Goal: Information Seeking & Learning: Learn about a topic

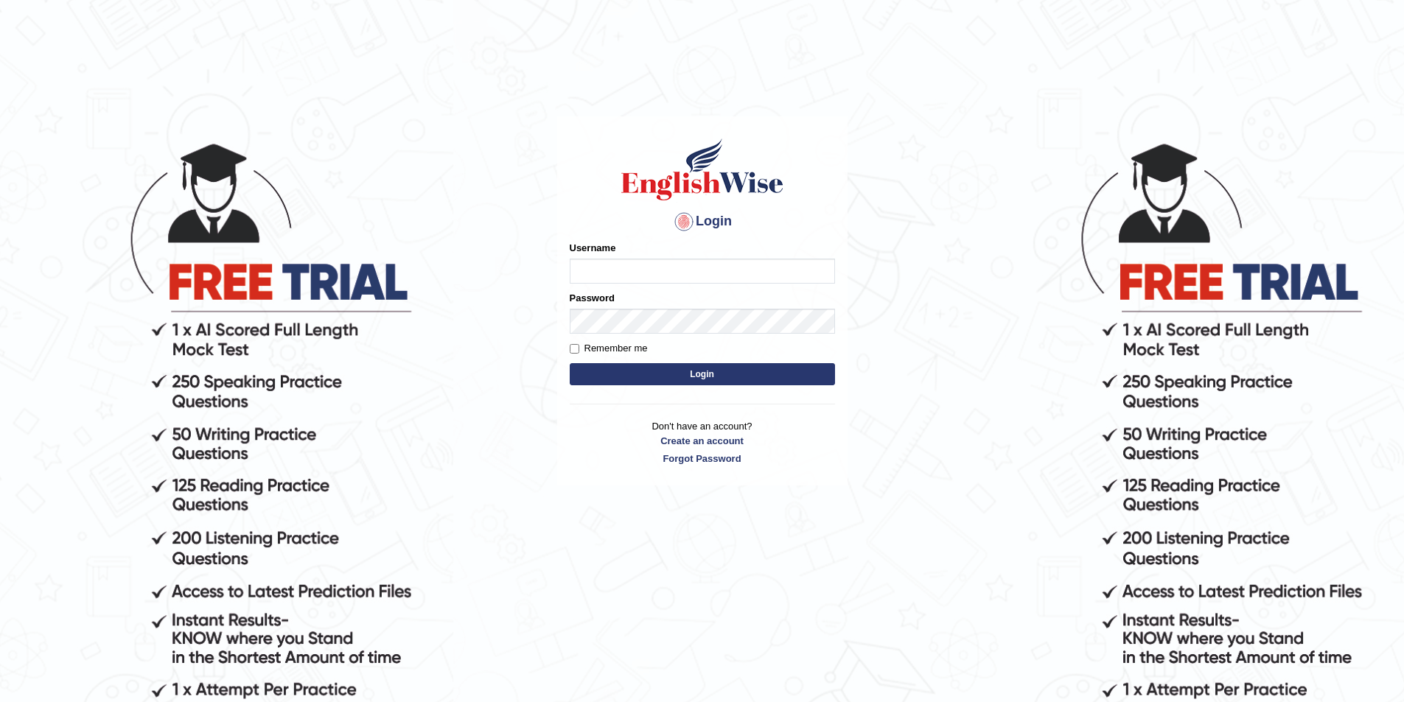
type input "sudhesh2025"
click at [718, 371] on button "Login" at bounding box center [702, 374] width 265 height 22
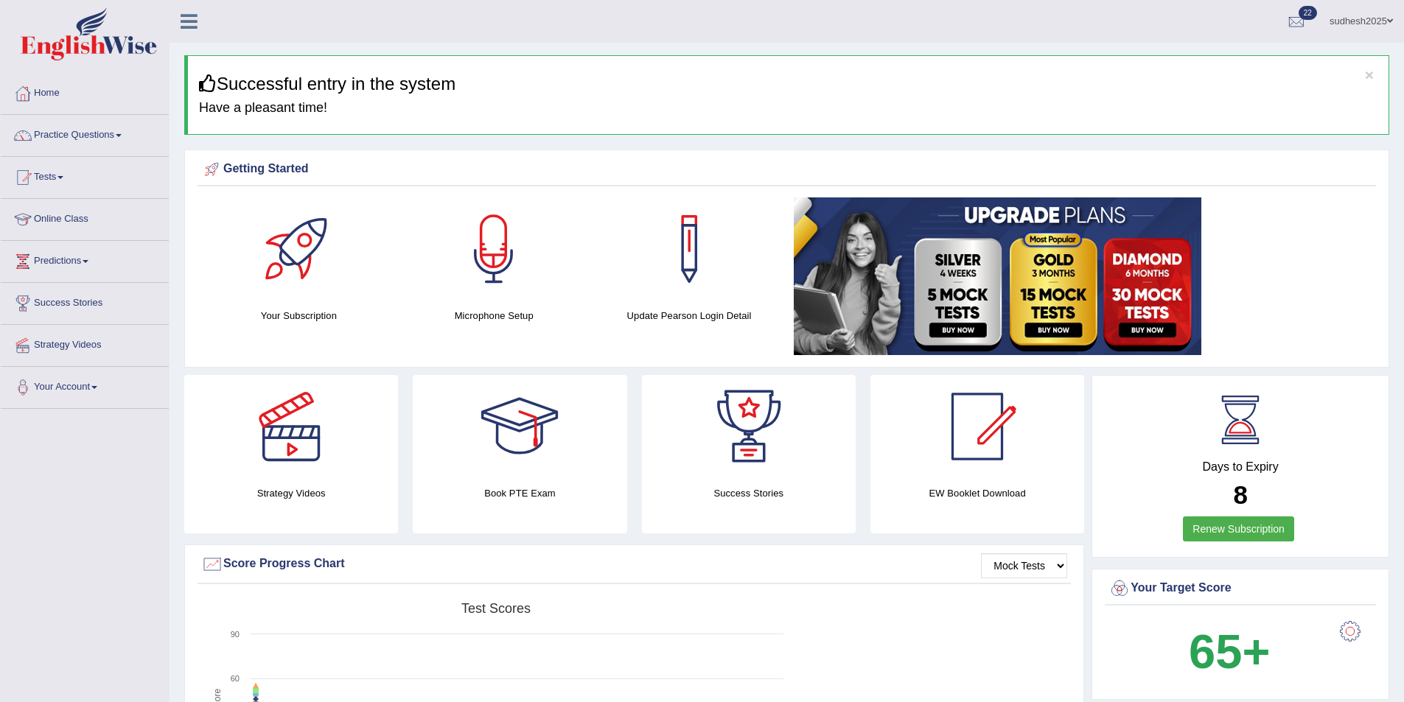
click at [60, 133] on link "Practice Questions" at bounding box center [85, 133] width 168 height 37
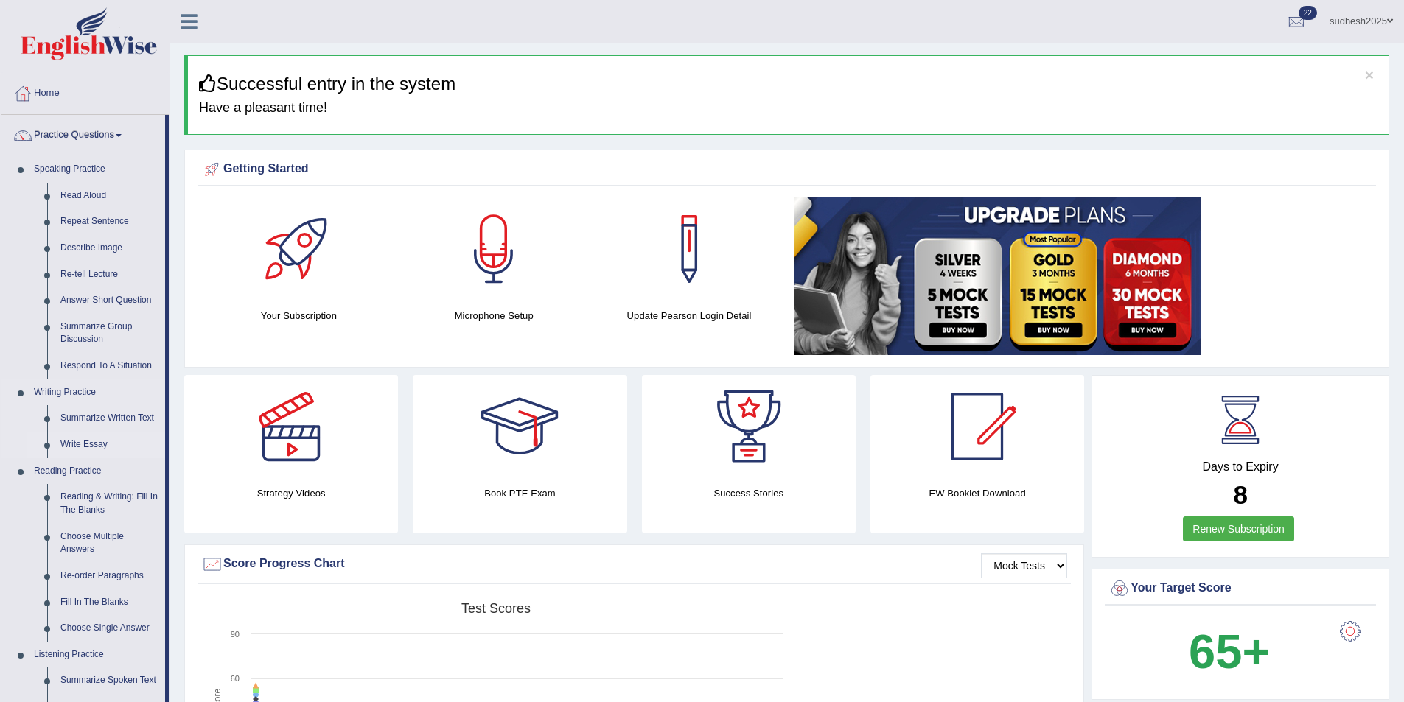
click at [74, 446] on link "Write Essay" at bounding box center [109, 445] width 111 height 27
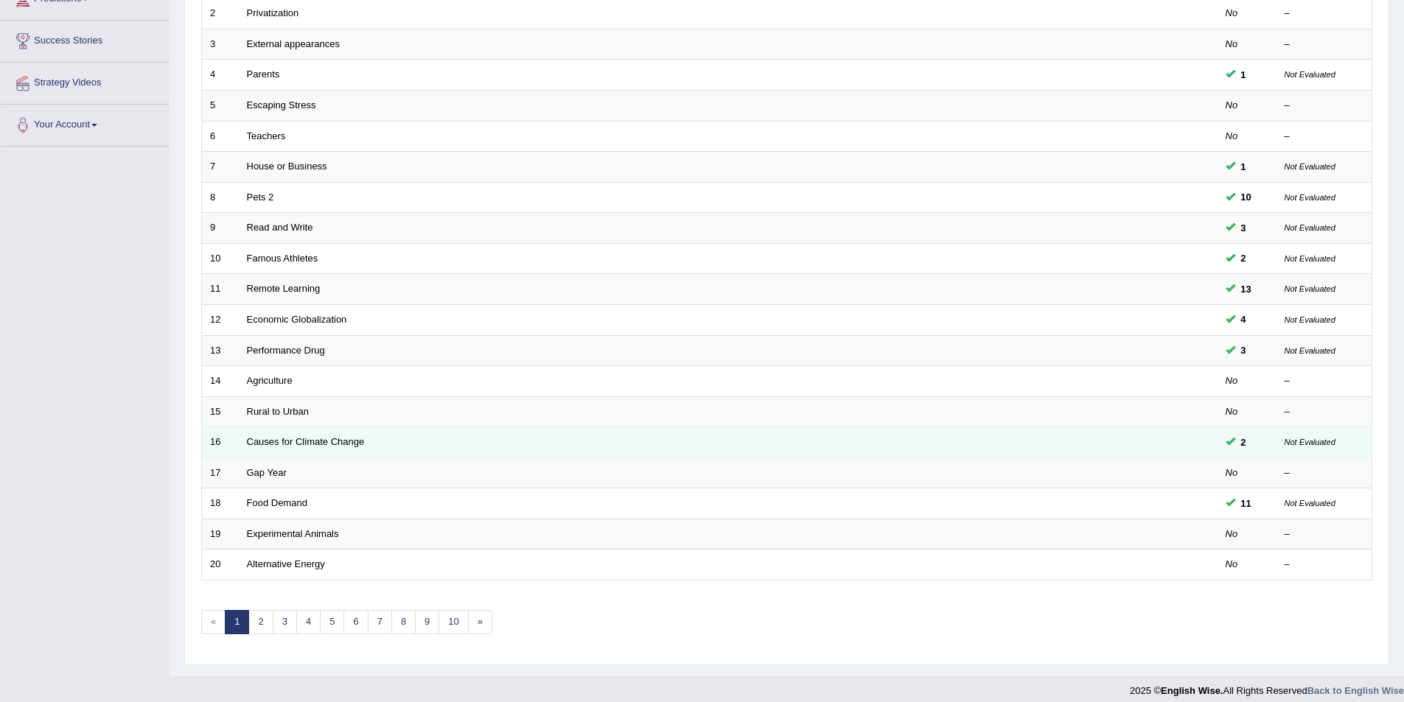
scroll to position [273, 0]
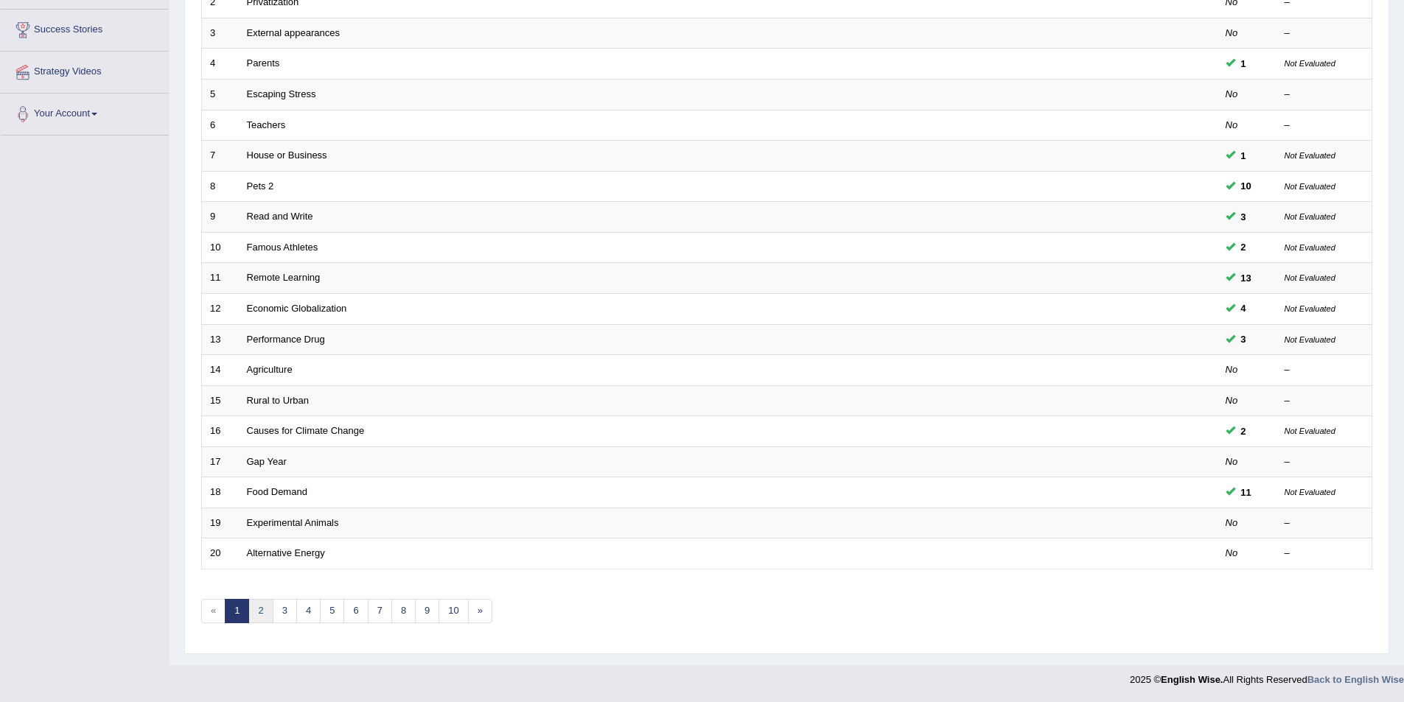
click at [263, 613] on link "2" at bounding box center [260, 611] width 24 height 24
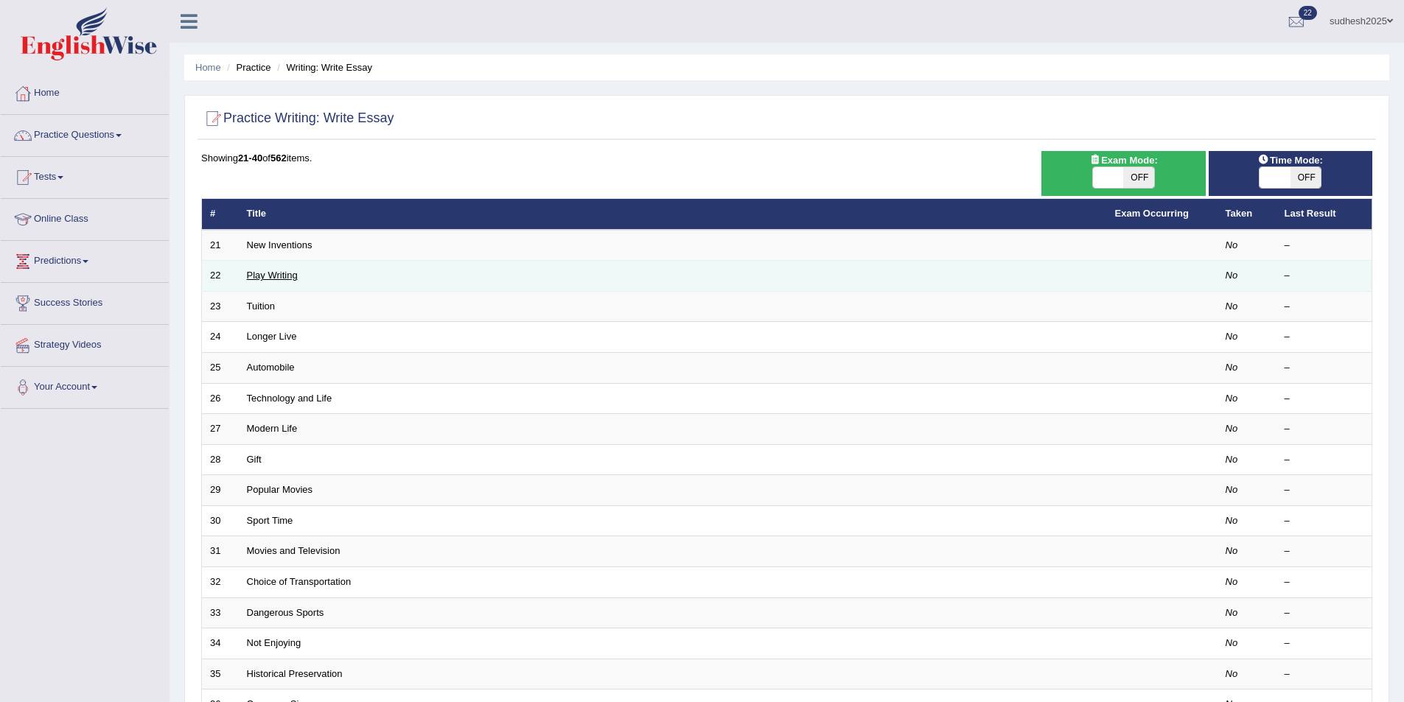
click at [284, 275] on link "Play Writing" at bounding box center [272, 275] width 51 height 11
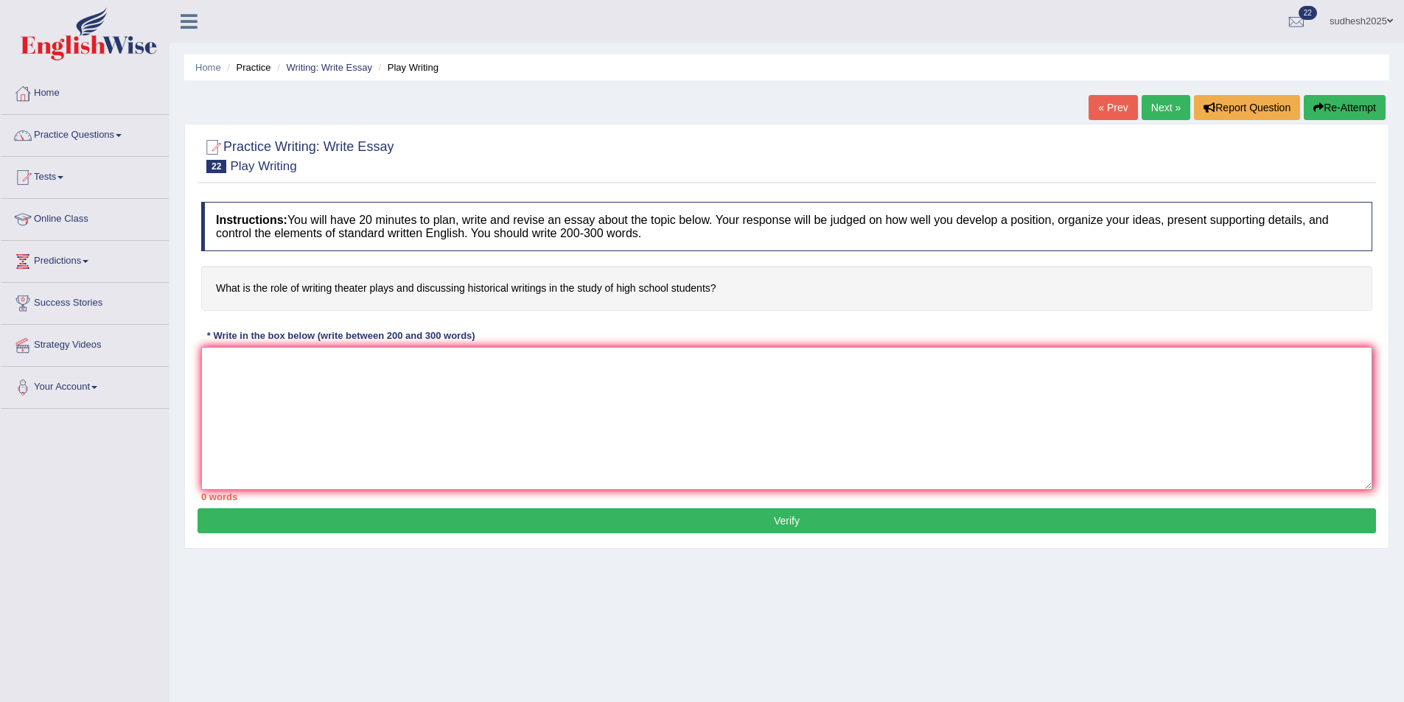
click at [239, 380] on textarea at bounding box center [786, 418] width 1171 height 143
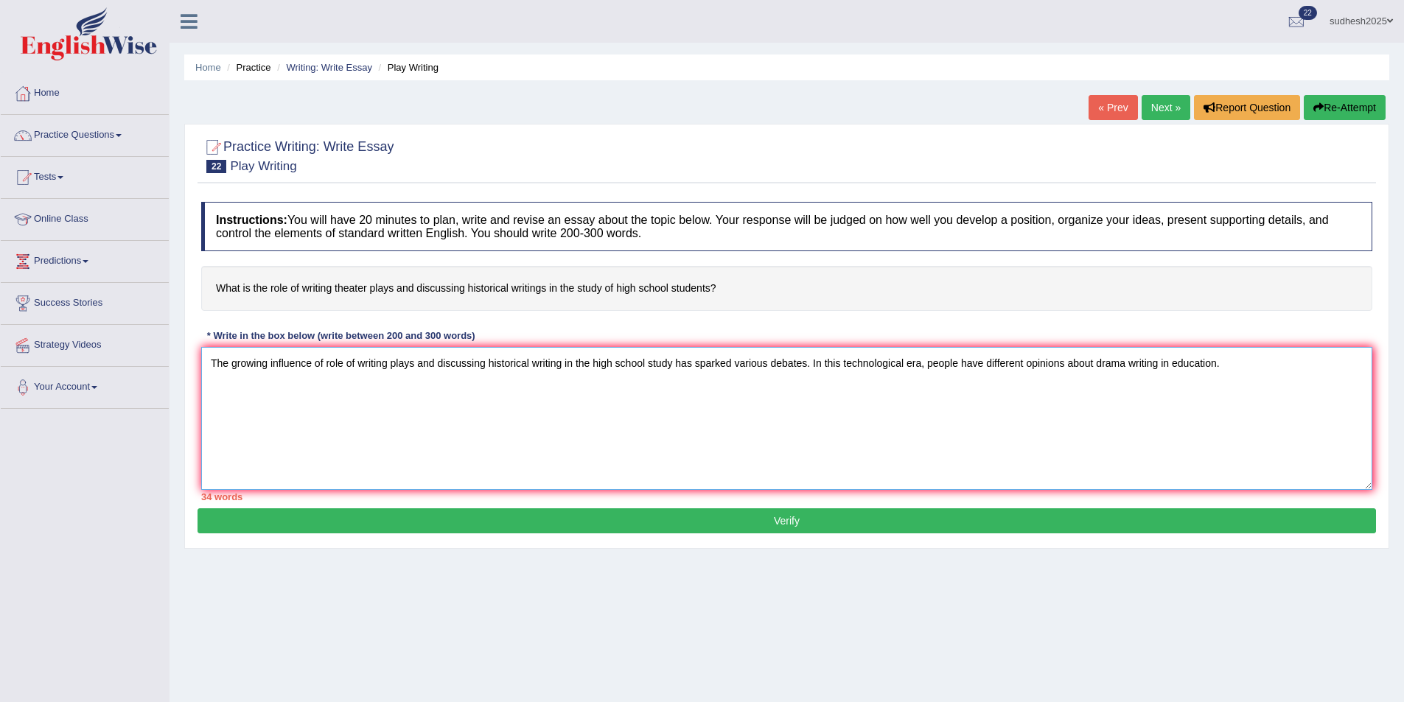
click at [1173, 364] on textarea "The growing influence of role of writing plays and discussing historical writin…" at bounding box center [786, 418] width 1171 height 143
click at [1246, 367] on textarea "The growing influence of role of writing plays and discussing historical writin…" at bounding box center [786, 418] width 1171 height 143
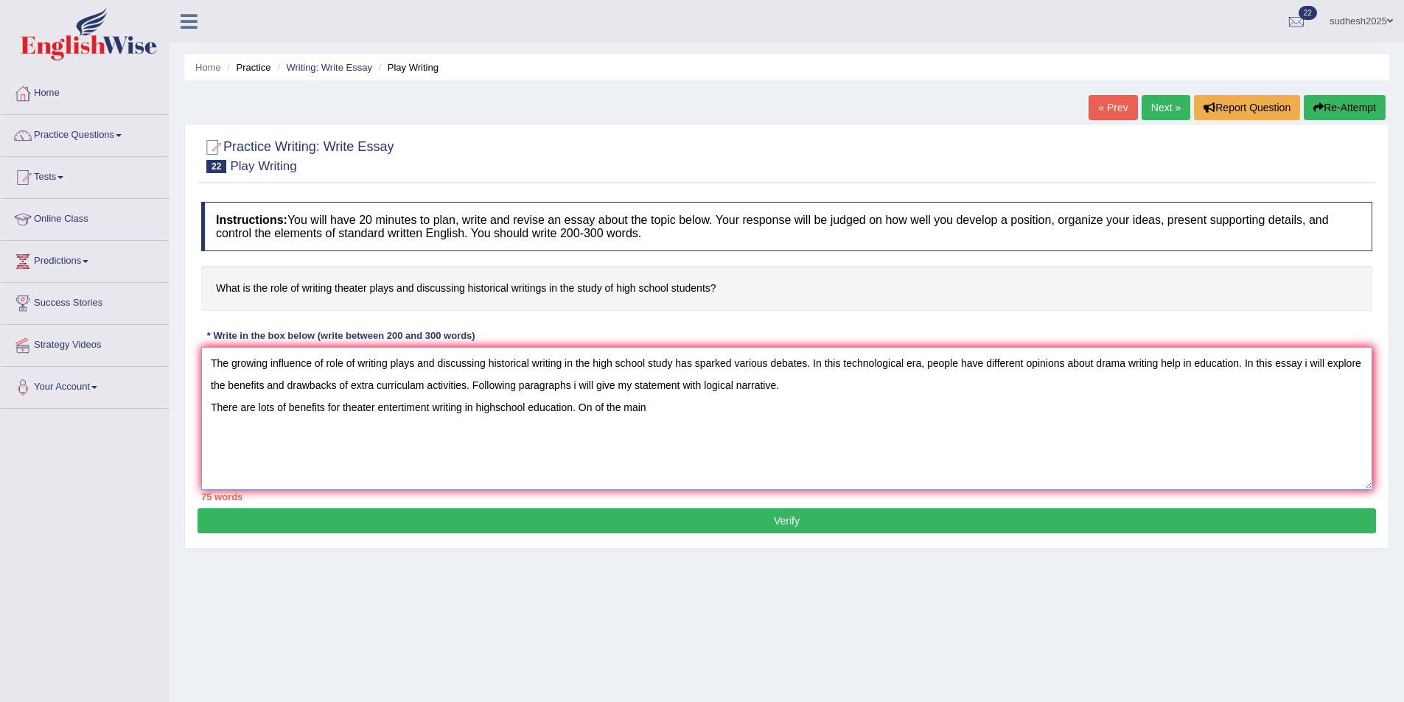
click at [596, 408] on textarea "The growing influence of role of writing plays and discussing historical writin…" at bounding box center [786, 418] width 1171 height 143
click at [595, 408] on textarea "The growing influence of role of writing plays and discussing historical writin…" at bounding box center [786, 418] width 1171 height 143
click at [659, 402] on textarea "The growing influence of role of writing plays and discussing historical writin…" at bounding box center [786, 418] width 1171 height 143
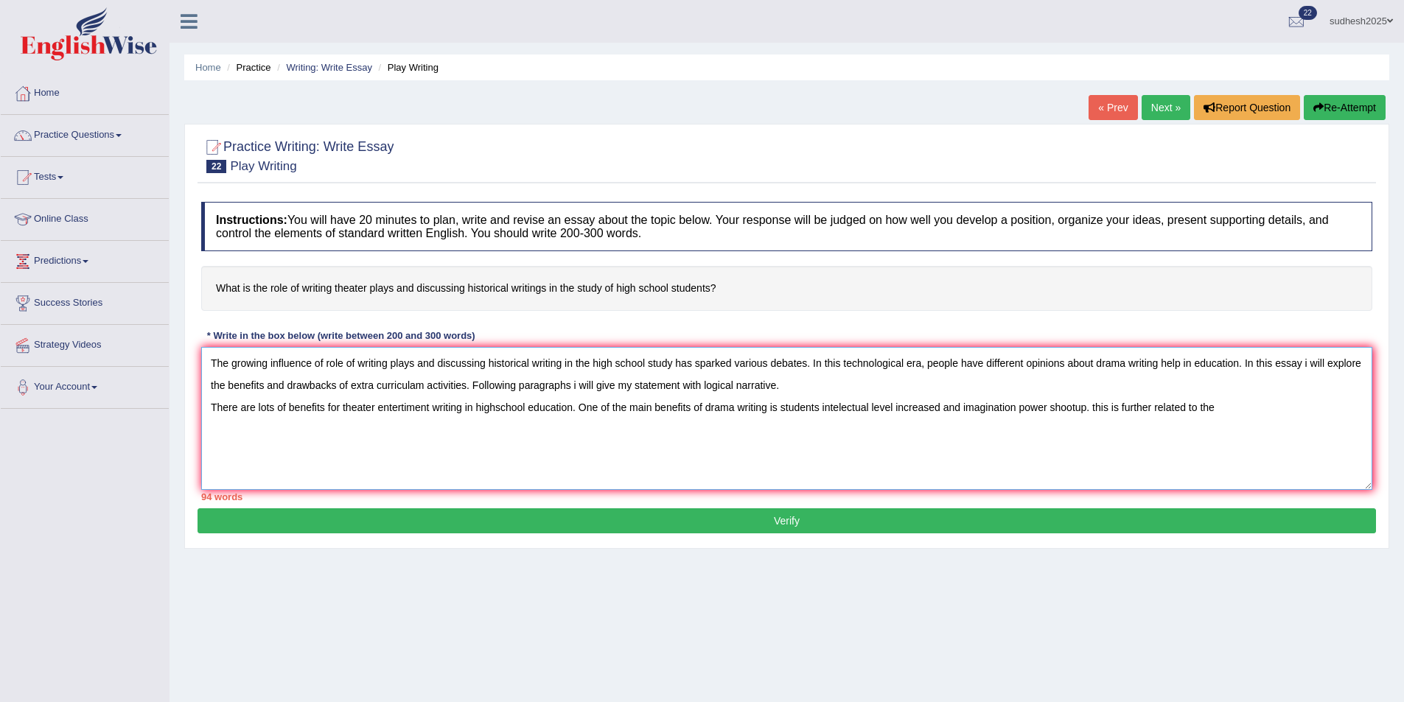
click at [1101, 405] on textarea "The growing influence of role of writing plays and discussing historical writin…" at bounding box center [786, 418] width 1171 height 143
click at [1240, 409] on textarea "The growing influence of role of writing plays and discussing historical writin…" at bounding box center [786, 418] width 1171 height 143
click at [1163, 405] on textarea "The growing influence of role of writing plays and discussing historical writin…" at bounding box center [786, 418] width 1171 height 143
click at [1316, 412] on textarea "The growing influence of role of writing plays and discussing historical writin…" at bounding box center [786, 418] width 1171 height 143
paste textarea "This is further supported by the fact that (further explanation of point 1). Re…"
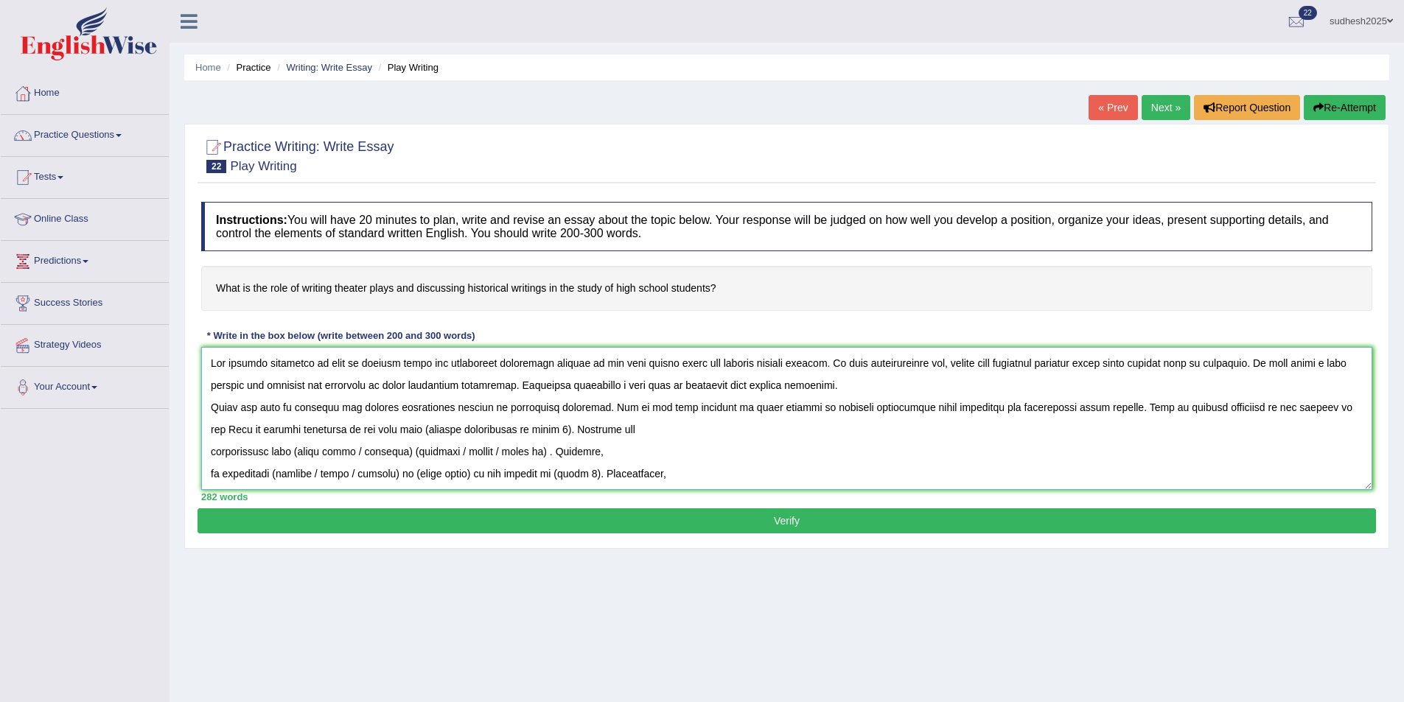
click at [1242, 408] on textarea at bounding box center [786, 418] width 1171 height 143
drag, startPoint x: 508, startPoint y: 431, endPoint x: 903, endPoint y: 434, distance: 395.1
click at [903, 434] on textarea at bounding box center [786, 418] width 1171 height 143
click at [511, 431] on textarea at bounding box center [786, 418] width 1171 height 143
click at [705, 430] on textarea at bounding box center [786, 418] width 1171 height 143
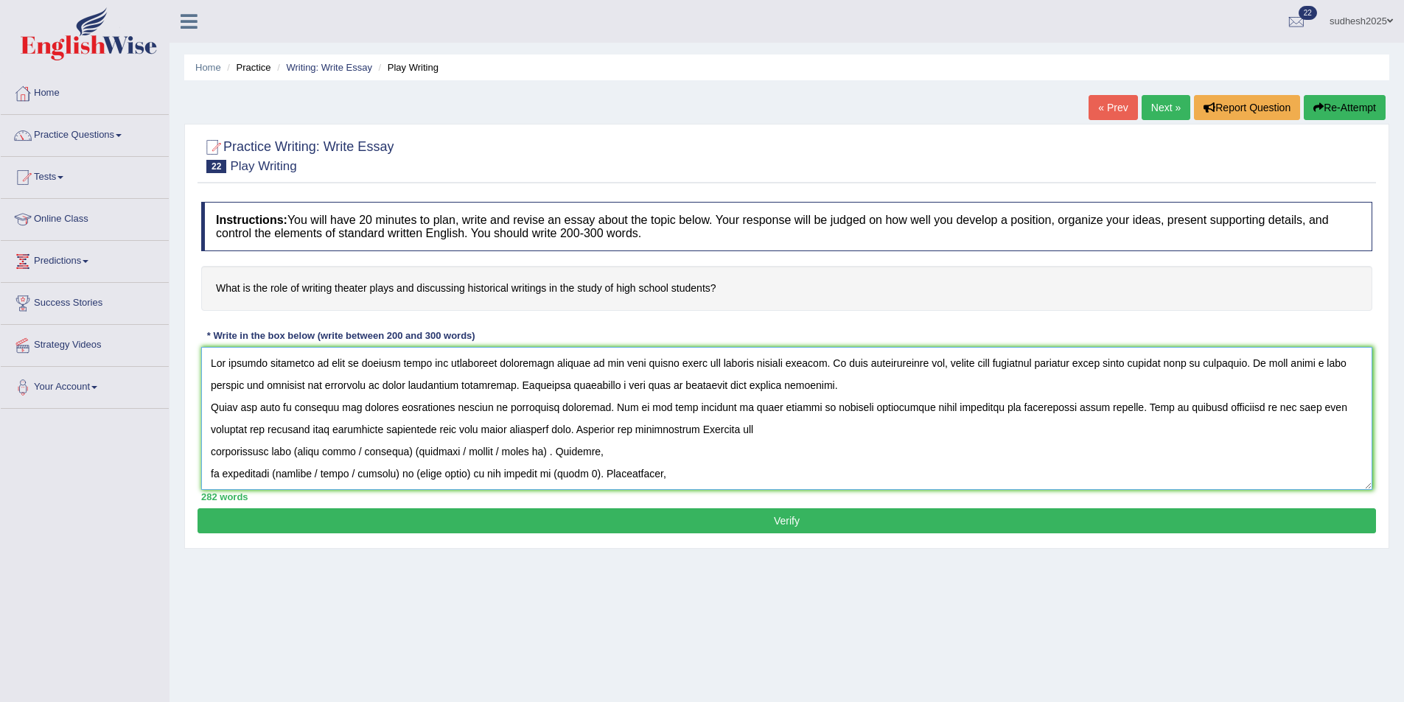
click at [640, 429] on textarea at bounding box center [786, 418] width 1171 height 143
click at [209, 472] on textarea at bounding box center [786, 418] width 1171 height 143
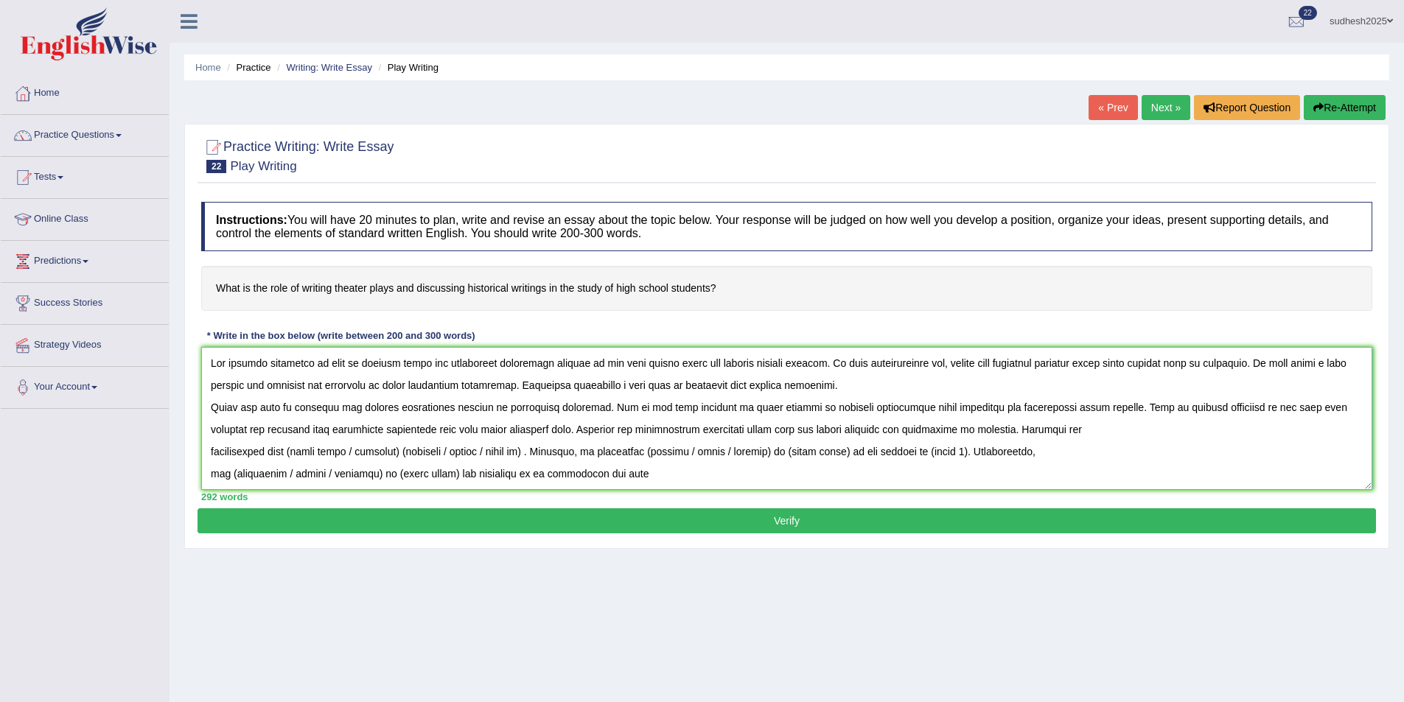
drag, startPoint x: 555, startPoint y: 452, endPoint x: 958, endPoint y: 432, distance: 403.0
click at [958, 432] on textarea at bounding box center [786, 418] width 1171 height 143
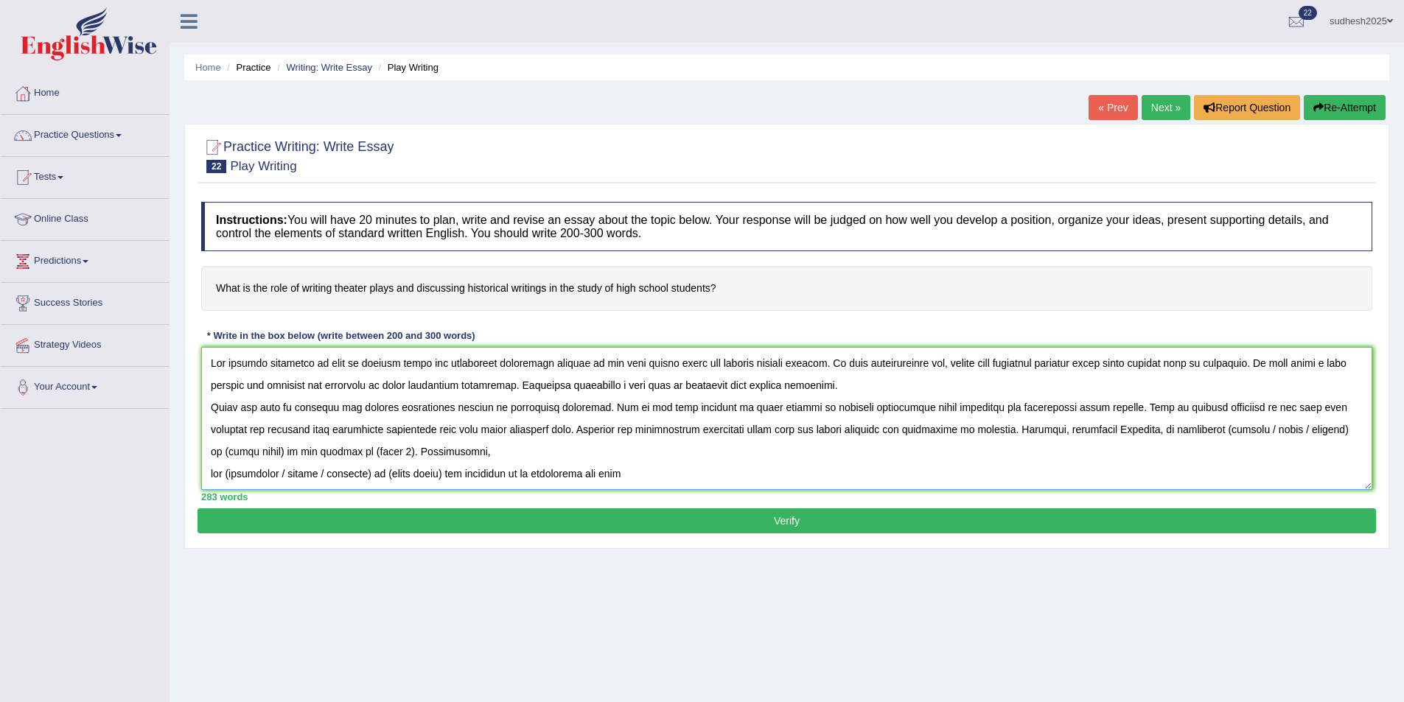
click at [1003, 430] on textarea at bounding box center [786, 418] width 1171 height 143
click at [1063, 429] on textarea at bounding box center [786, 418] width 1171 height 143
click at [1117, 430] on textarea at bounding box center [786, 418] width 1171 height 143
click at [1114, 431] on textarea at bounding box center [786, 418] width 1171 height 143
click at [1151, 429] on textarea at bounding box center [786, 418] width 1171 height 143
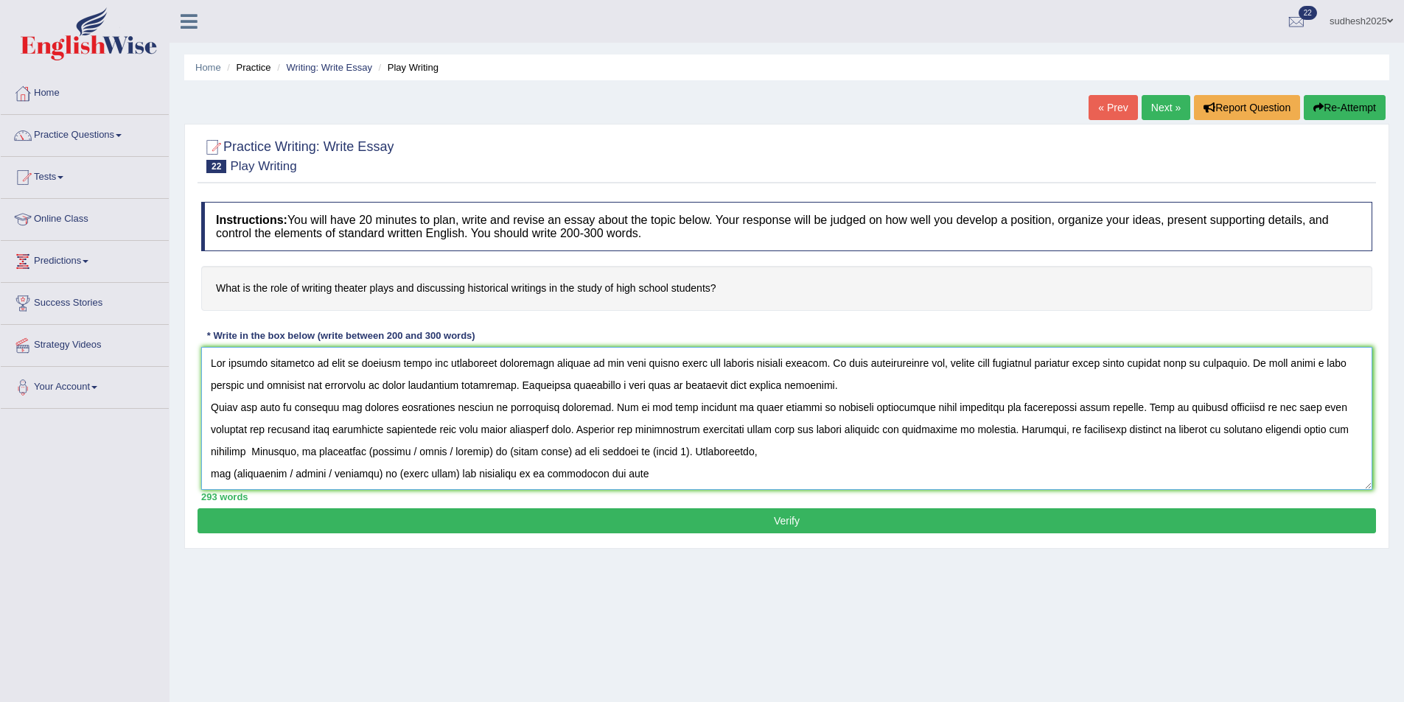
click at [1333, 433] on textarea at bounding box center [786, 418] width 1171 height 143
click at [261, 453] on textarea at bounding box center [786, 418] width 1171 height 143
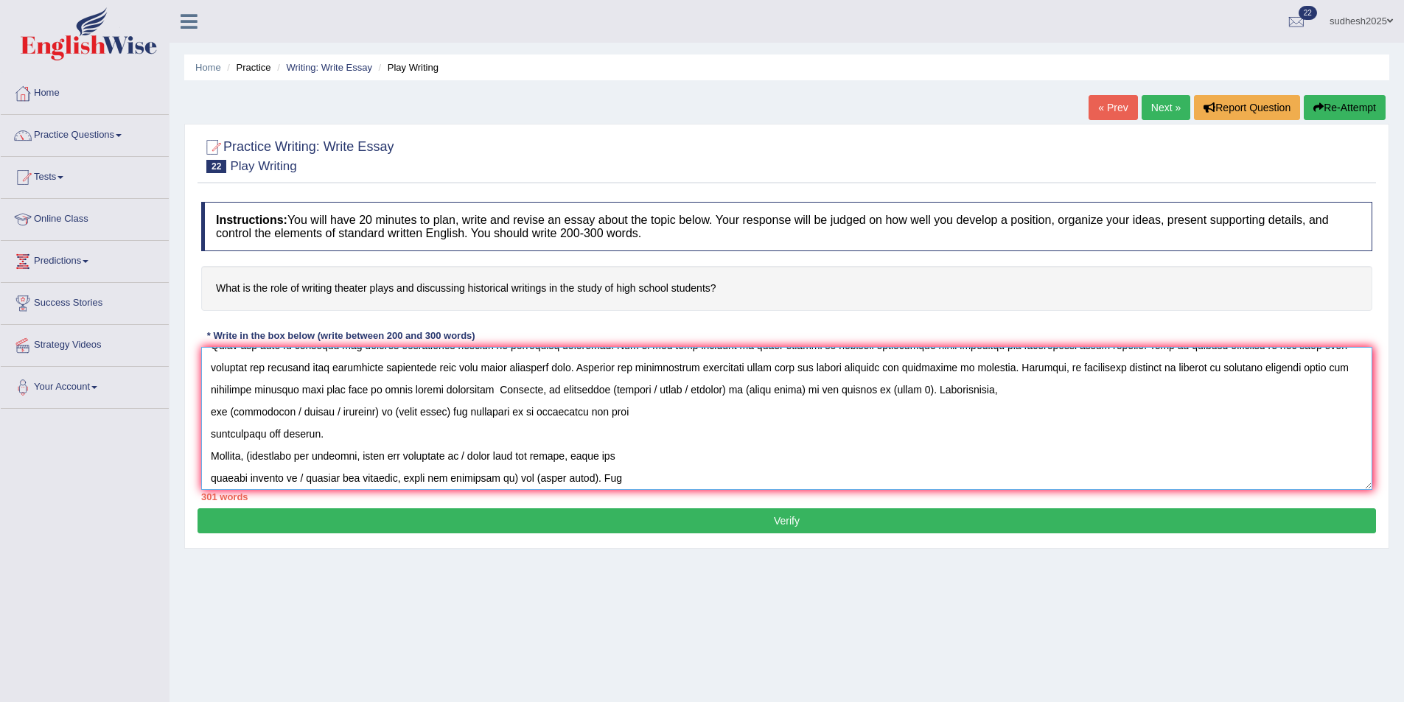
scroll to position [80, 0]
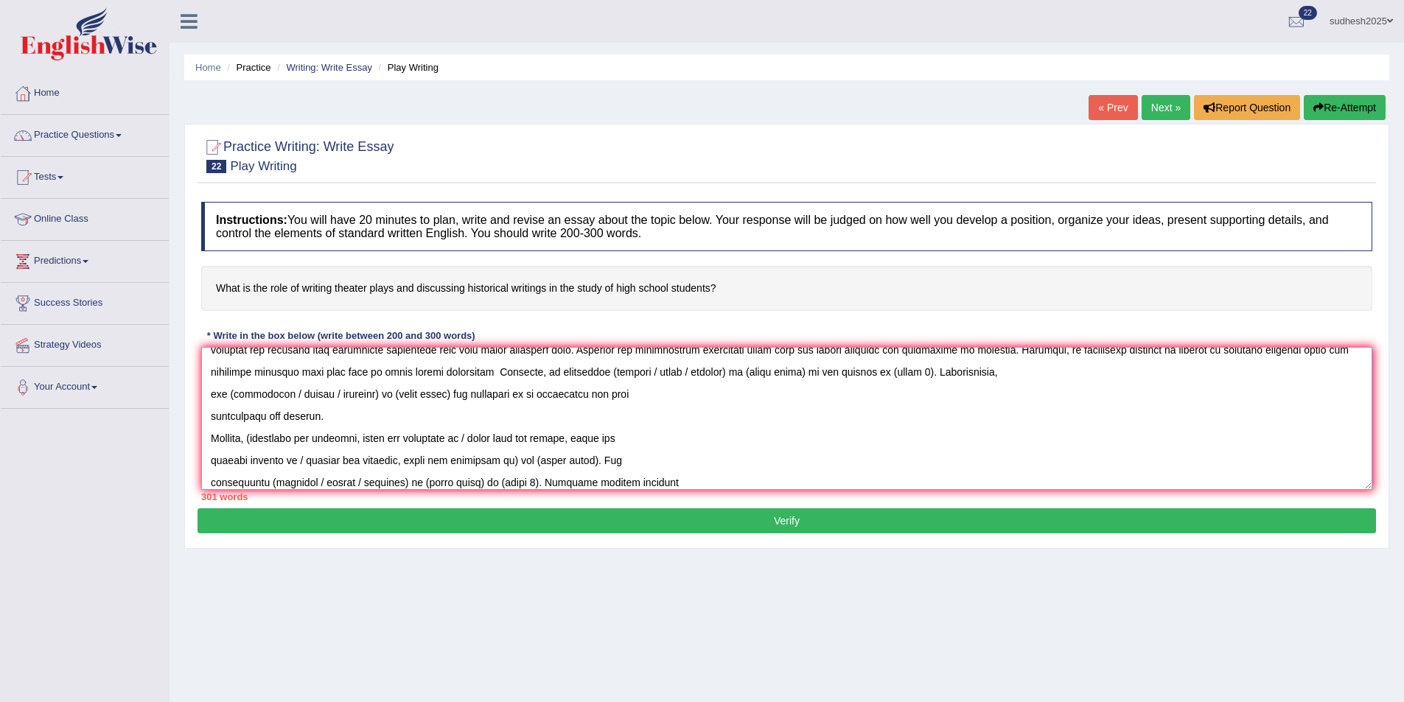
drag, startPoint x: 489, startPoint y: 453, endPoint x: 355, endPoint y: 421, distance: 137.8
click at [355, 421] on textarea at bounding box center [786, 418] width 1171 height 143
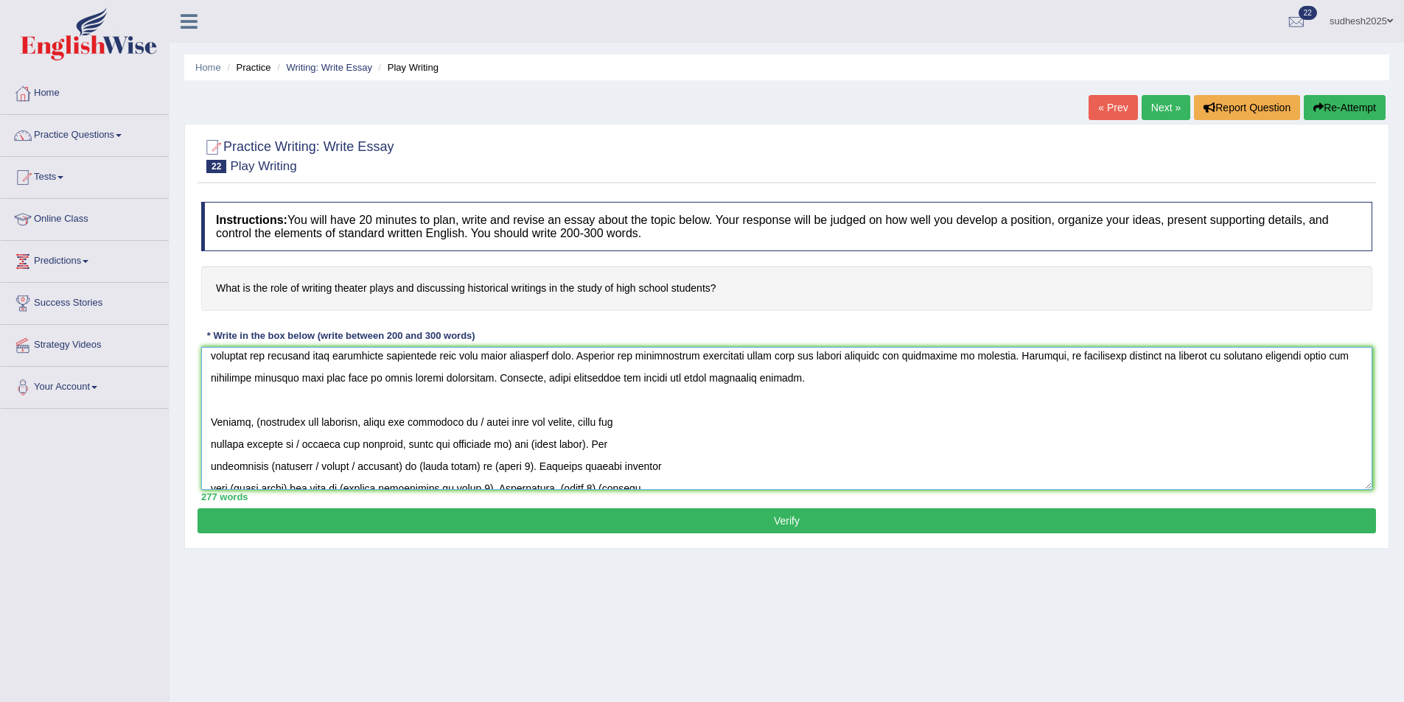
scroll to position [96, 0]
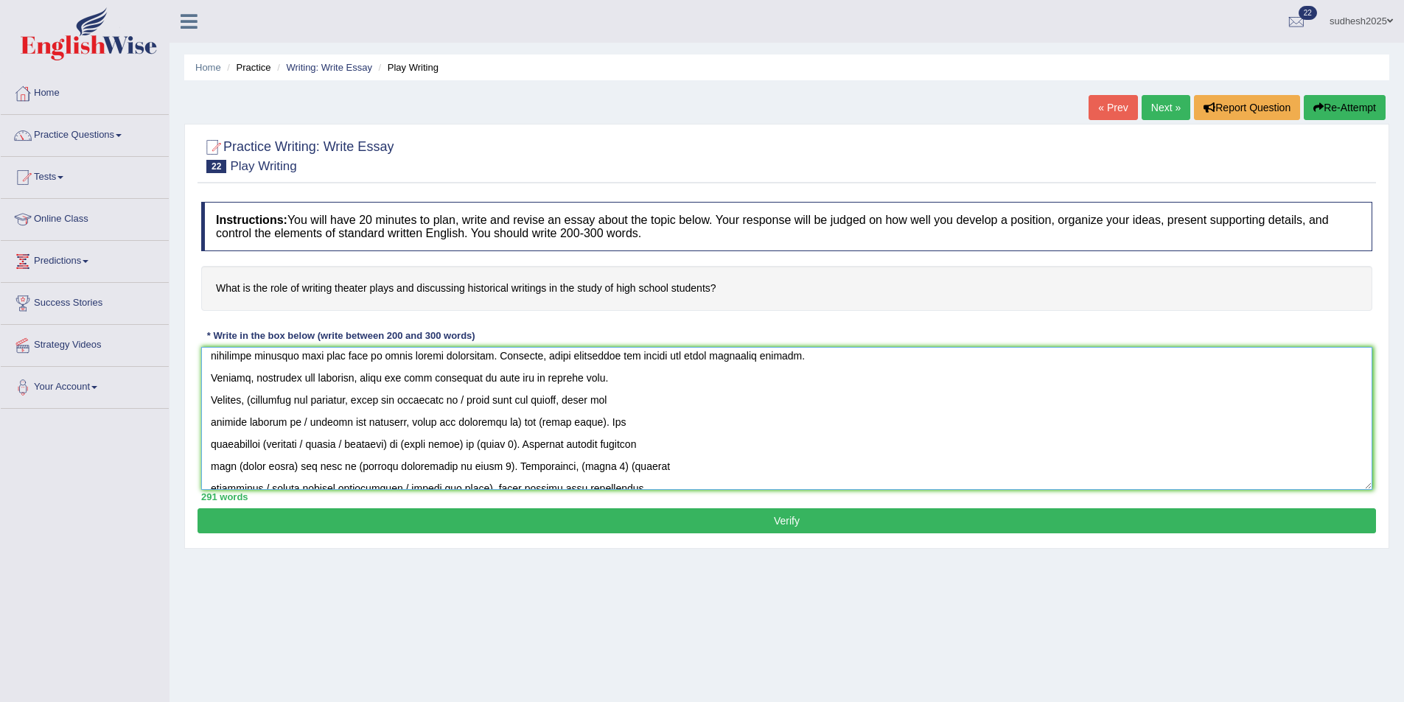
drag, startPoint x: 210, startPoint y: 400, endPoint x: 582, endPoint y: 425, distance: 373.1
click at [582, 425] on textarea at bounding box center [786, 418] width 1171 height 143
click at [212, 394] on textarea at bounding box center [786, 418] width 1171 height 143
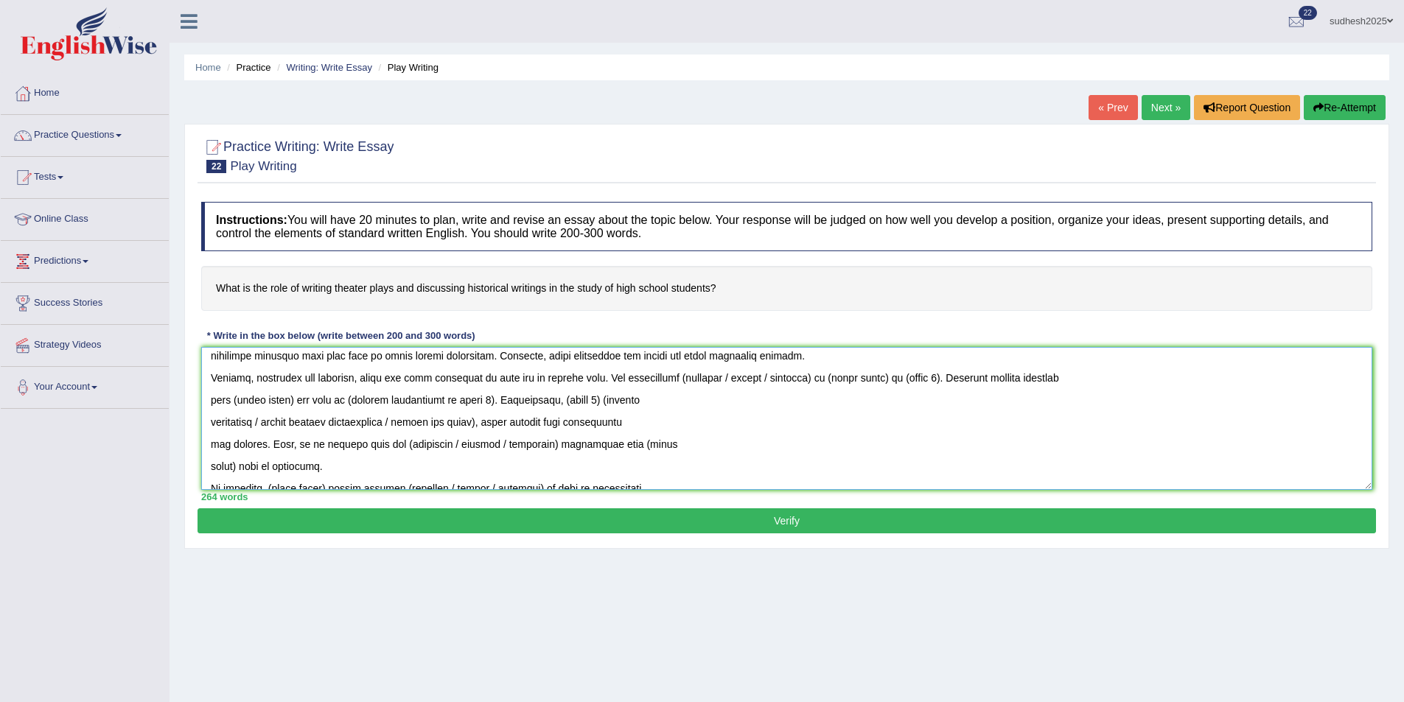
click at [614, 377] on textarea at bounding box center [786, 418] width 1171 height 143
click at [210, 422] on textarea at bounding box center [786, 418] width 1171 height 143
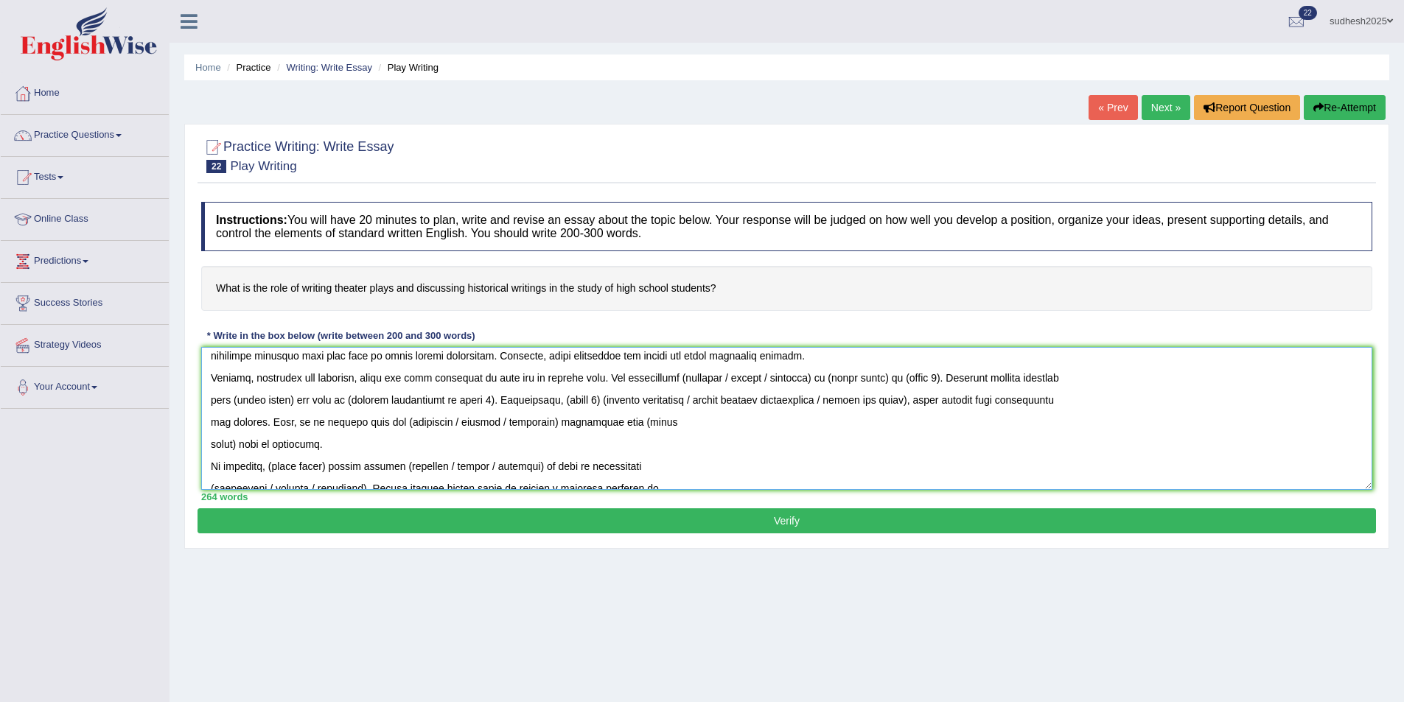
click at [212, 422] on textarea at bounding box center [786, 418] width 1171 height 143
click at [206, 440] on textarea at bounding box center [786, 418] width 1171 height 143
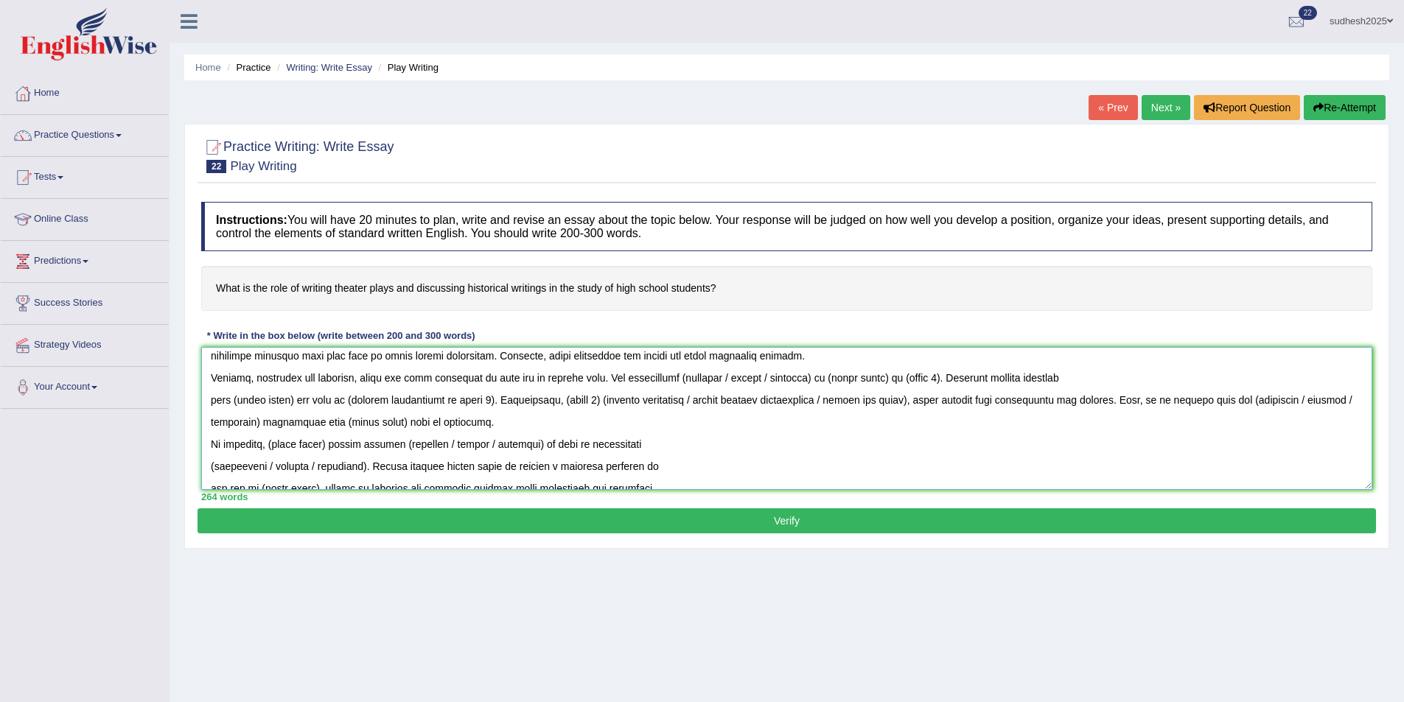
click at [615, 375] on textarea at bounding box center [786, 418] width 1171 height 143
click at [611, 374] on textarea at bounding box center [786, 418] width 1171 height 143
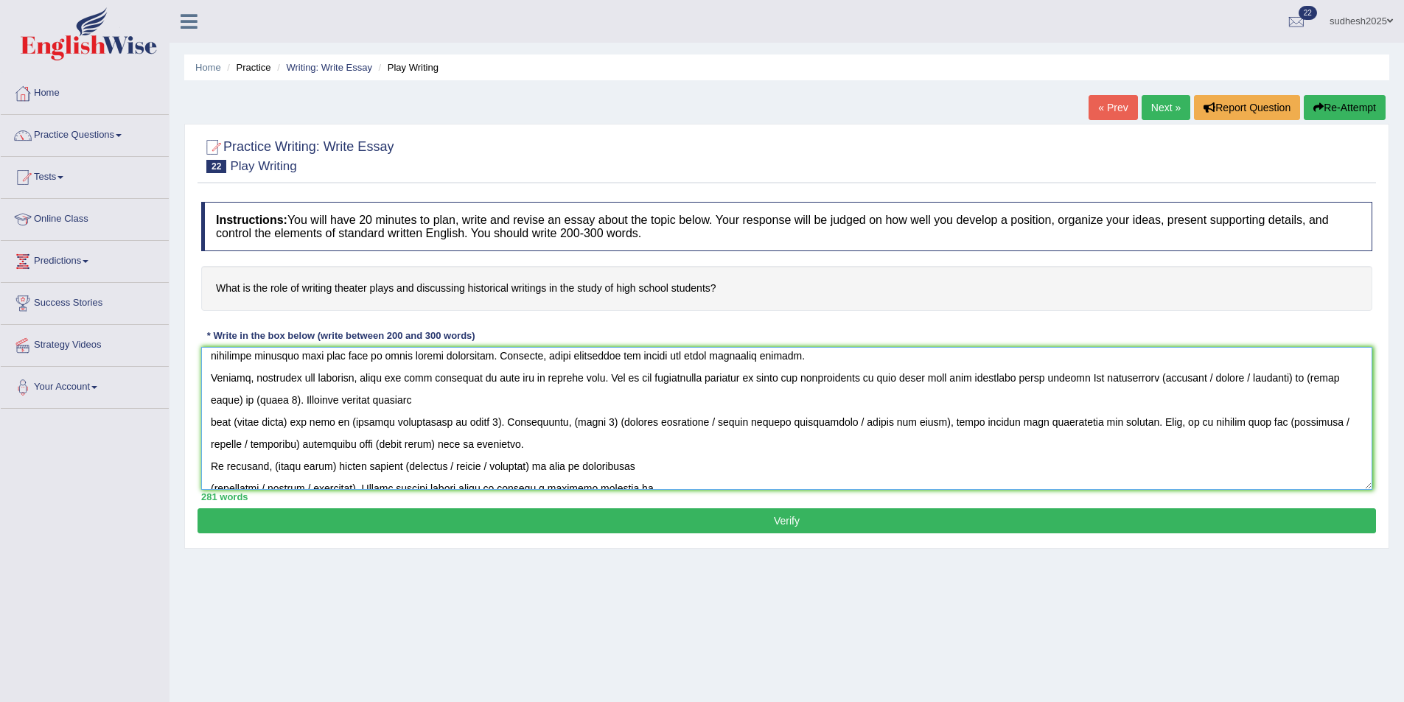
click at [970, 379] on textarea at bounding box center [786, 418] width 1171 height 143
click at [968, 379] on textarea at bounding box center [786, 418] width 1171 height 143
click at [1101, 378] on textarea at bounding box center [786, 418] width 1171 height 143
drag, startPoint x: 299, startPoint y: 402, endPoint x: 635, endPoint y: 403, distance: 336.1
click at [635, 403] on textarea at bounding box center [786, 418] width 1171 height 143
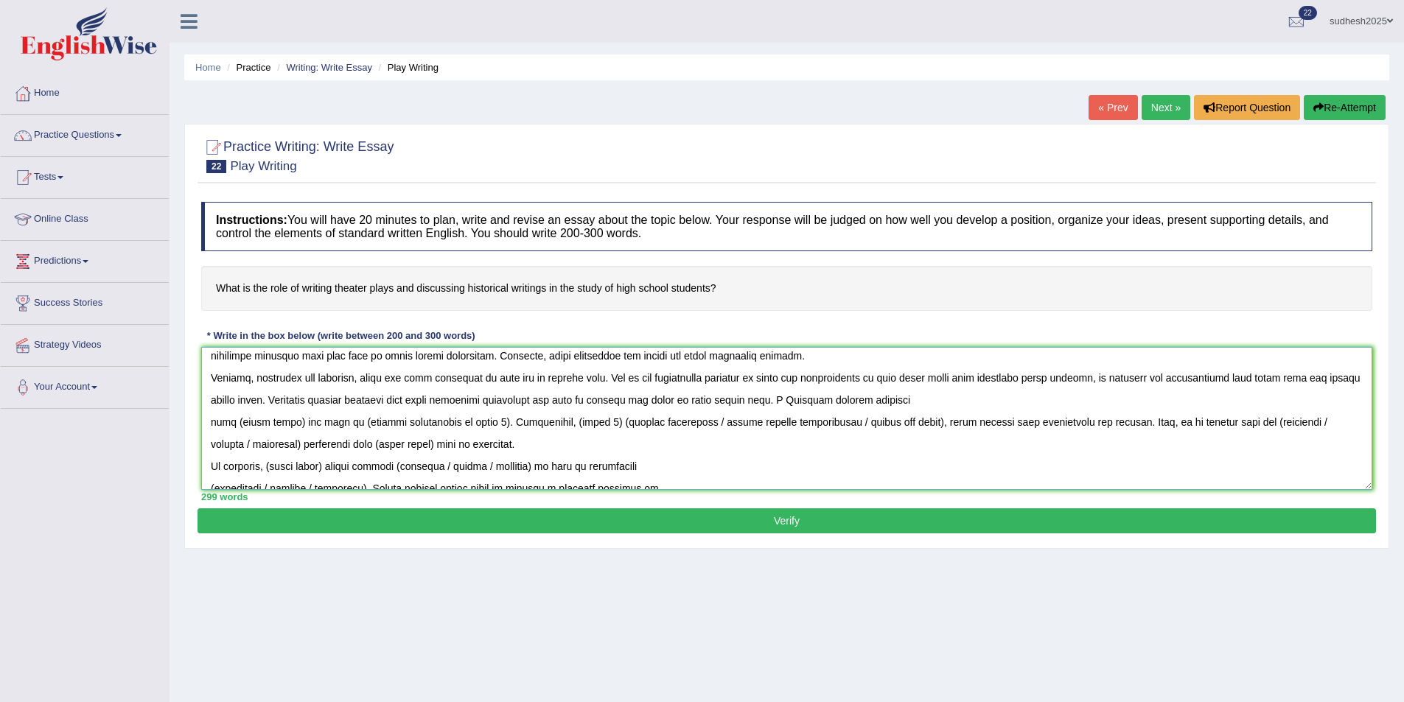
drag, startPoint x: 791, startPoint y: 400, endPoint x: 493, endPoint y: 429, distance: 299.2
click at [493, 429] on textarea at bounding box center [786, 418] width 1171 height 143
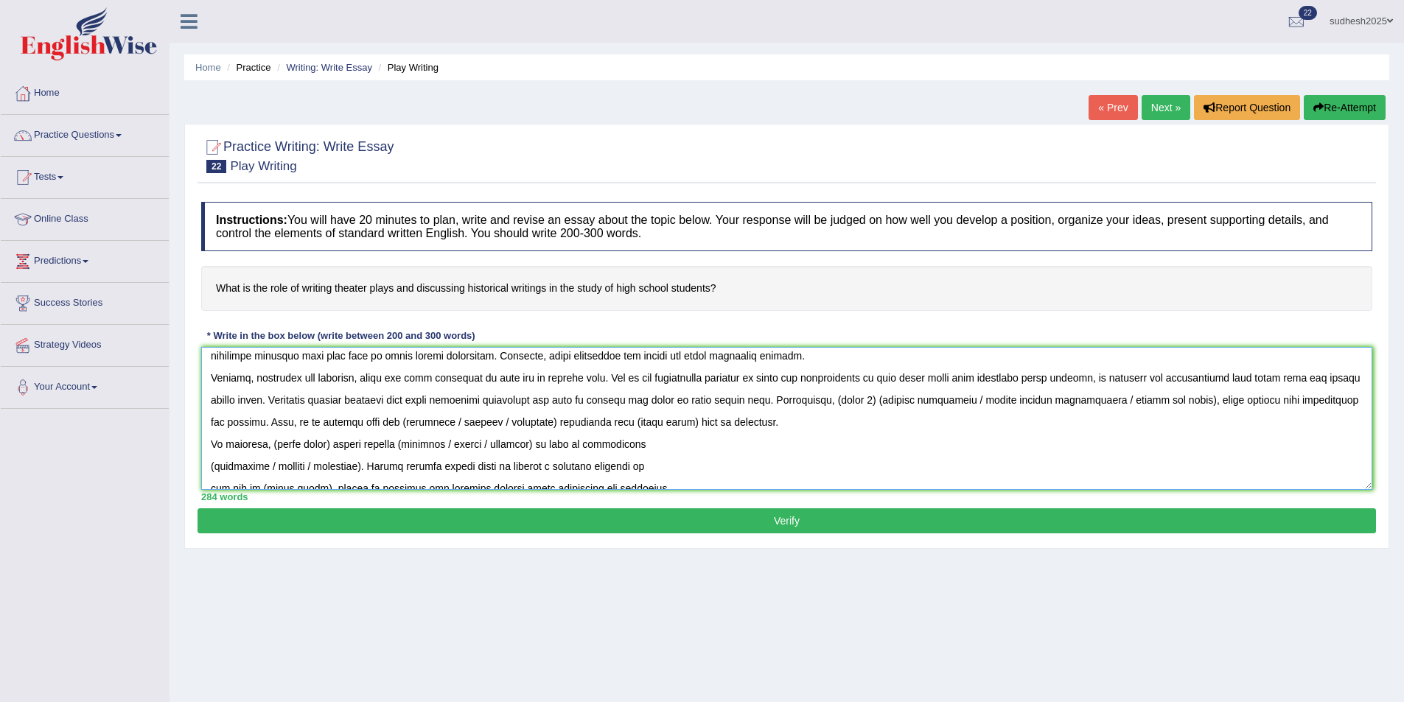
drag, startPoint x: 317, startPoint y: 424, endPoint x: 831, endPoint y: 426, distance: 513.8
click at [831, 426] on textarea at bounding box center [786, 418] width 1171 height 143
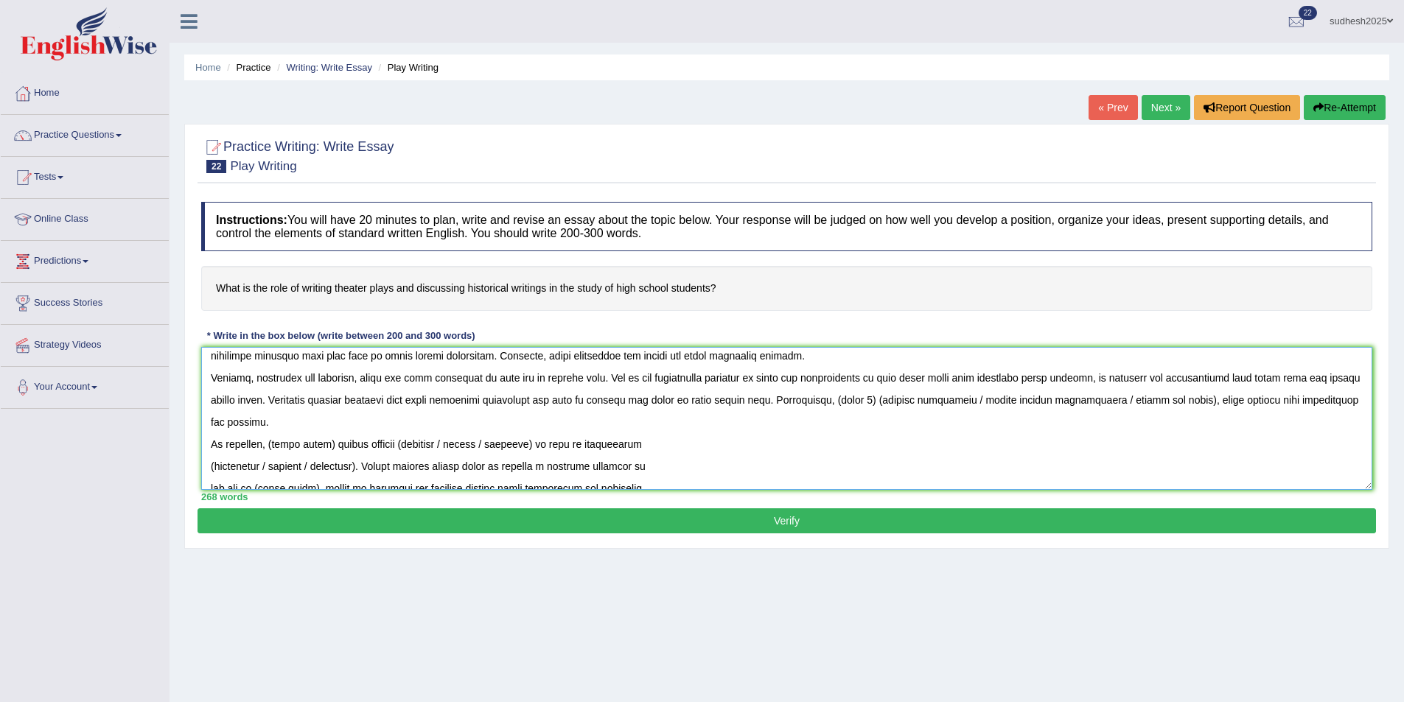
click at [789, 398] on textarea at bounding box center [786, 418] width 1171 height 143
click at [794, 401] on textarea at bounding box center [786, 418] width 1171 height 143
click at [840, 397] on textarea at bounding box center [786, 418] width 1171 height 143
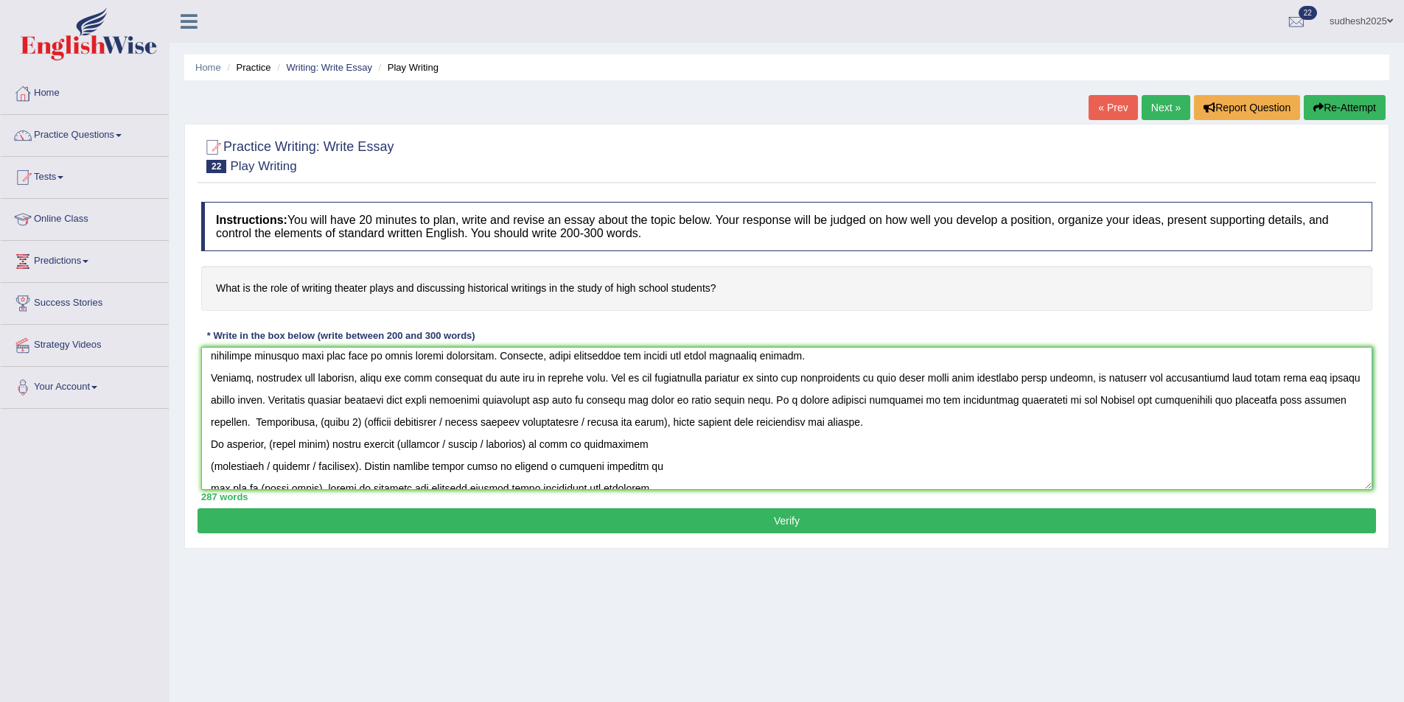
click at [321, 426] on textarea at bounding box center [786, 418] width 1171 height 143
drag, startPoint x: 587, startPoint y: 424, endPoint x: 1159, endPoint y: 425, distance: 571.3
click at [1159, 425] on textarea at bounding box center [786, 418] width 1171 height 143
click at [209, 470] on textarea at bounding box center [786, 418] width 1171 height 143
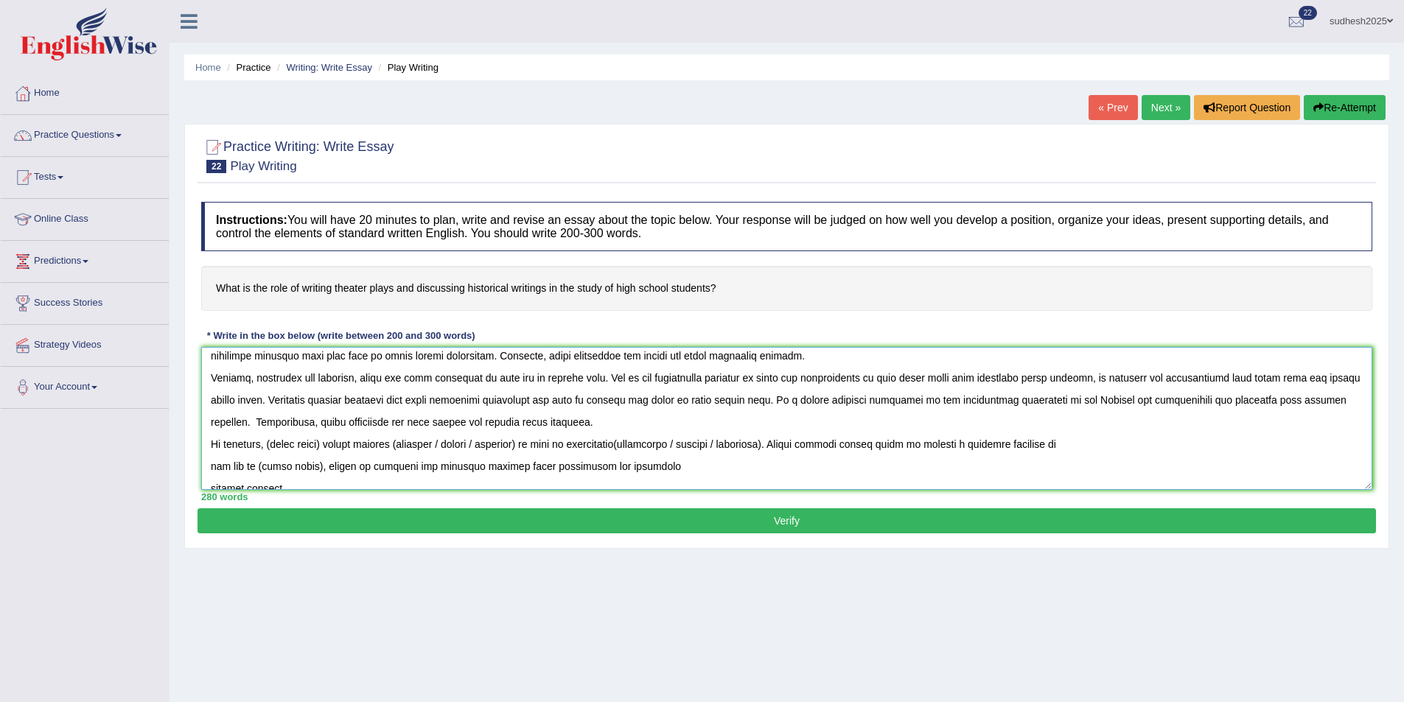
click at [213, 467] on textarea at bounding box center [786, 418] width 1171 height 143
click at [209, 466] on textarea at bounding box center [786, 418] width 1171 height 143
click at [211, 491] on div "280 words" at bounding box center [786, 497] width 1171 height 14
click at [211, 481] on textarea at bounding box center [786, 418] width 1171 height 143
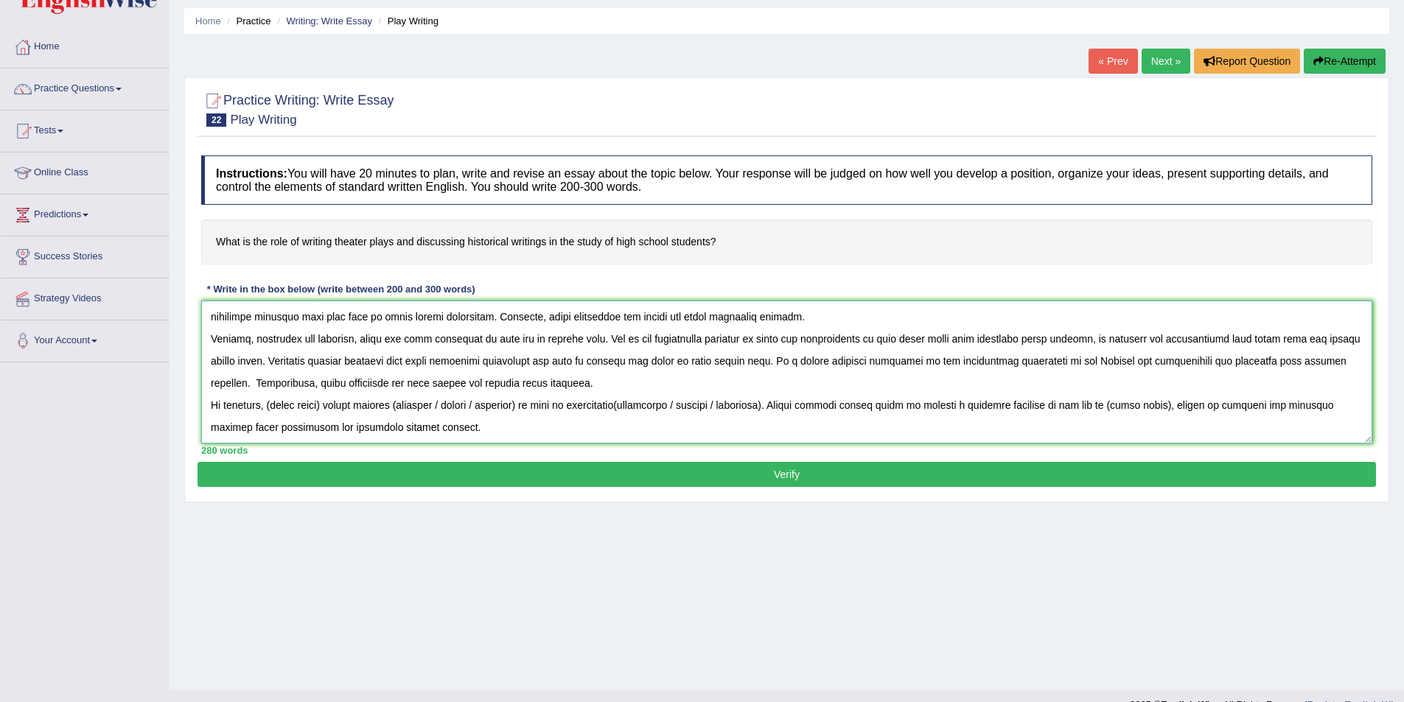
scroll to position [71, 0]
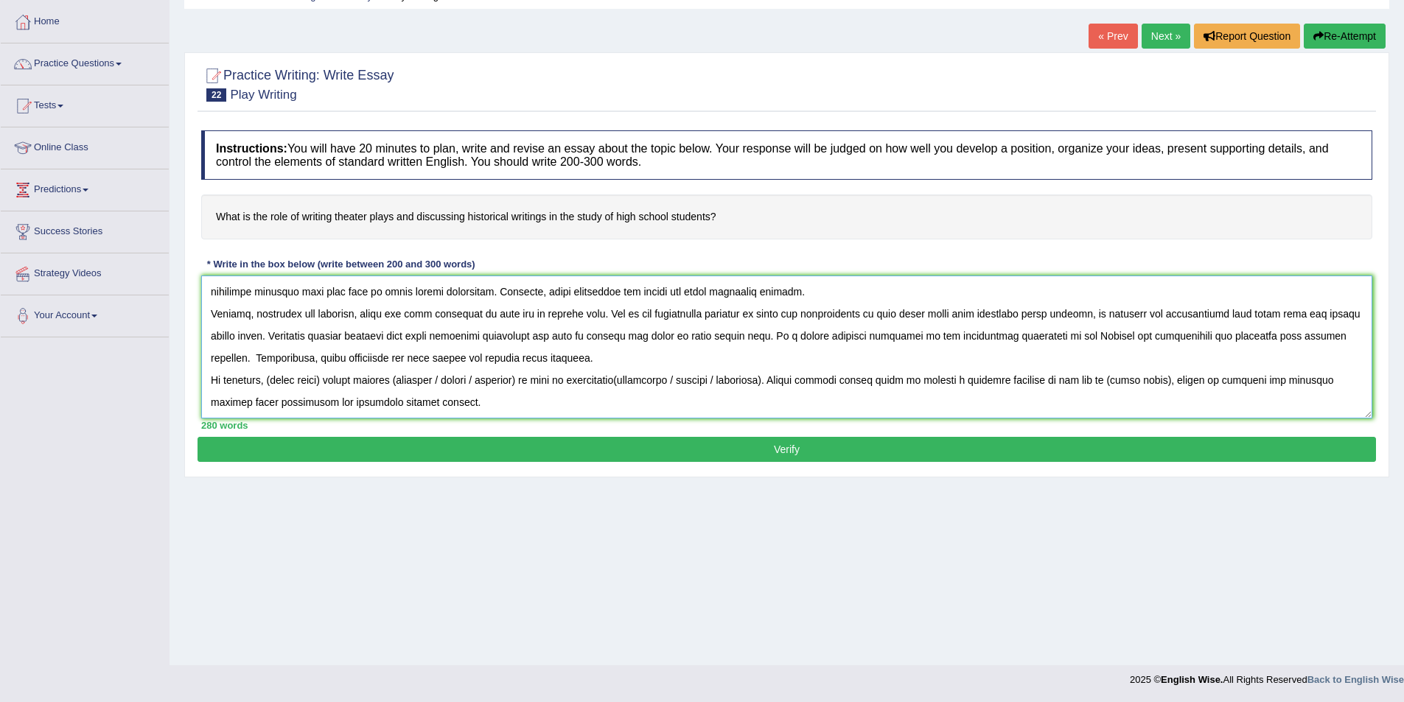
click at [272, 382] on textarea at bounding box center [786, 347] width 1171 height 143
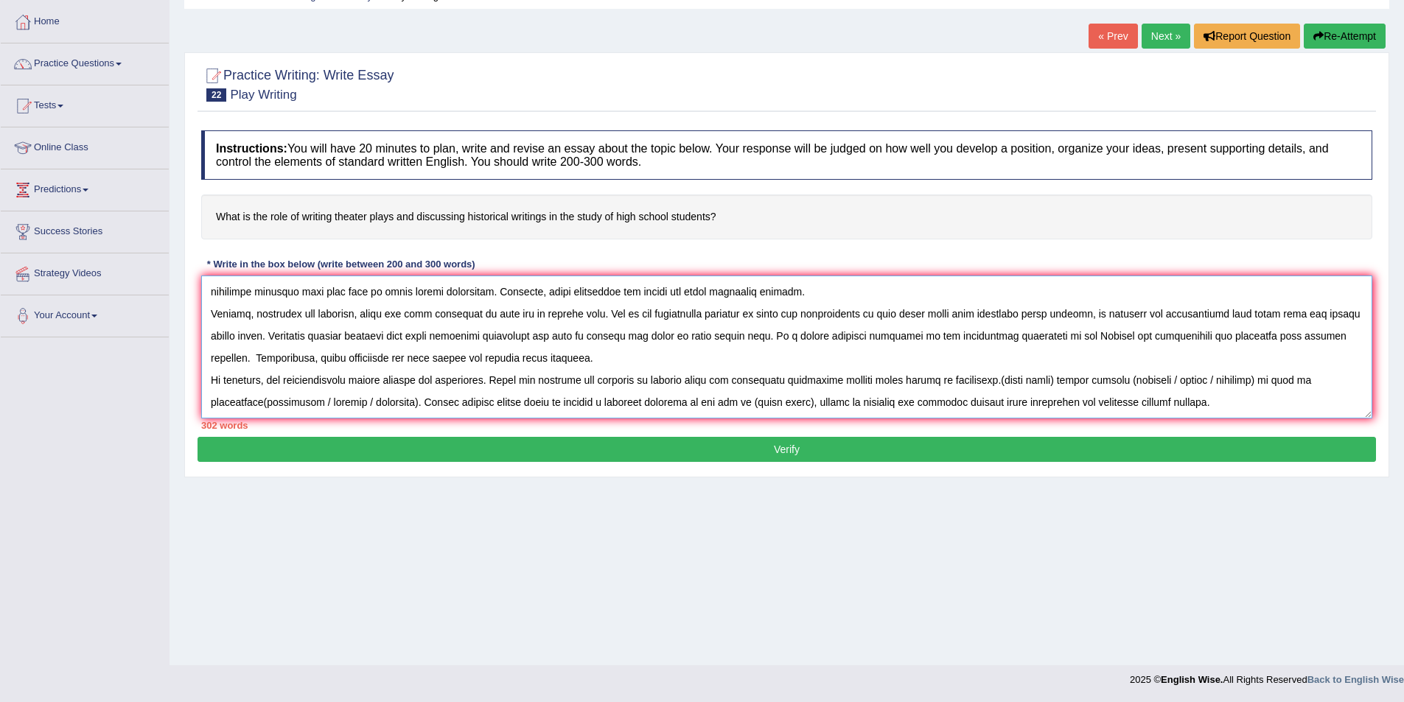
drag, startPoint x: 1003, startPoint y: 383, endPoint x: 414, endPoint y: 402, distance: 590.0
click at [414, 402] on textarea at bounding box center [786, 347] width 1171 height 143
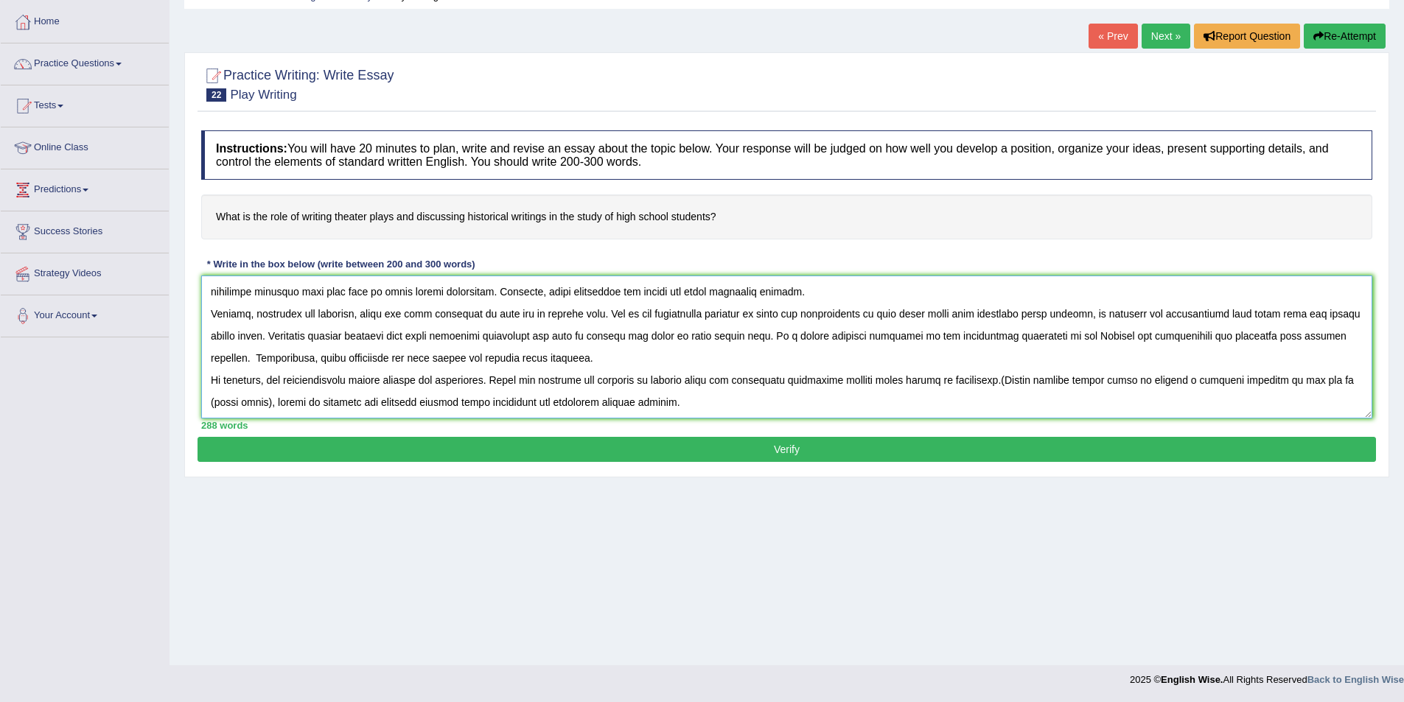
click at [1002, 375] on textarea at bounding box center [786, 347] width 1171 height 143
click at [1008, 378] on textarea at bounding box center [786, 347] width 1171 height 143
click at [268, 402] on textarea at bounding box center [786, 347] width 1171 height 143
type textarea "The growing influence of role of writing plays and discussing historical writin…"
click at [737, 450] on button "Verify" at bounding box center [787, 449] width 1179 height 25
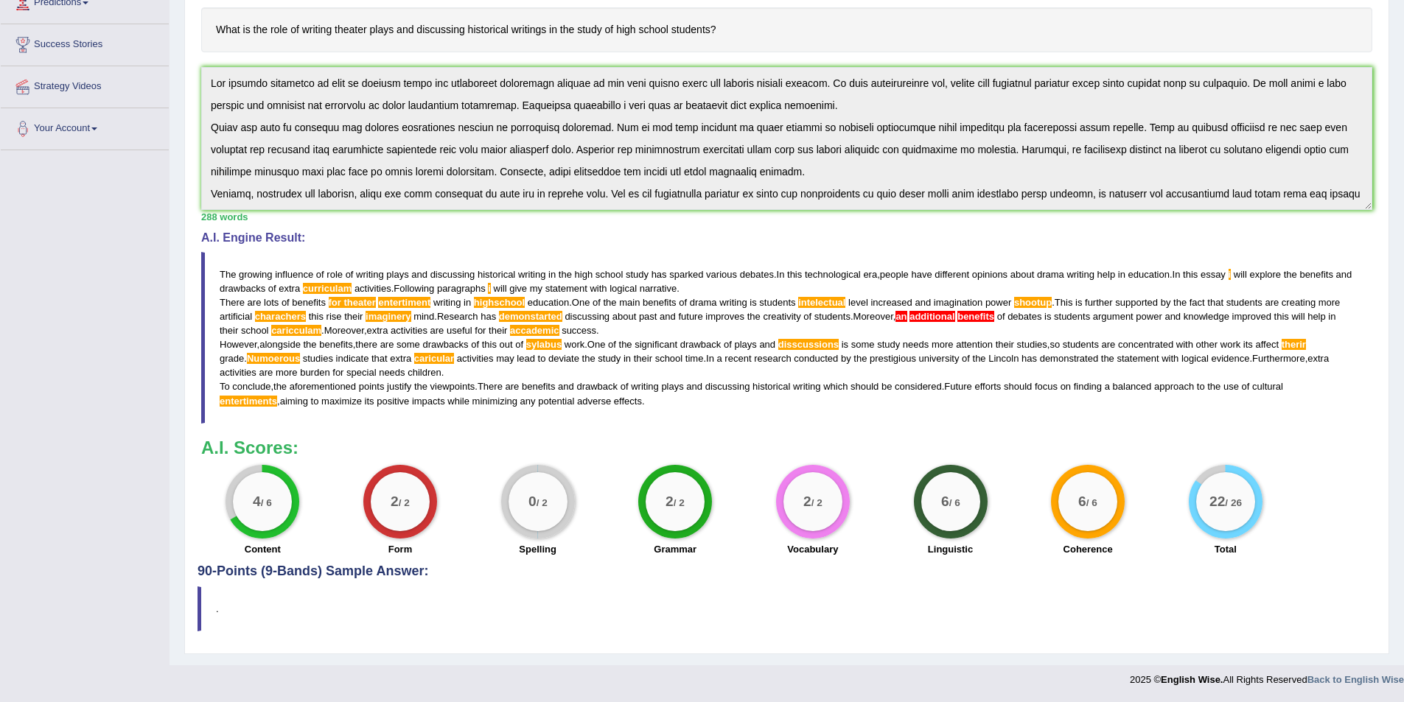
scroll to position [88, 0]
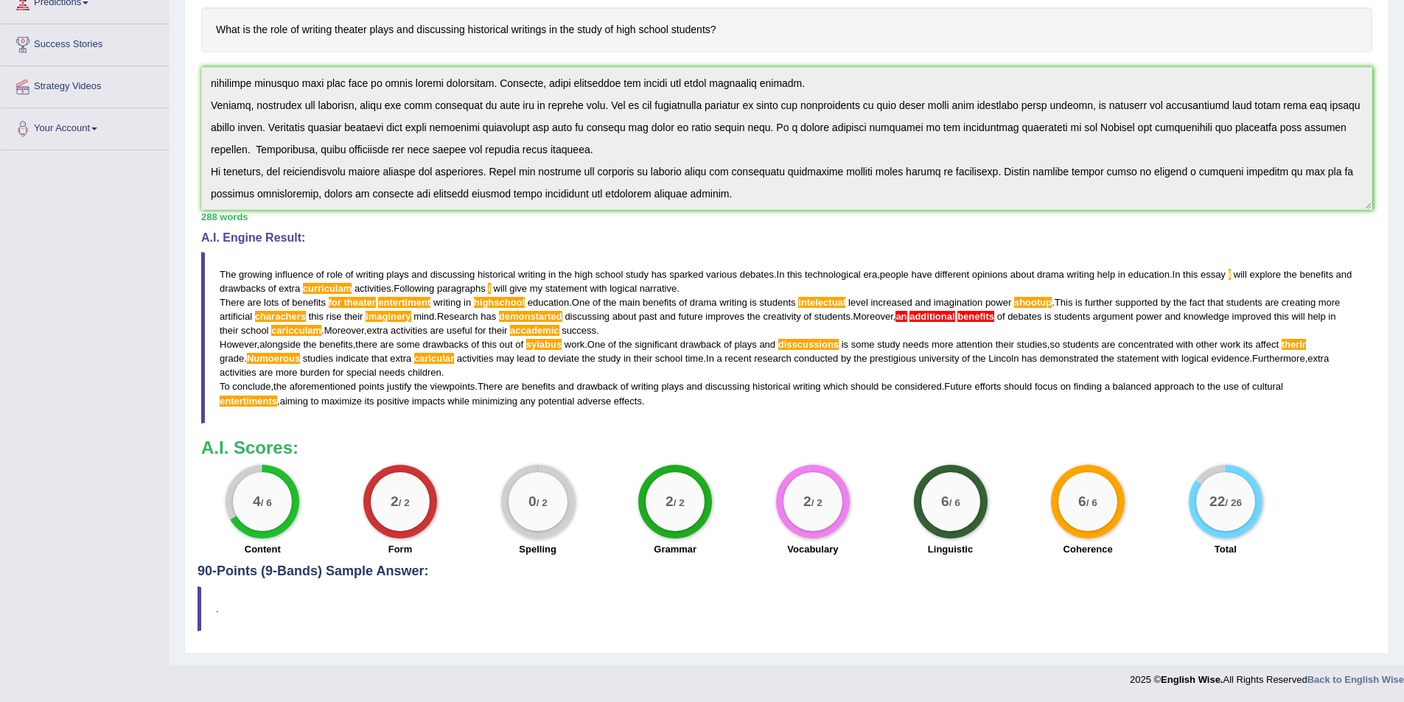
click at [857, 237] on div "Instructions: You will have 20 minutes to plan, write and revise an essay about…" at bounding box center [787, 250] width 1179 height 629
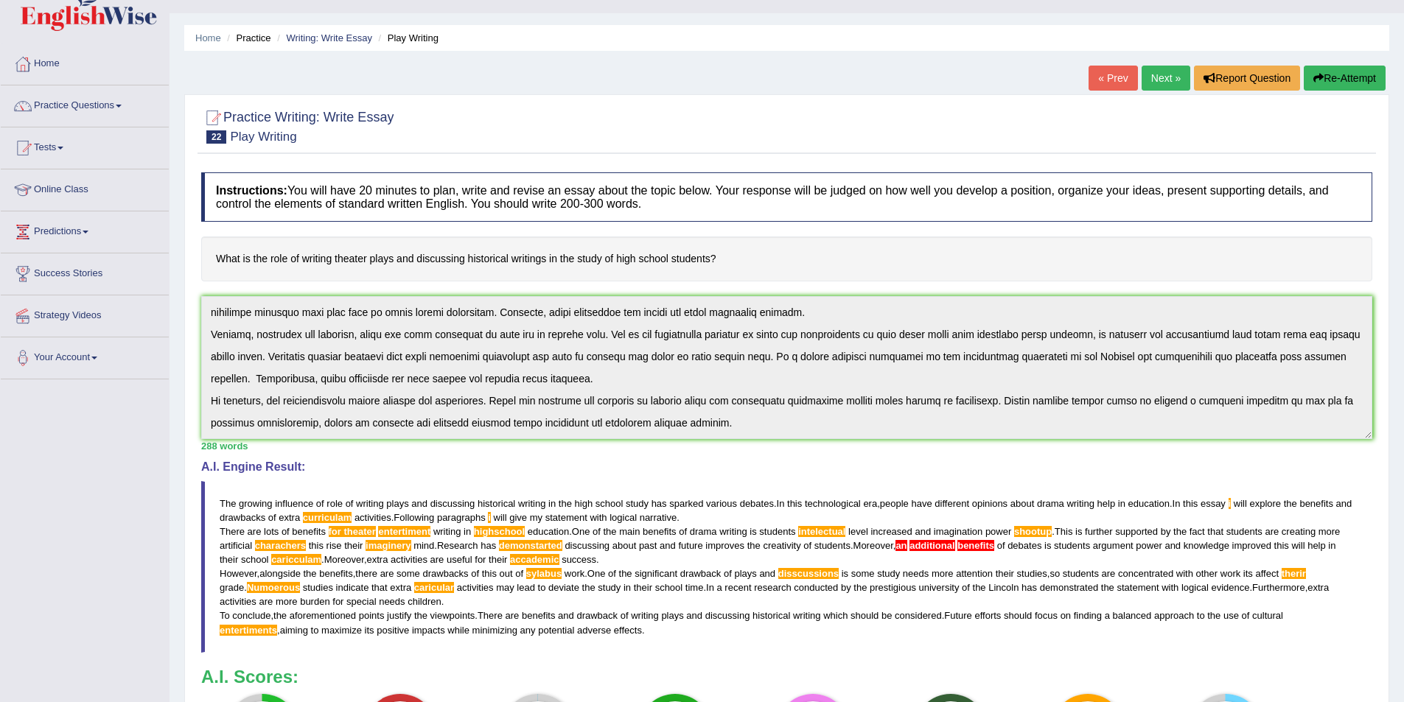
scroll to position [0, 0]
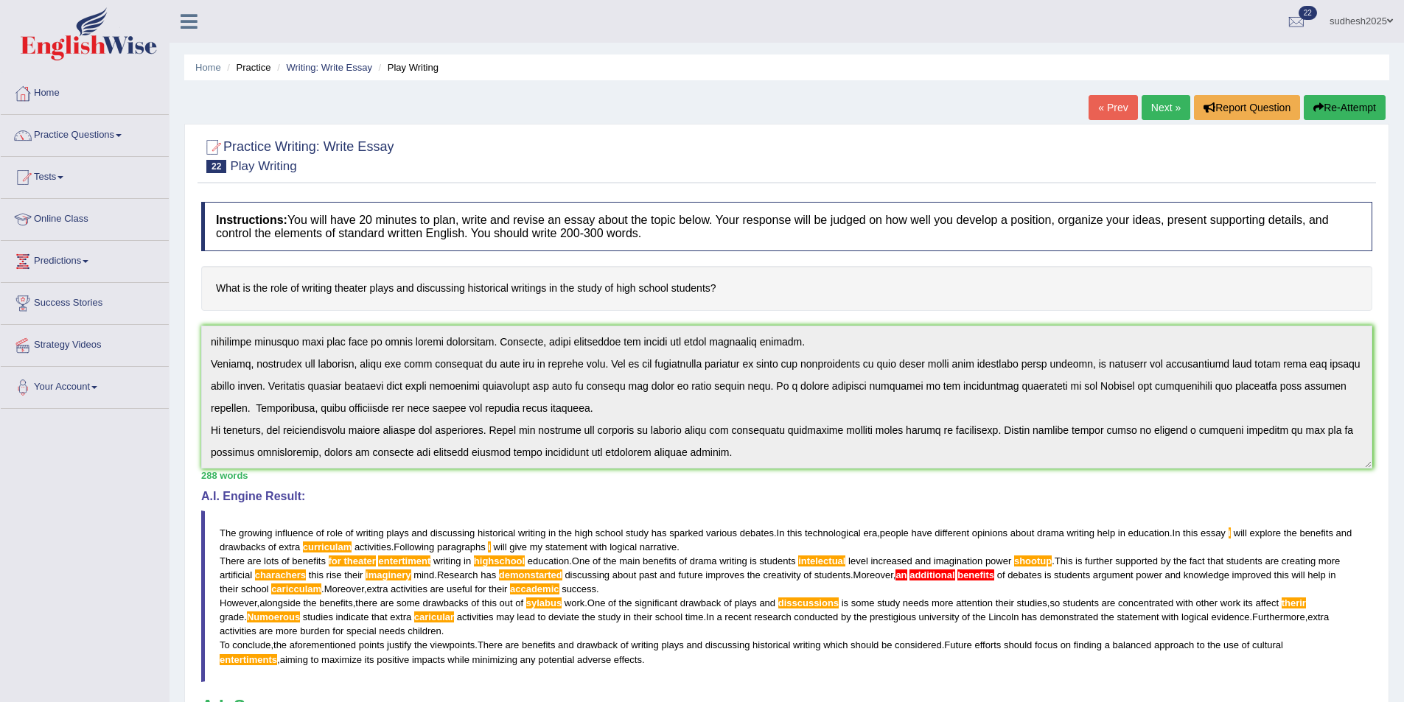
click at [1356, 107] on button "Re-Attempt" at bounding box center [1345, 107] width 82 height 25
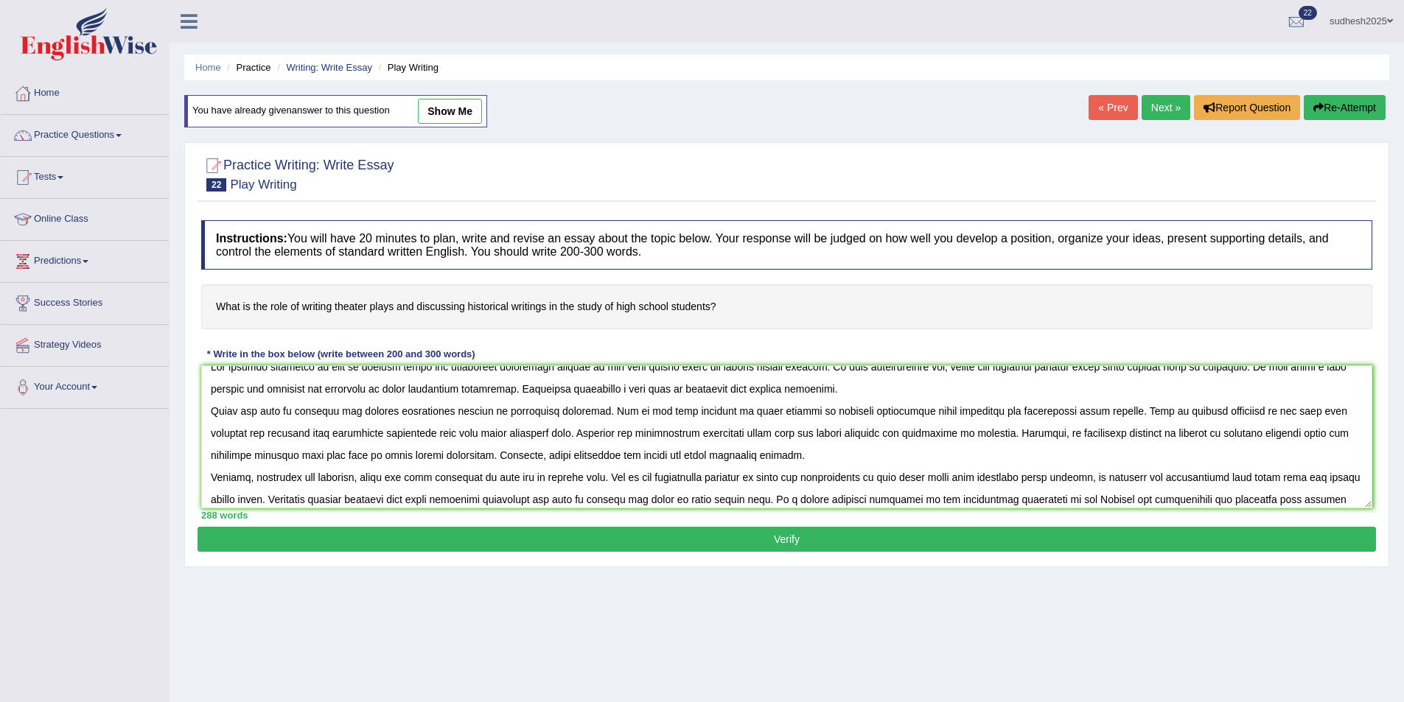
scroll to position [6, 0]
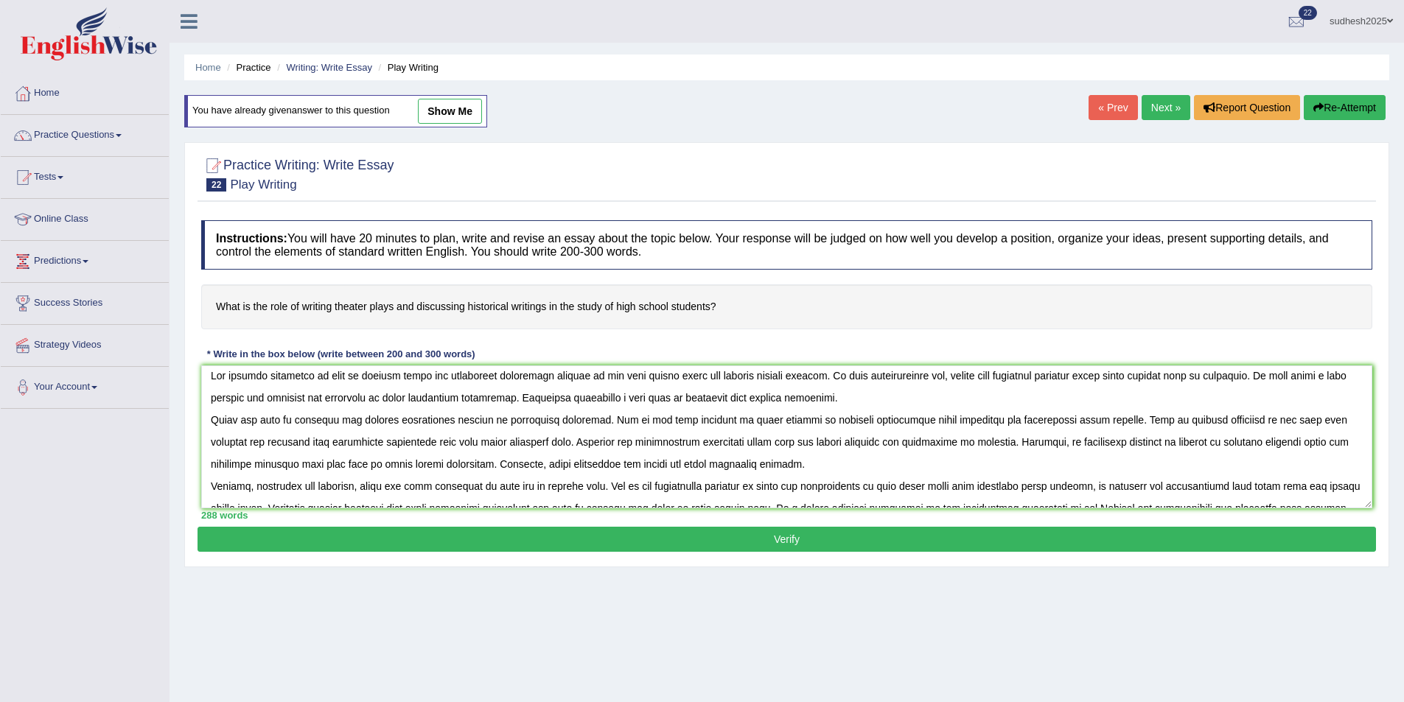
click at [450, 397] on textarea at bounding box center [786, 437] width 1171 height 143
click at [452, 397] on textarea at bounding box center [786, 437] width 1171 height 143
click at [1084, 420] on textarea at bounding box center [786, 437] width 1171 height 143
click at [848, 422] on textarea at bounding box center [786, 437] width 1171 height 143
click at [468, 445] on textarea at bounding box center [786, 437] width 1171 height 143
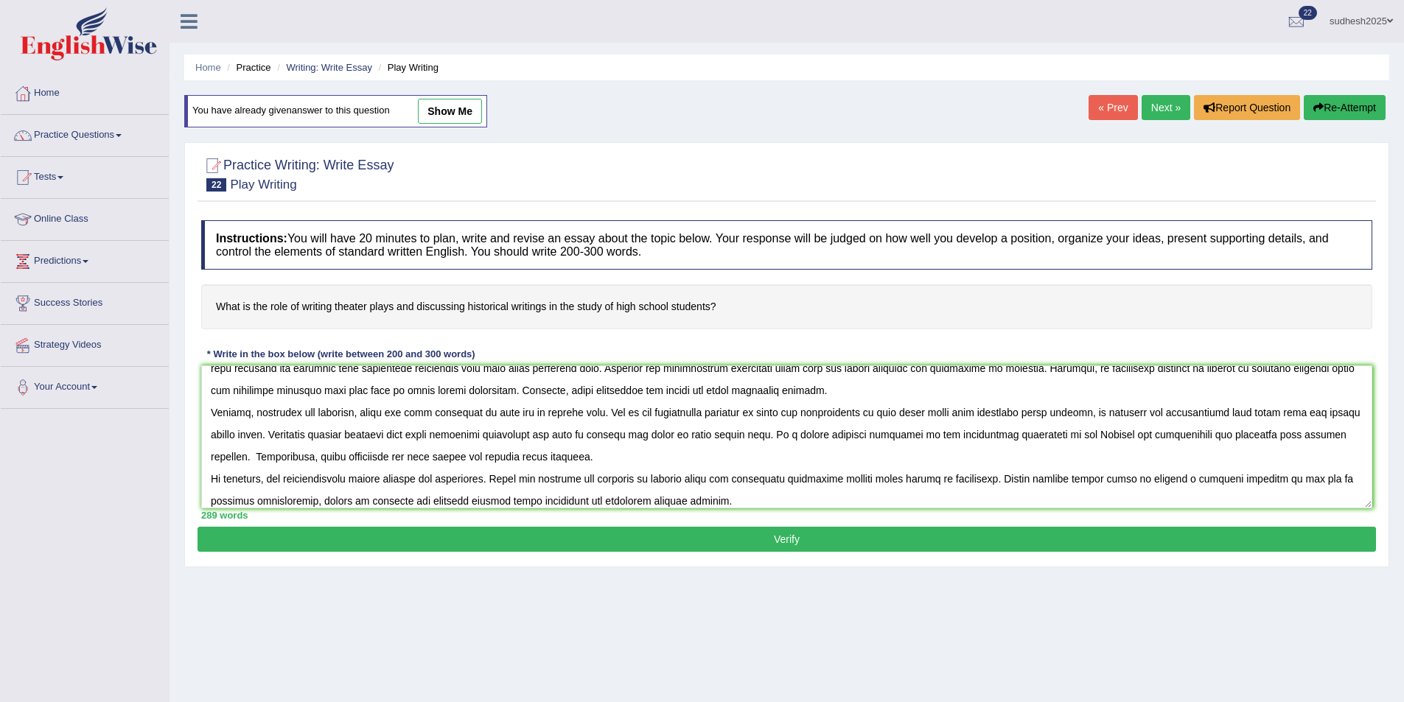
scroll to position [88, 0]
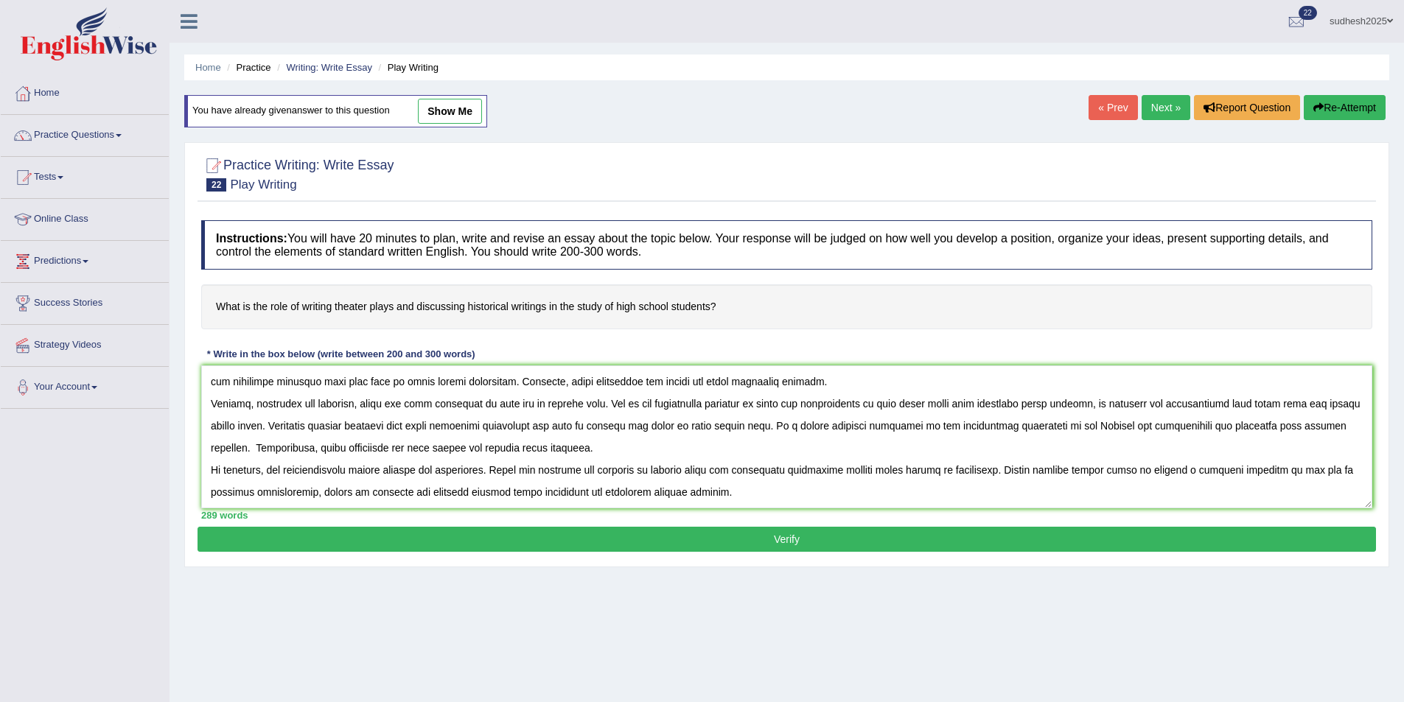
type textarea "The growing influence of role of writing plays and discussing historical writin…"
click at [776, 544] on button "Verify" at bounding box center [787, 539] width 1179 height 25
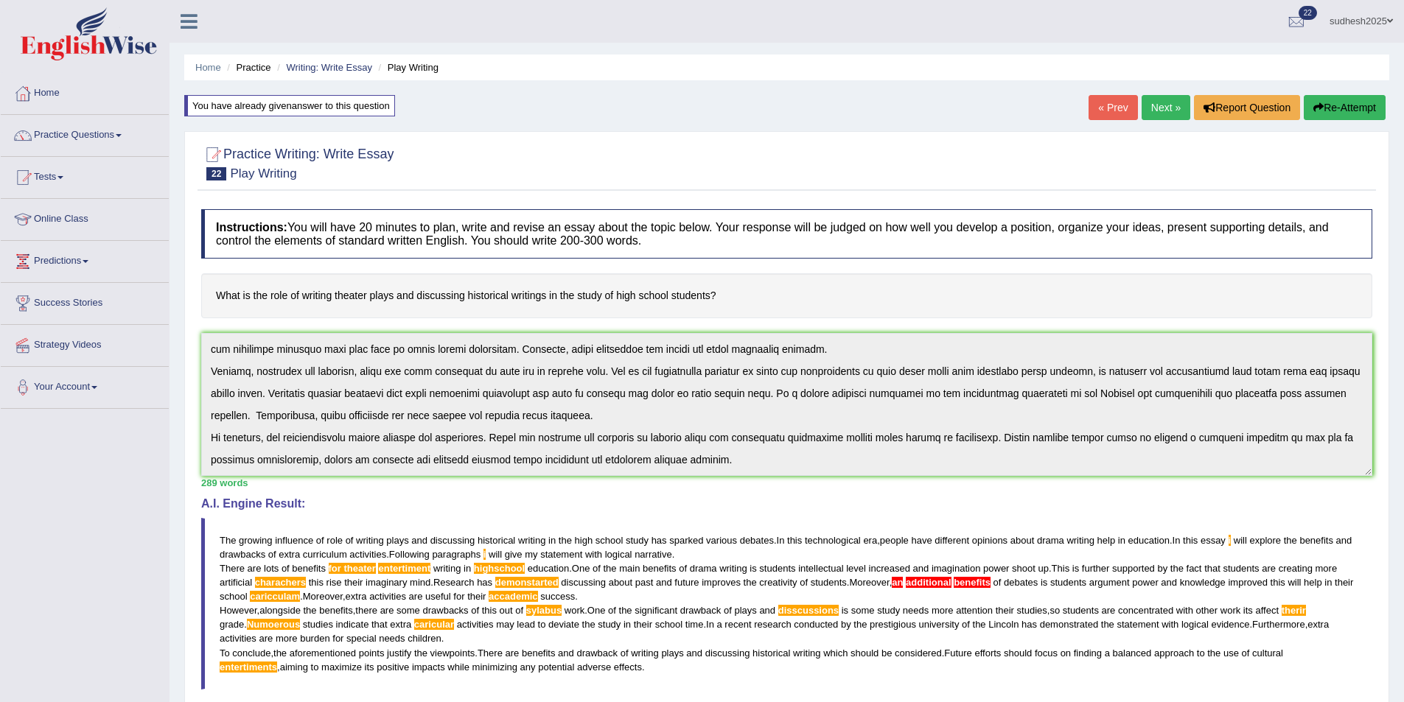
click at [1001, 484] on div "Instructions: You will have 20 minutes to plan, write and revise an essay about…" at bounding box center [787, 516] width 1179 height 629
click at [1361, 108] on button "Re-Attempt" at bounding box center [1345, 107] width 82 height 25
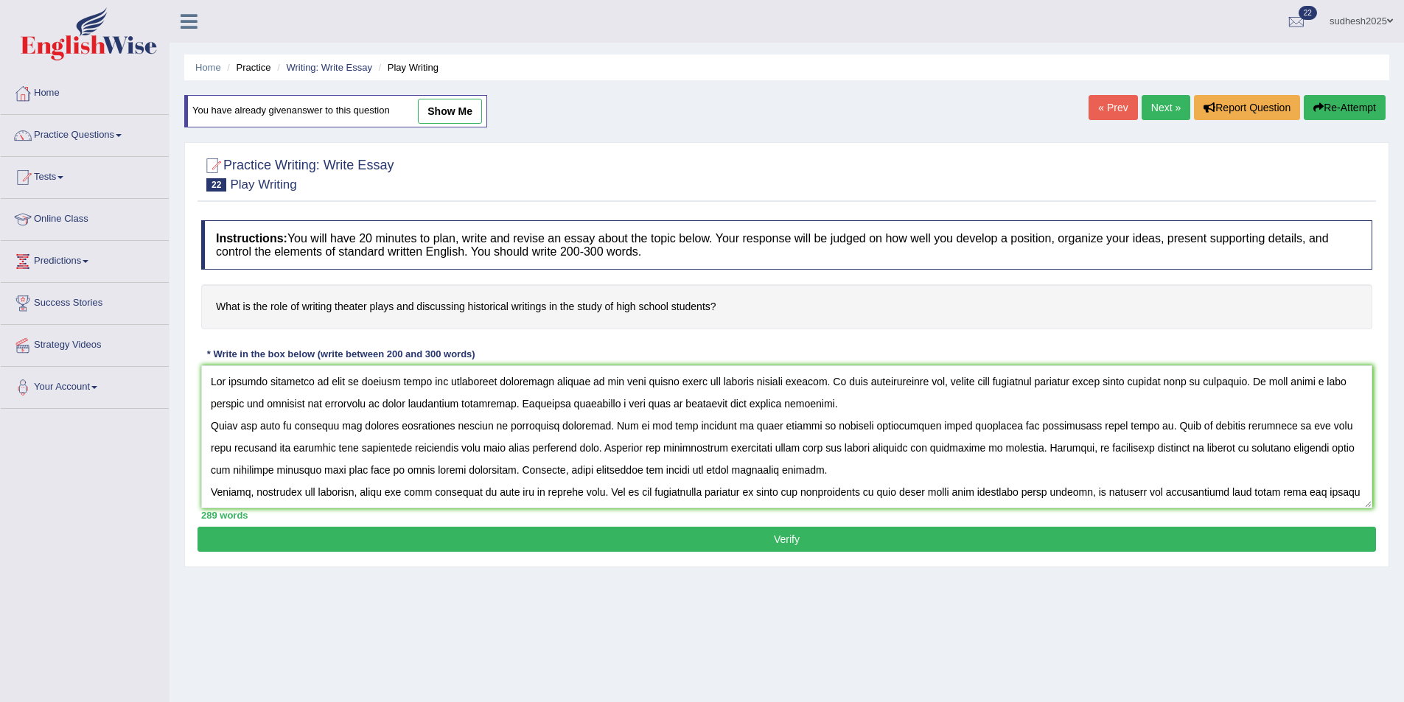
click at [410, 425] on textarea at bounding box center [786, 437] width 1171 height 143
click at [506, 424] on textarea at bounding box center [786, 437] width 1171 height 143
click at [506, 425] on textarea at bounding box center [786, 437] width 1171 height 143
click at [369, 448] on textarea at bounding box center [786, 437] width 1171 height 143
click at [475, 471] on textarea at bounding box center [786, 437] width 1171 height 143
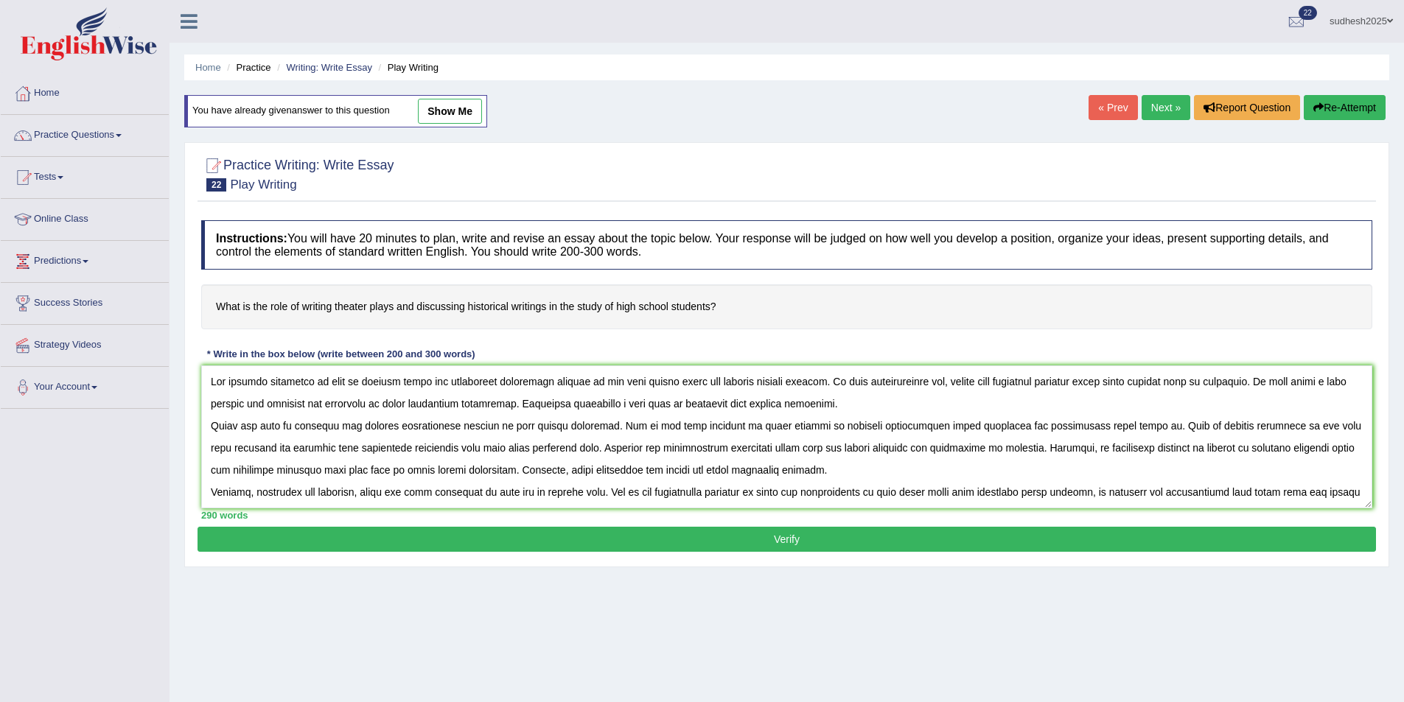
click at [1031, 449] on textarea at bounding box center [786, 437] width 1171 height 143
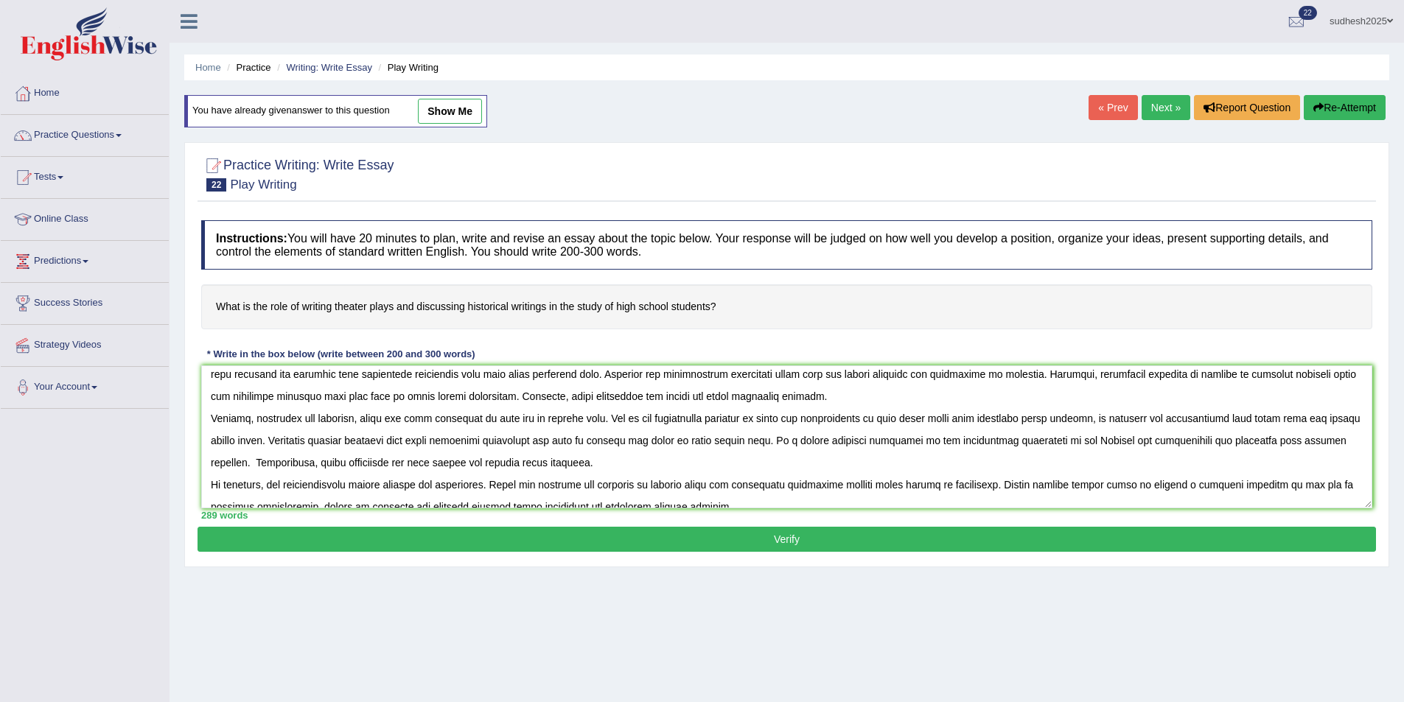
click at [833, 421] on textarea at bounding box center [786, 437] width 1171 height 143
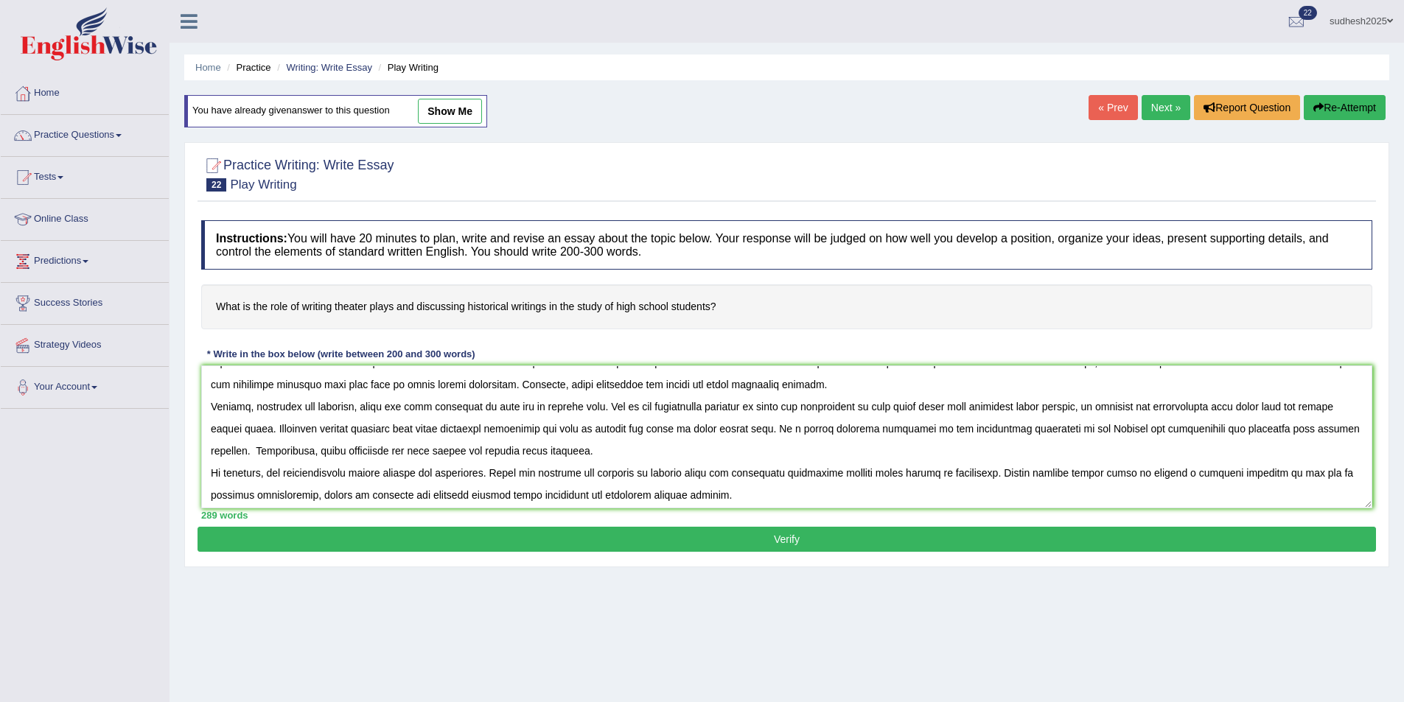
scroll to position [88, 0]
type textarea "The growing influence of role of writing plays and discussing historical writin…"
click at [399, 533] on button "Verify" at bounding box center [787, 539] width 1179 height 25
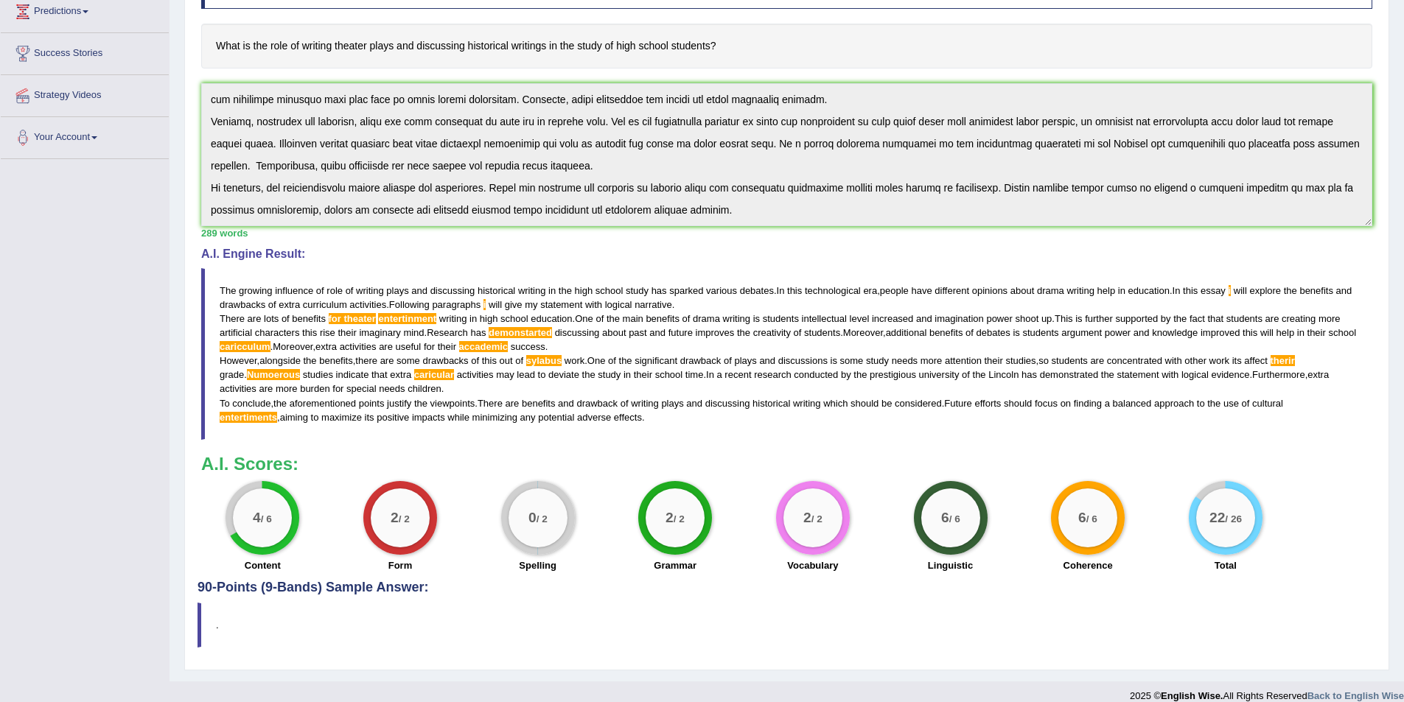
scroll to position [266, 0]
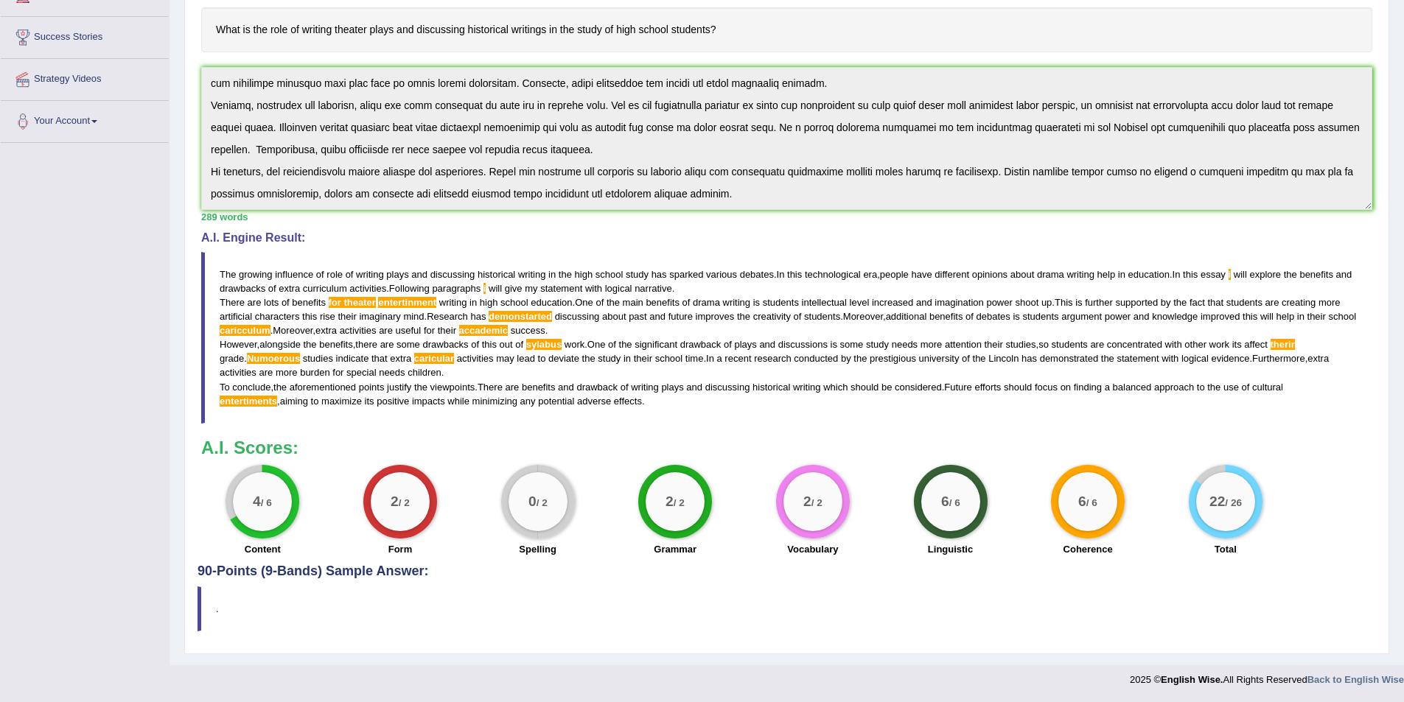
click at [509, 287] on blockquote "The growing influence of role of writing plays and discussing historical writin…" at bounding box center [786, 338] width 1171 height 172
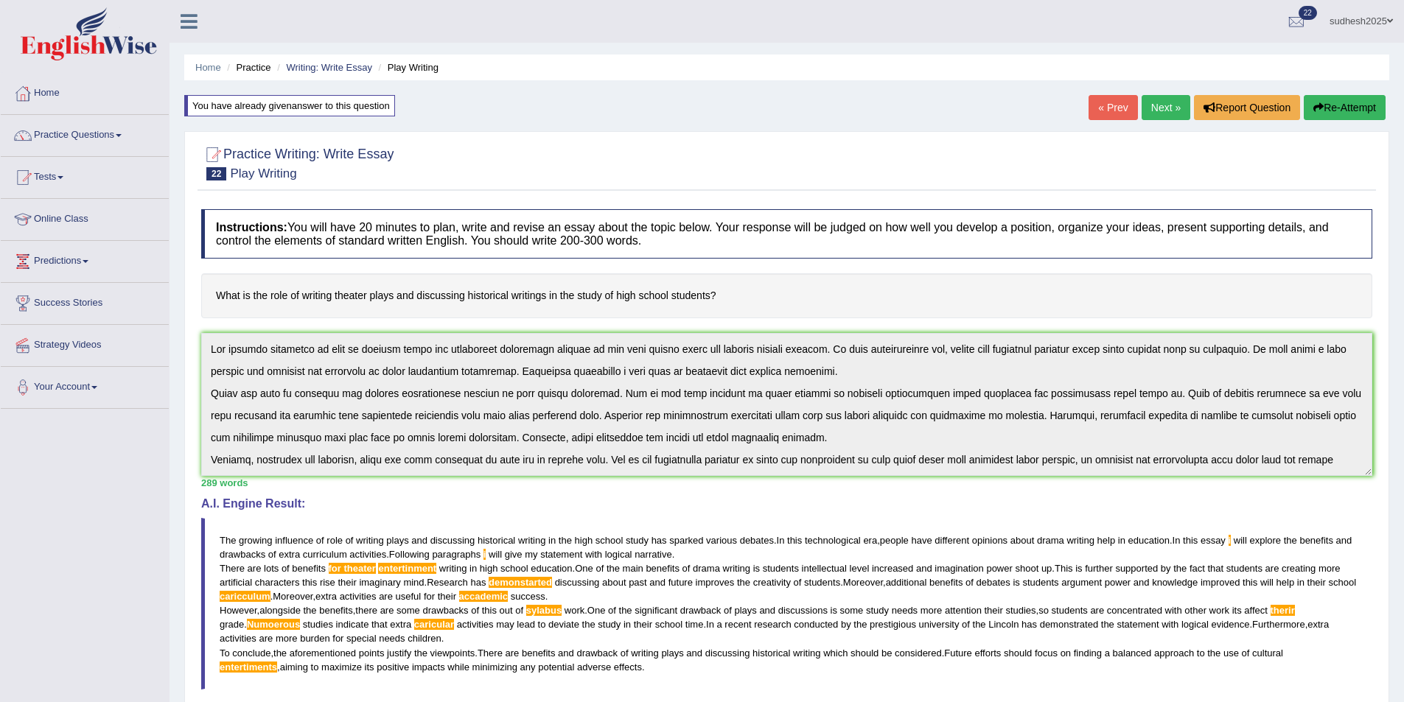
scroll to position [88, 0]
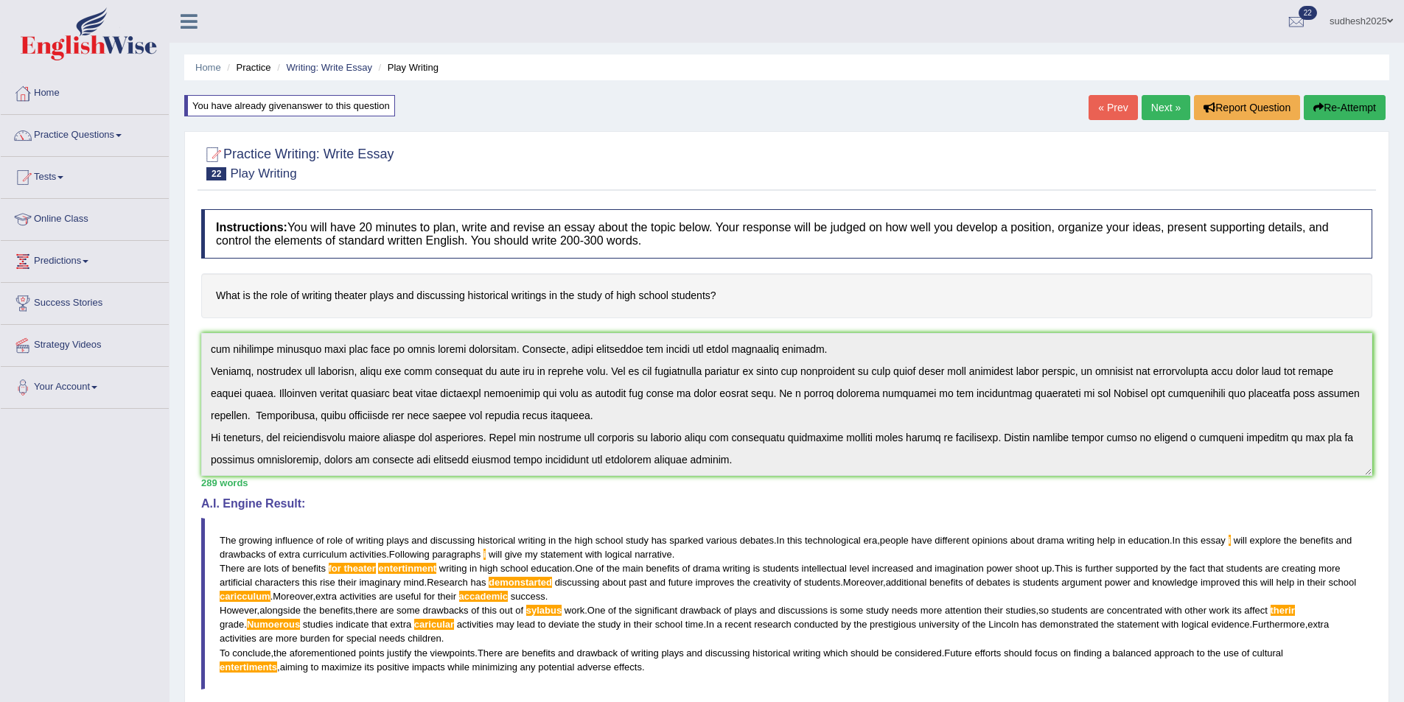
click at [783, 484] on div "Instructions: You will have 20 minutes to plan, write and revise an essay about…" at bounding box center [787, 516] width 1179 height 629
click at [1325, 109] on button "Re-Attempt" at bounding box center [1345, 107] width 82 height 25
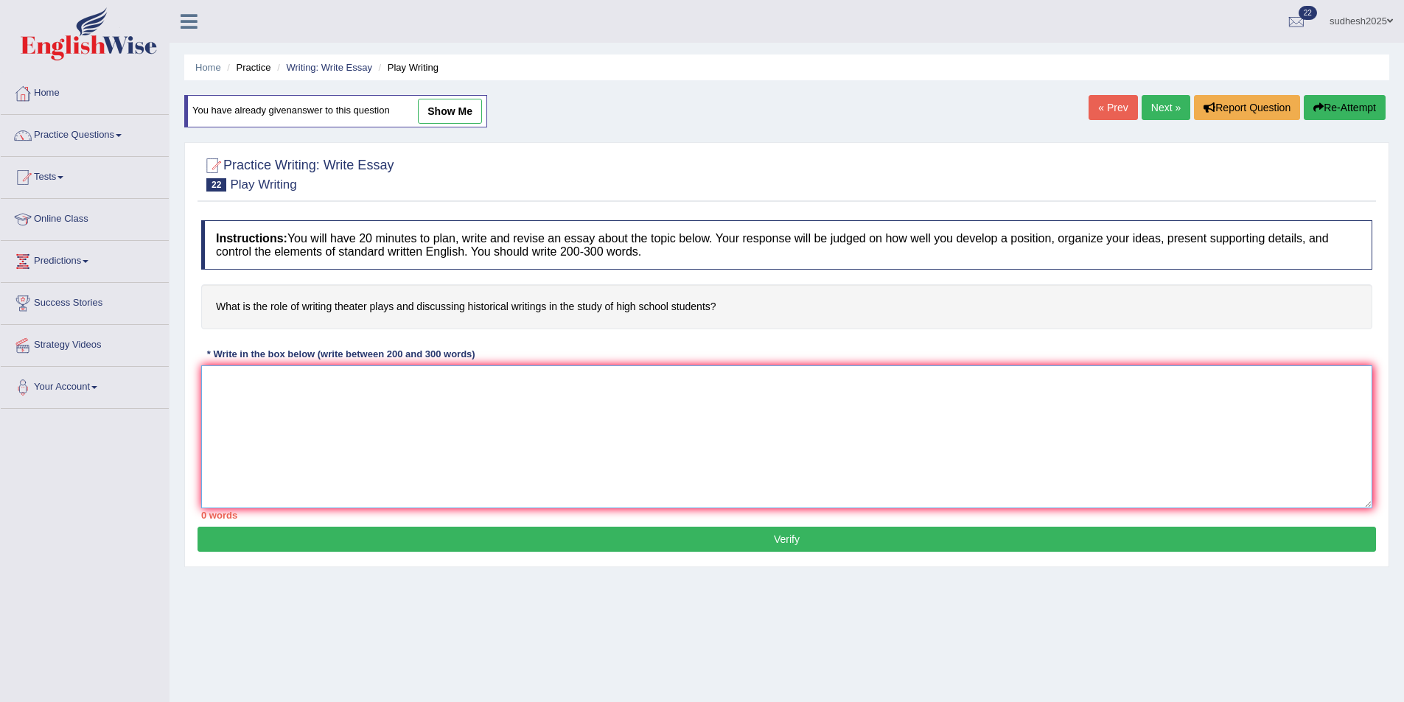
click at [217, 394] on textarea at bounding box center [786, 437] width 1171 height 143
paste textarea "The growing influence of role of writing plays and discussing historical writin…"
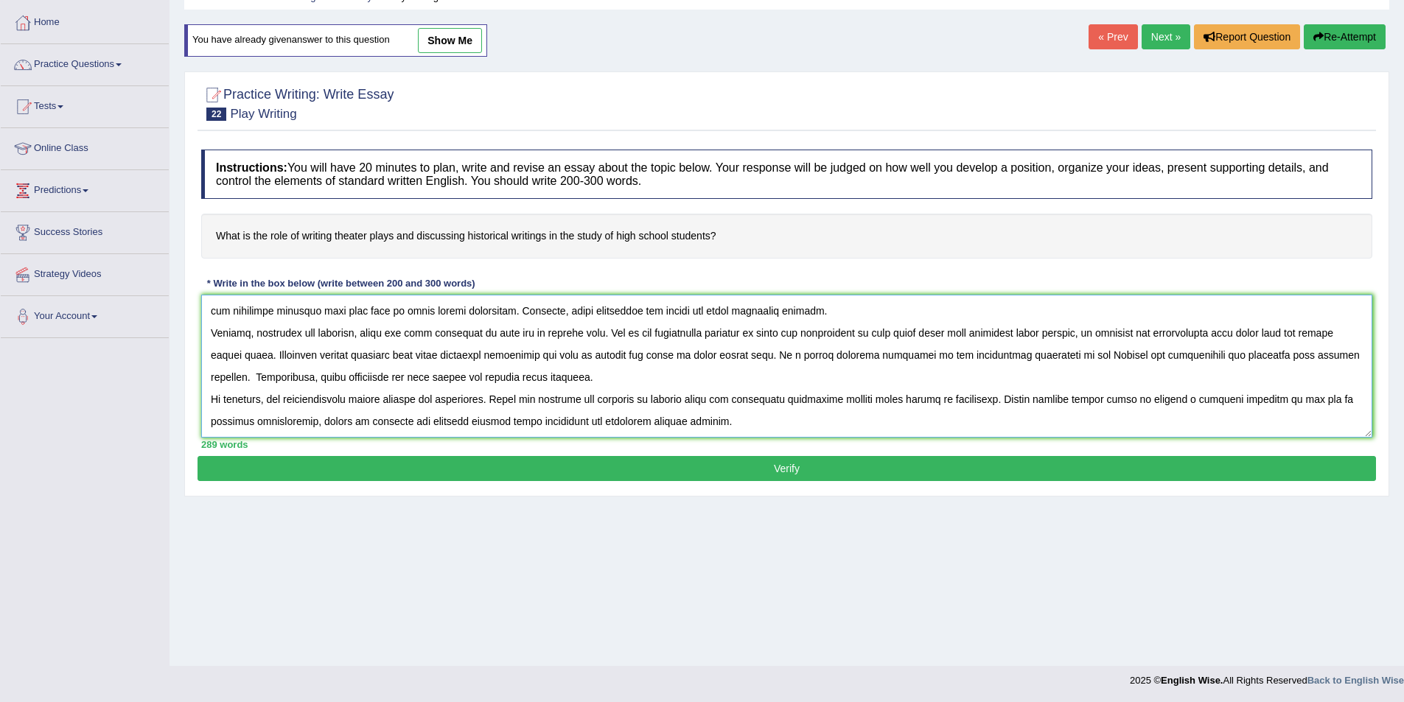
scroll to position [71, 0]
click at [296, 355] on textarea at bounding box center [786, 365] width 1171 height 143
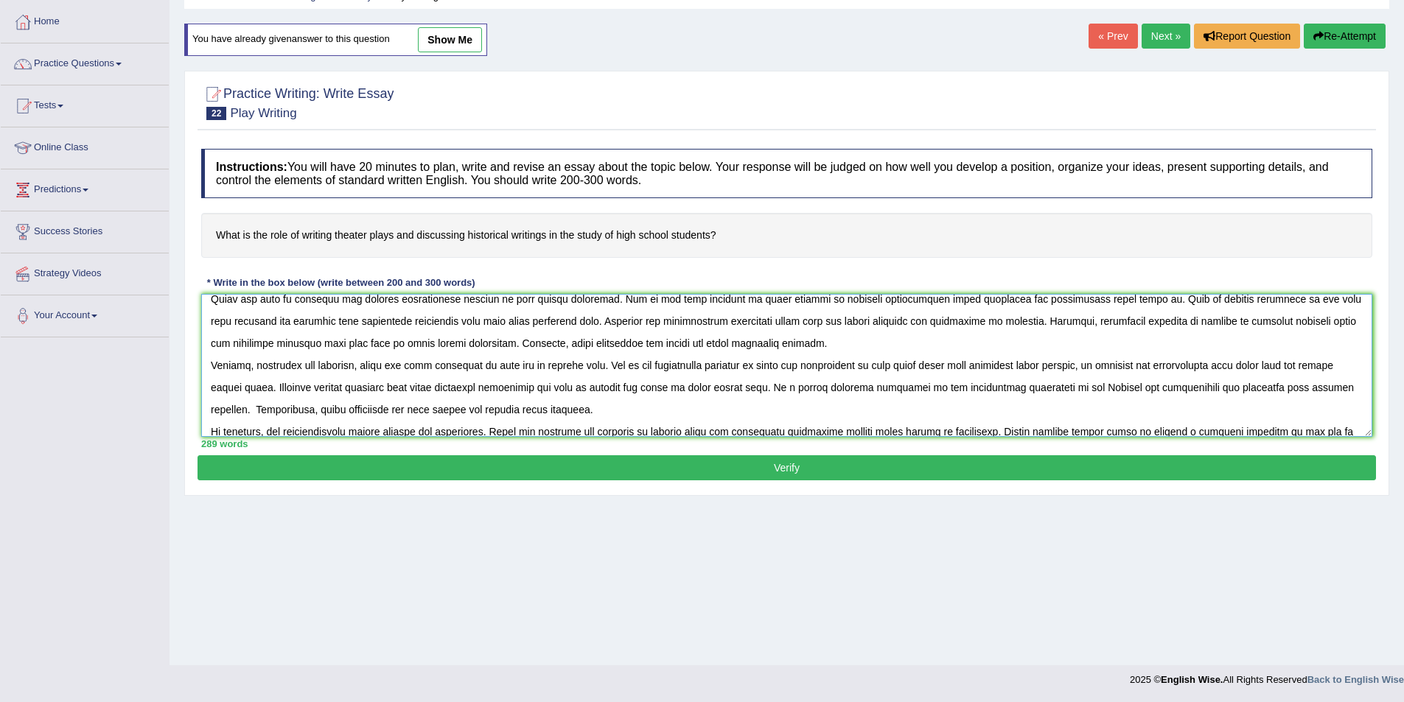
scroll to position [88, 0]
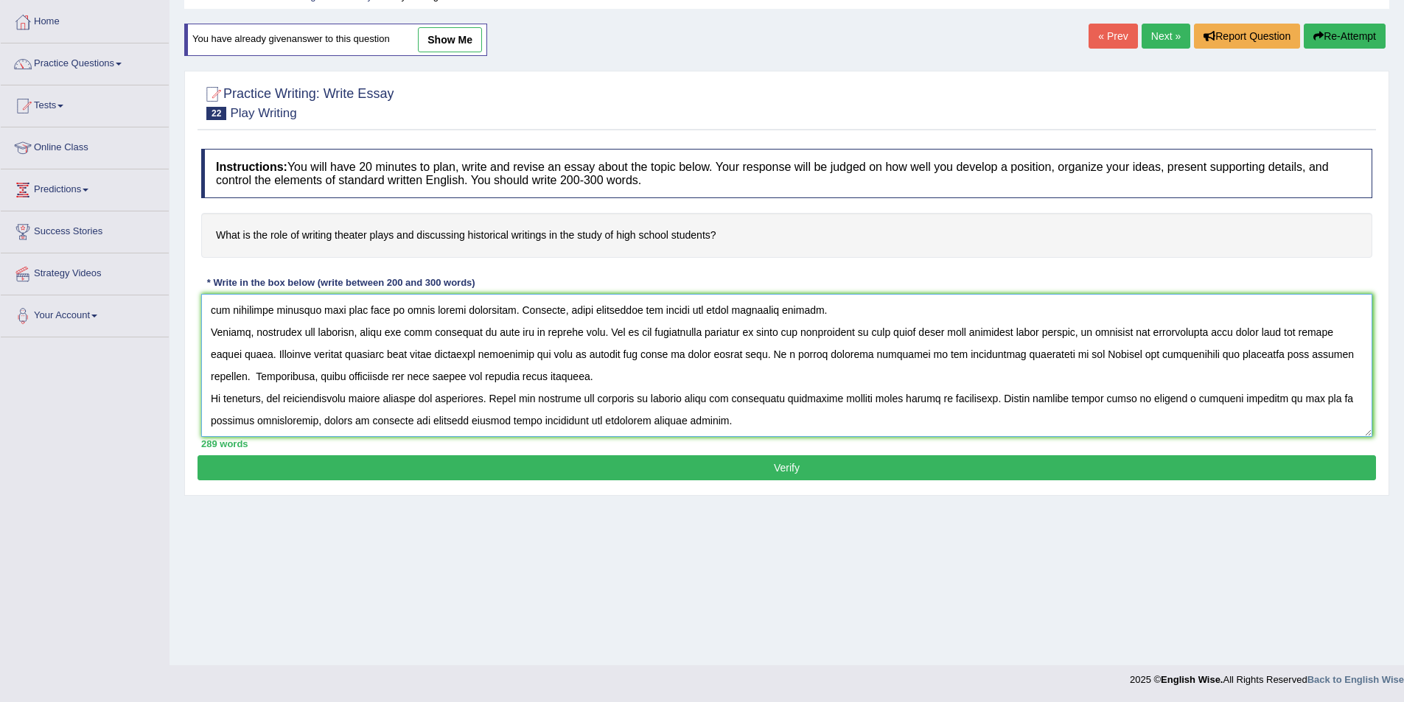
click at [284, 420] on textarea at bounding box center [786, 365] width 1171 height 143
click at [279, 421] on textarea at bounding box center [786, 365] width 1171 height 143
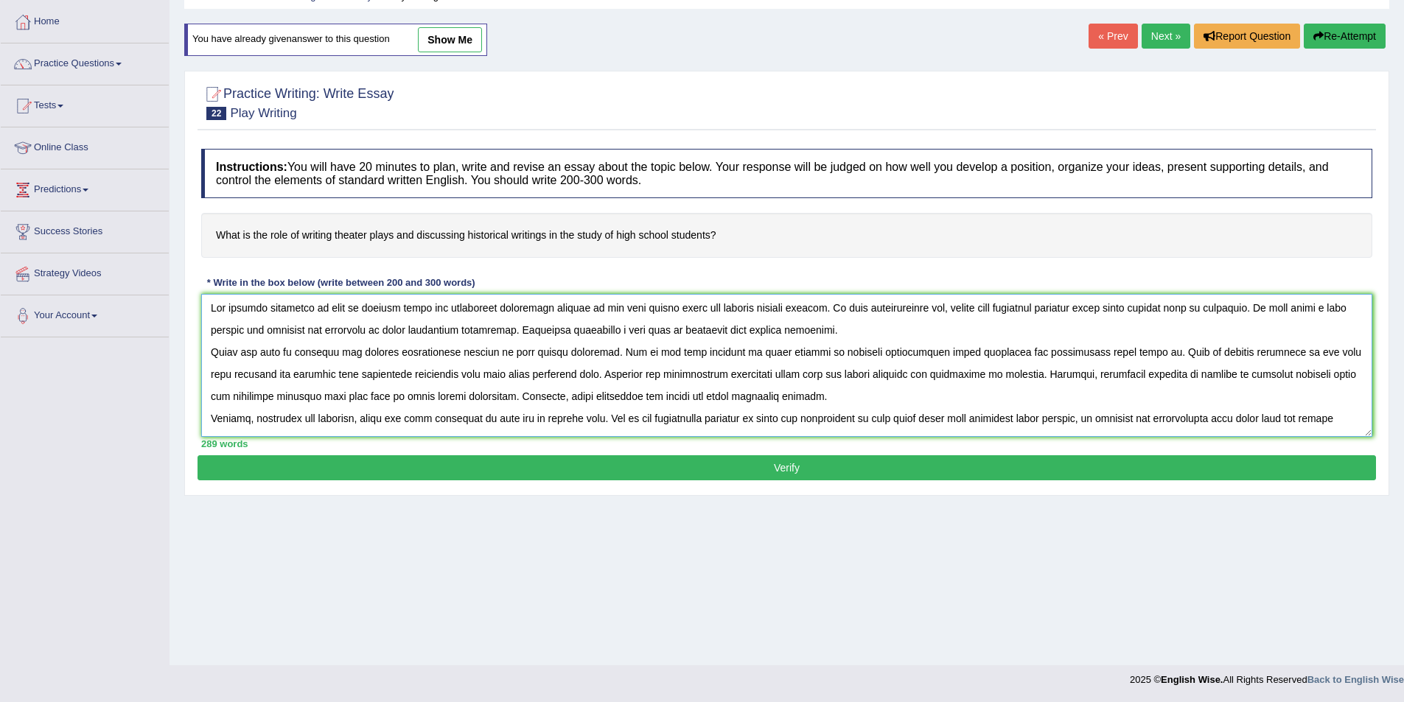
scroll to position [0, 0]
click at [614, 335] on textarea at bounding box center [786, 365] width 1171 height 143
click at [344, 352] on textarea at bounding box center [786, 365] width 1171 height 143
type textarea "The growing influence of role of writing plays and discussing historical writin…"
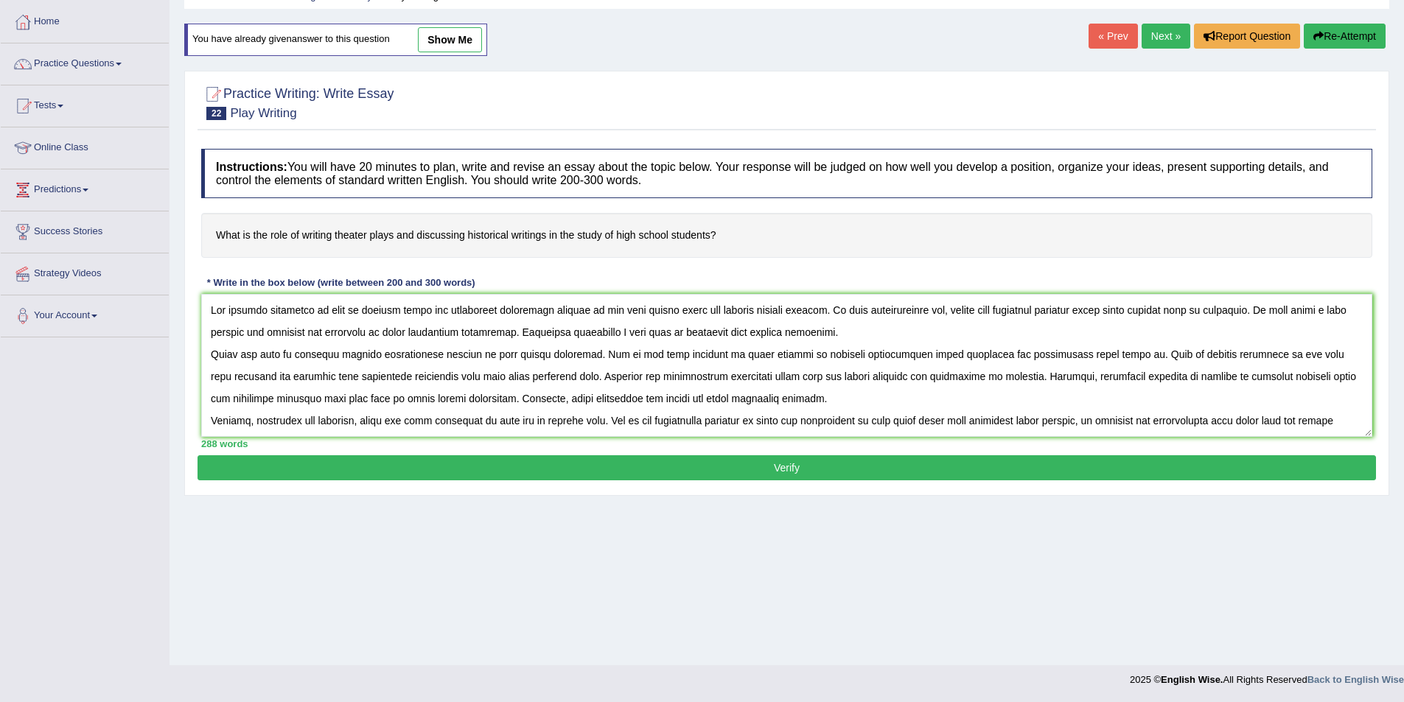
click at [587, 461] on button "Verify" at bounding box center [787, 468] width 1179 height 25
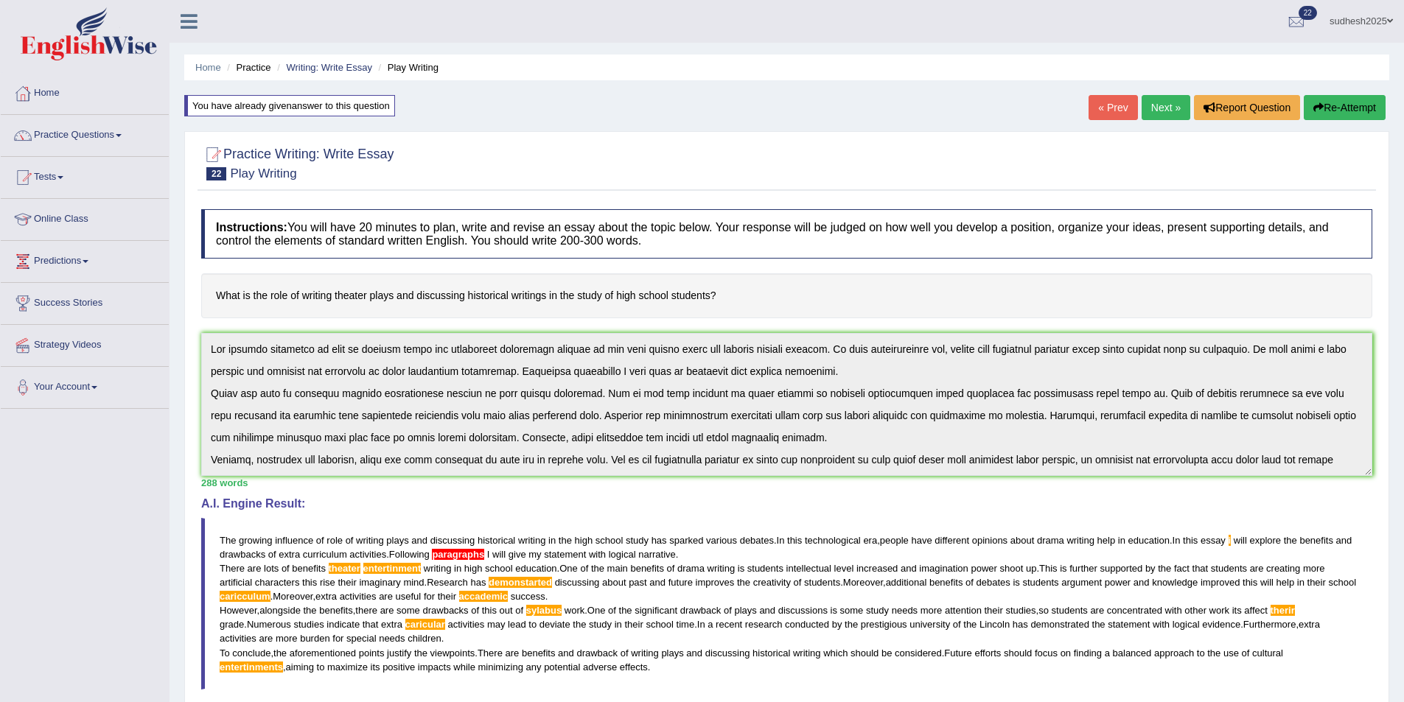
scroll to position [88, 0]
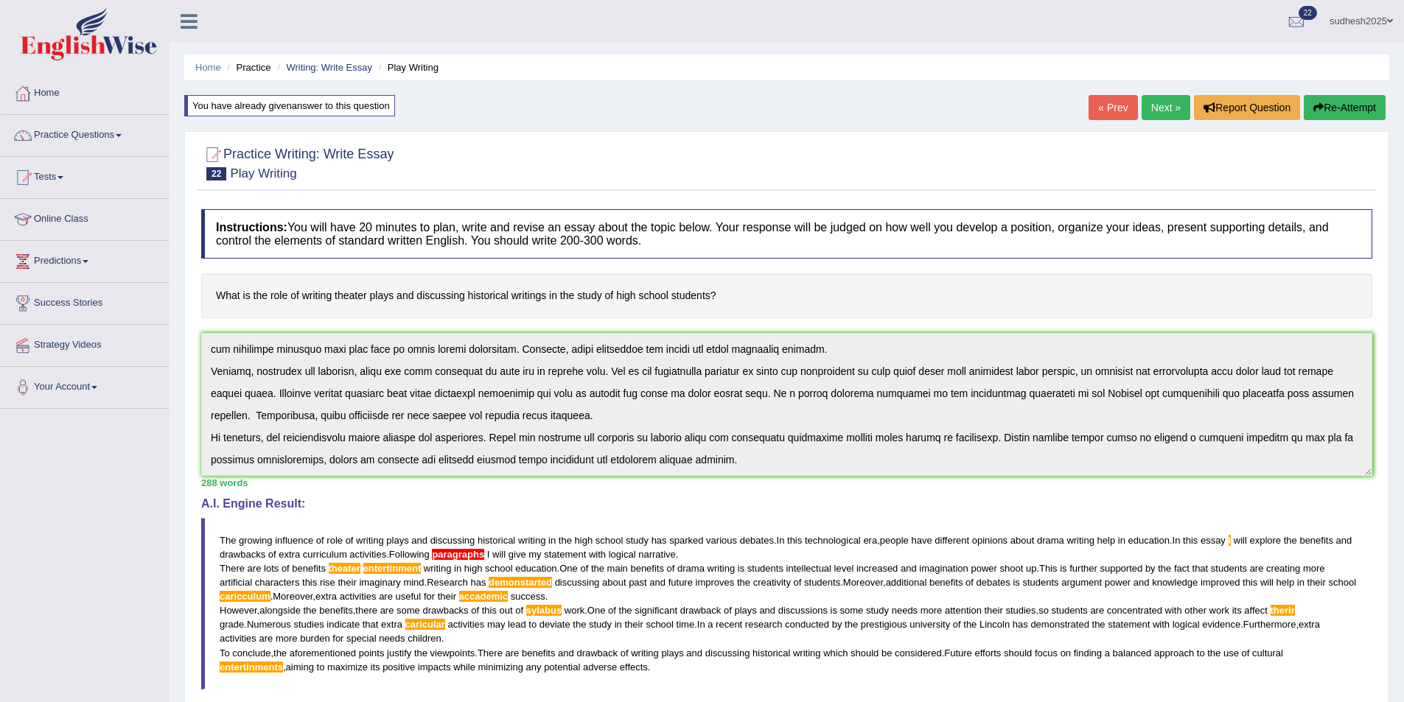
click at [1342, 103] on button "Re-Attempt" at bounding box center [1345, 107] width 82 height 25
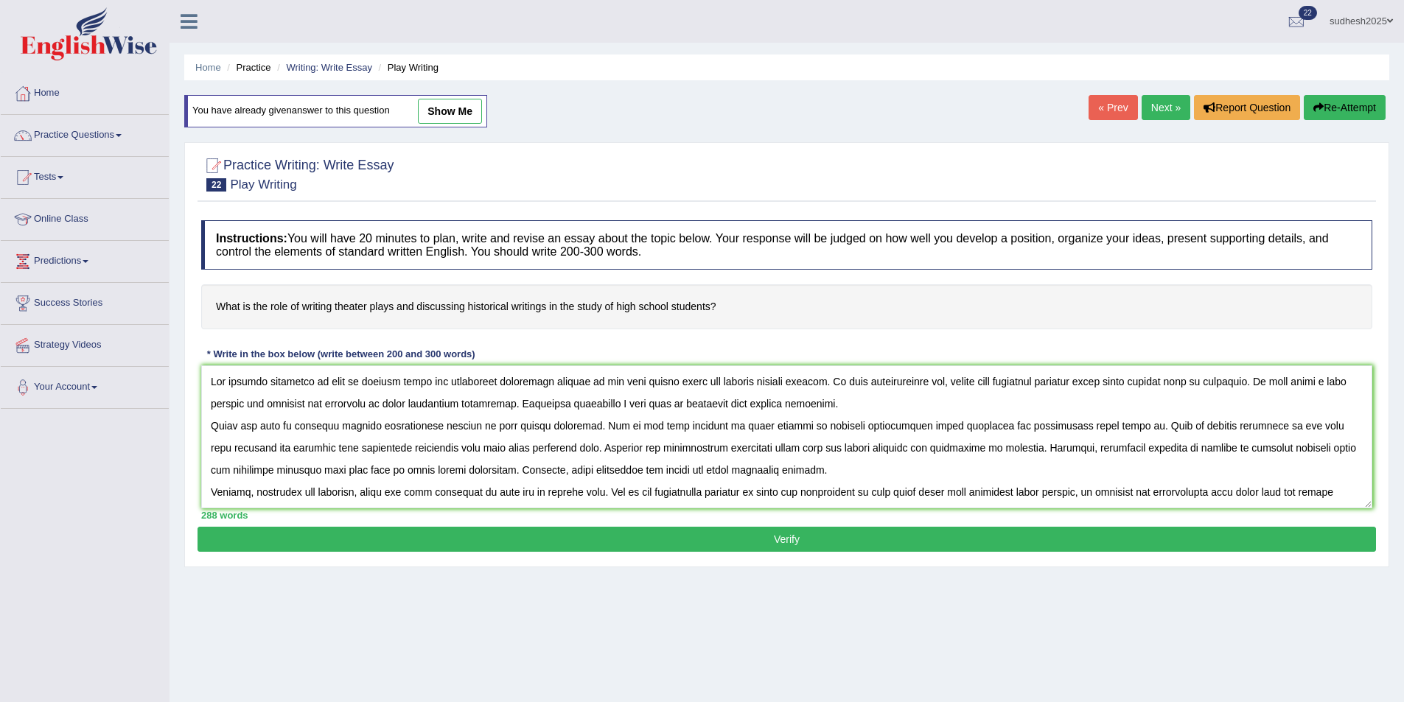
click at [618, 446] on textarea at bounding box center [786, 437] width 1171 height 143
click at [615, 444] on textarea at bounding box center [786, 437] width 1171 height 143
click at [607, 408] on textarea at bounding box center [786, 437] width 1171 height 143
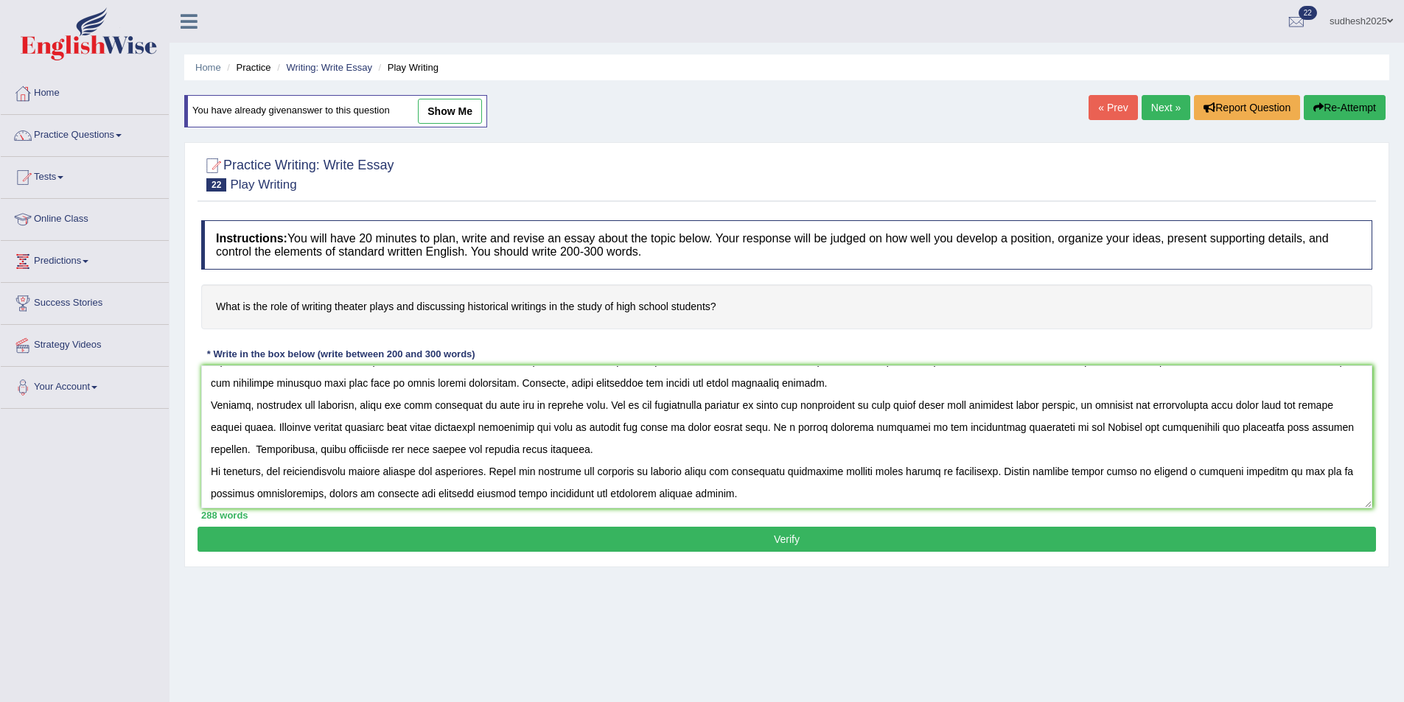
scroll to position [88, 0]
click at [273, 490] on textarea at bounding box center [786, 437] width 1171 height 143
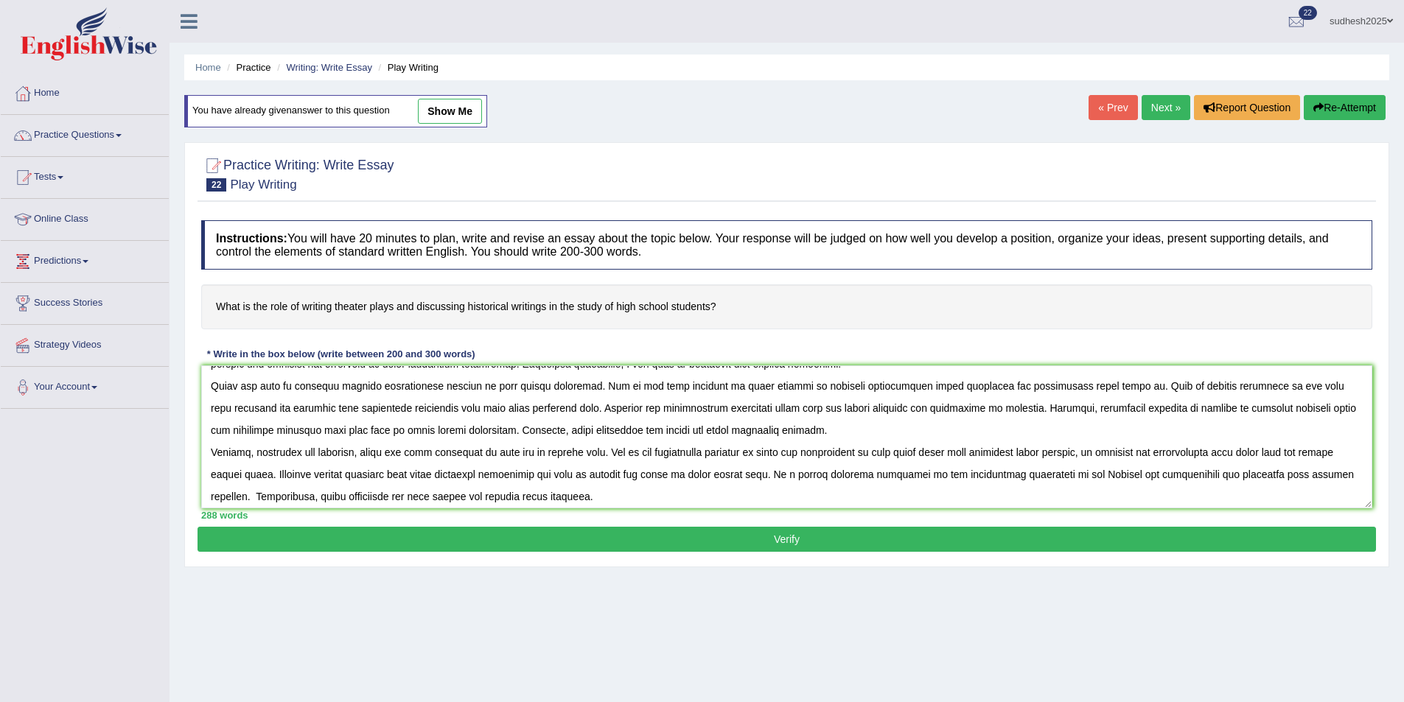
scroll to position [15, 0]
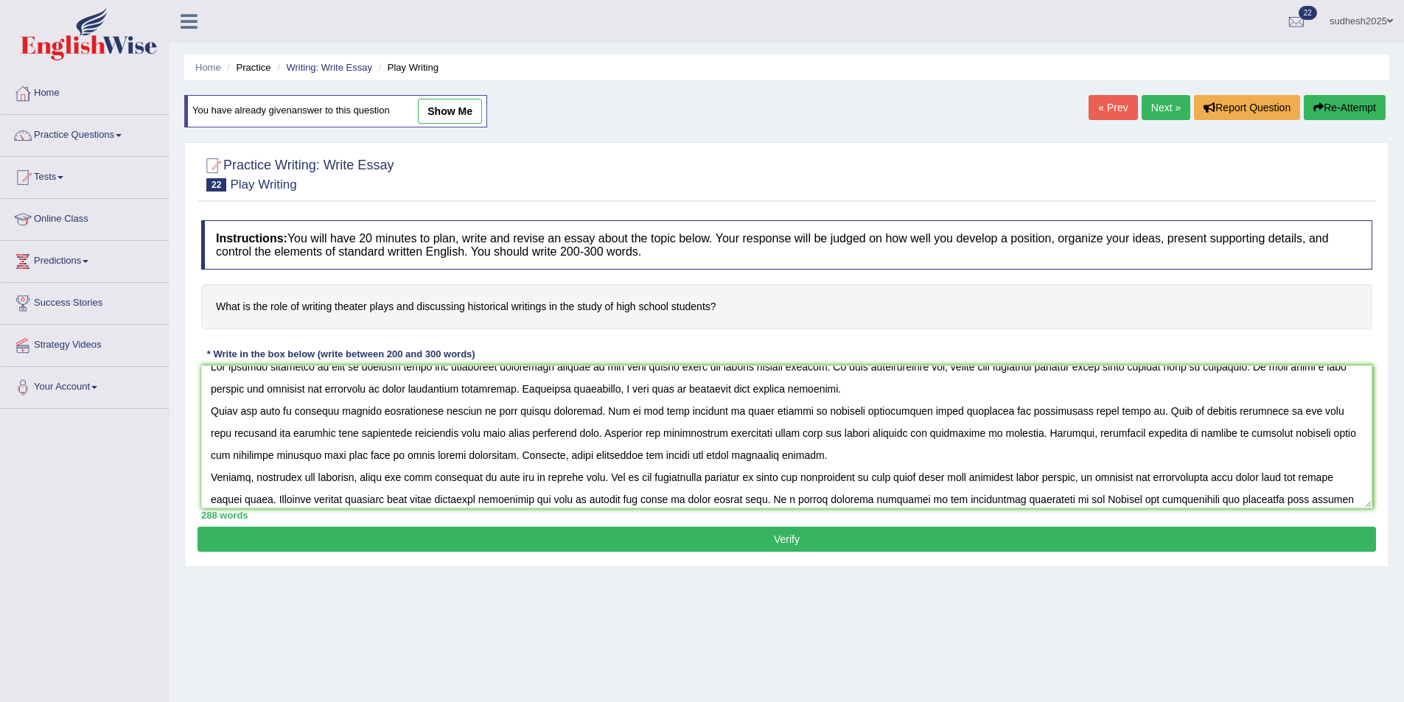
click at [388, 411] on textarea at bounding box center [786, 437] width 1171 height 143
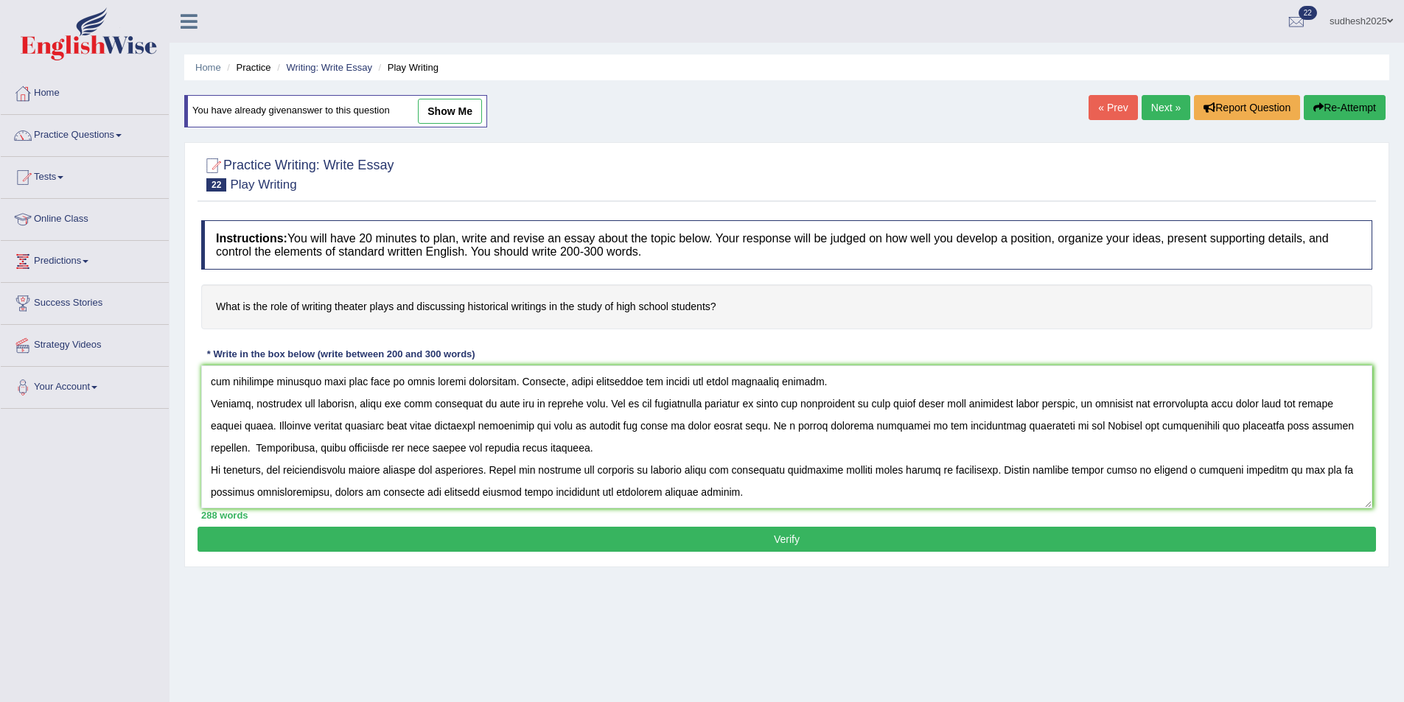
click at [228, 425] on textarea at bounding box center [786, 437] width 1171 height 143
type textarea "The growing influence of role of writing plays and discussing historical writin…"
click at [486, 534] on button "Verify" at bounding box center [787, 539] width 1179 height 25
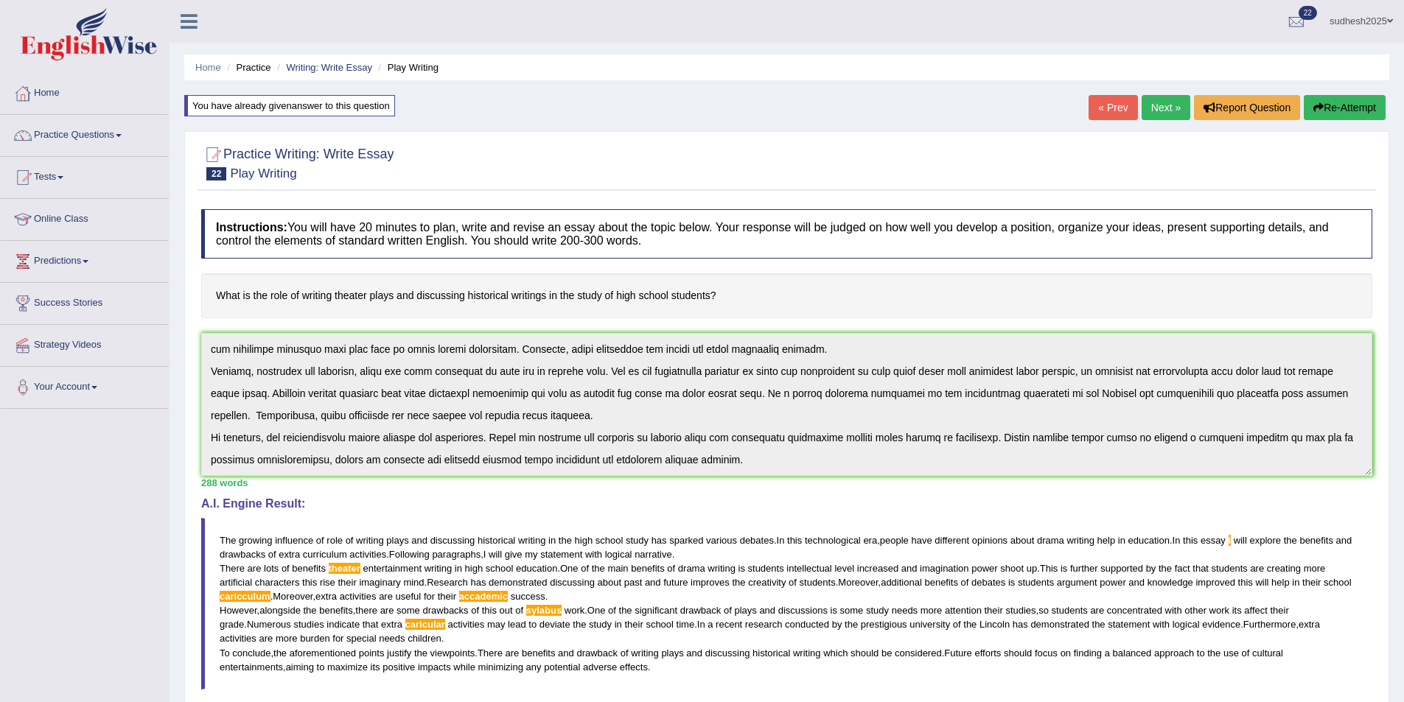
click at [823, 504] on div "Instructions: You will have 20 minutes to plan, write and revise an essay about…" at bounding box center [787, 516] width 1179 height 629
click at [1347, 106] on button "Re-Attempt" at bounding box center [1345, 107] width 82 height 25
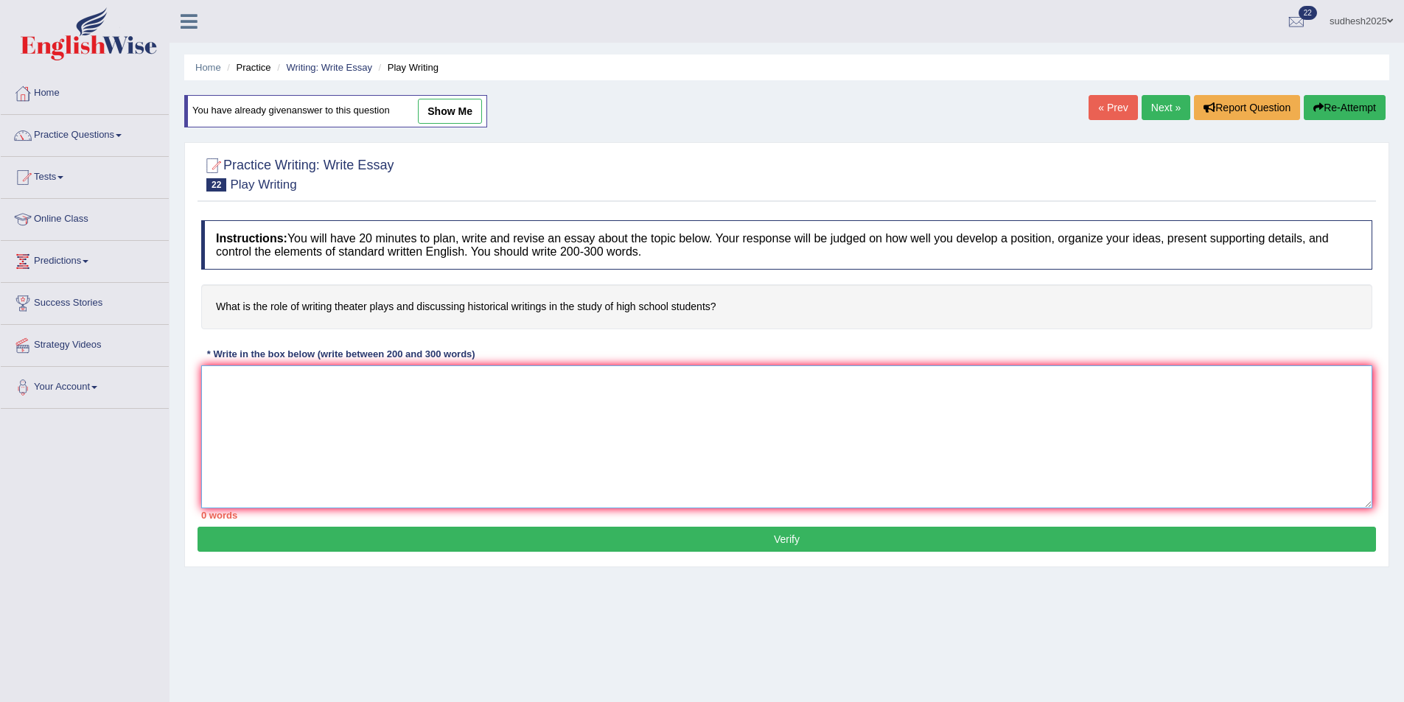
paste textarea "The growing influence of role of writing plays and discussing historical writin…"
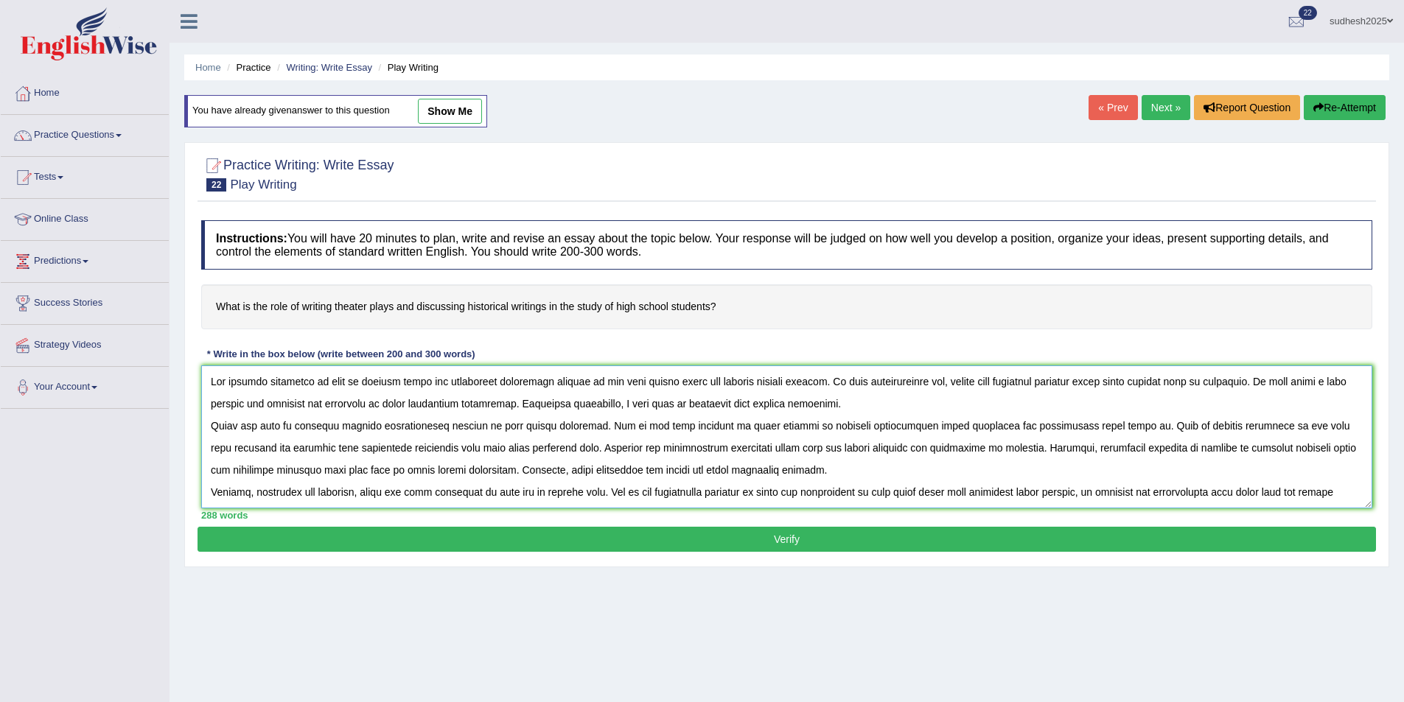
click at [360, 424] on textarea at bounding box center [786, 437] width 1171 height 143
click at [423, 405] on textarea at bounding box center [786, 437] width 1171 height 143
click at [392, 470] on textarea at bounding box center [786, 437] width 1171 height 143
click at [655, 472] on textarea at bounding box center [786, 437] width 1171 height 143
type textarea "The growing influence of role of writing plays and discussing historical writin…"
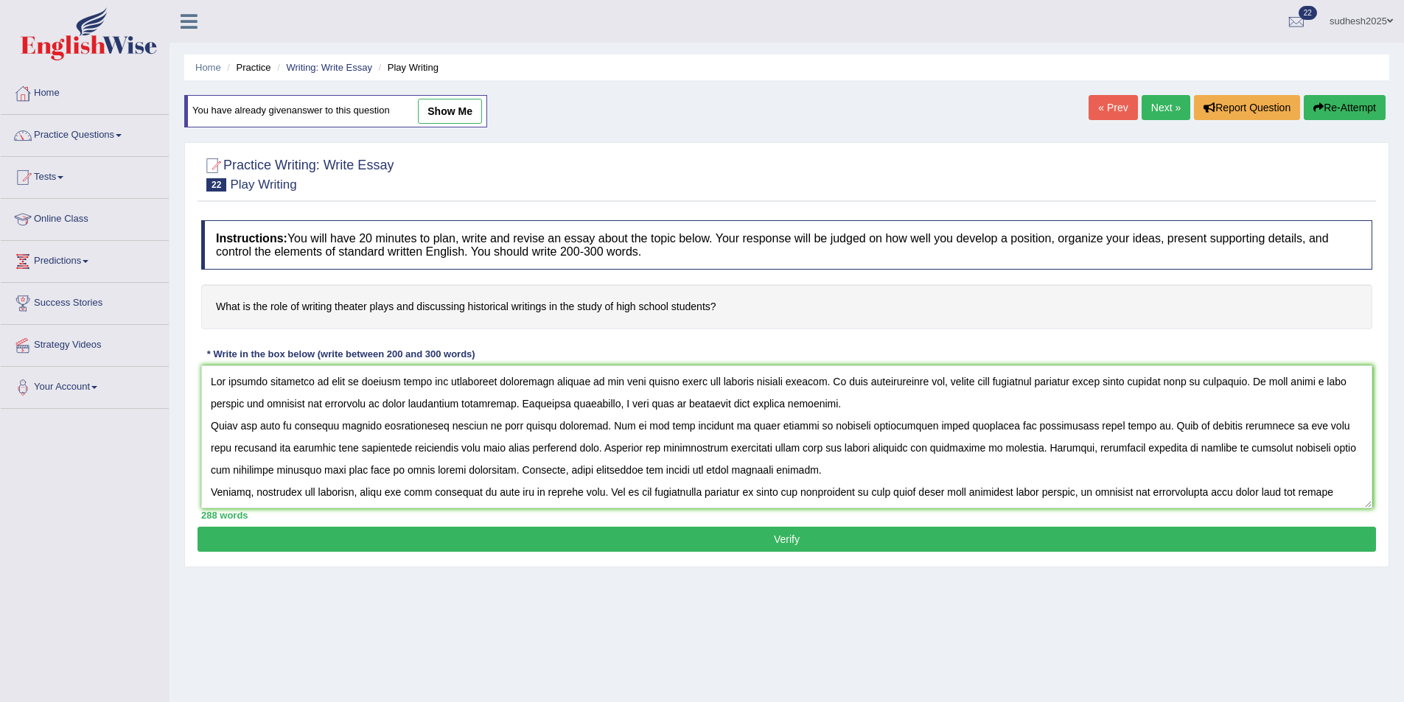
click at [655, 532] on button "Verify" at bounding box center [787, 539] width 1179 height 25
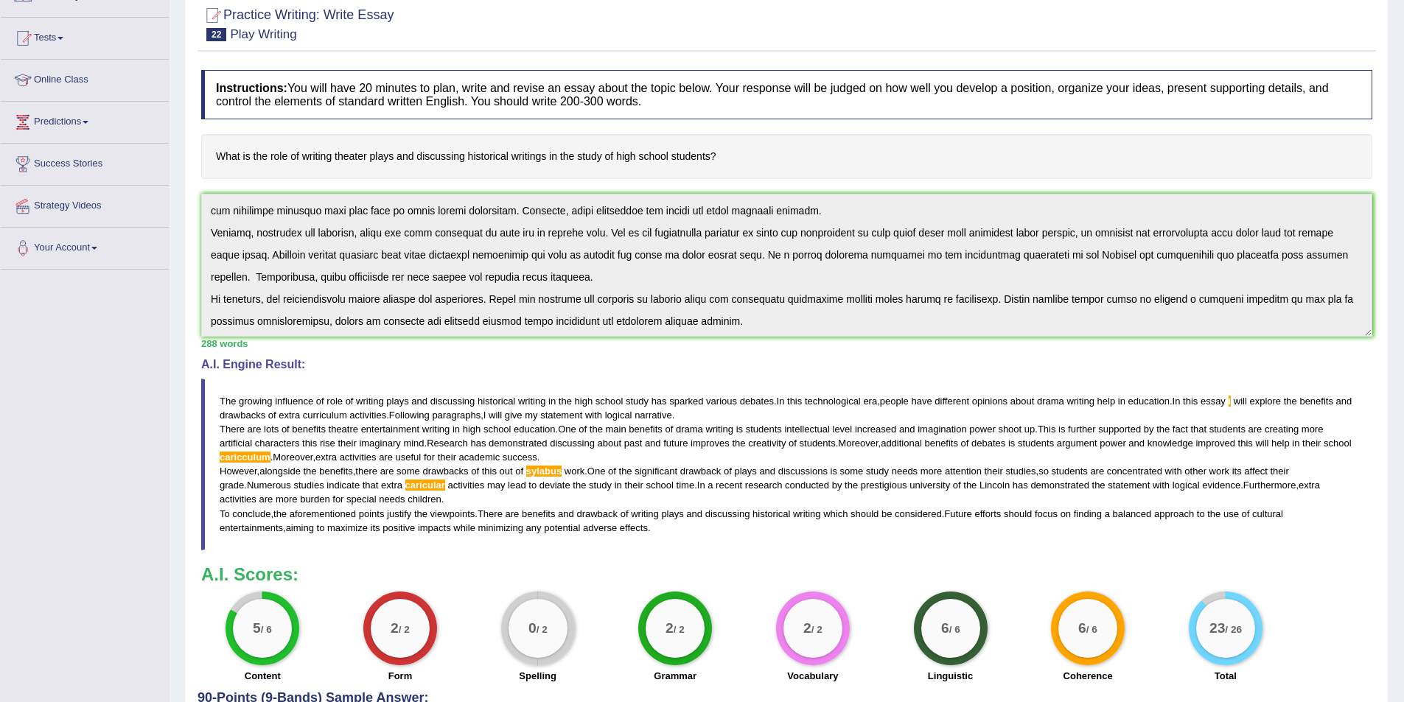
scroll to position [88, 0]
click at [825, 351] on div "Instructions: You will have 20 minutes to plan, write and revise an essay about…" at bounding box center [787, 377] width 1179 height 629
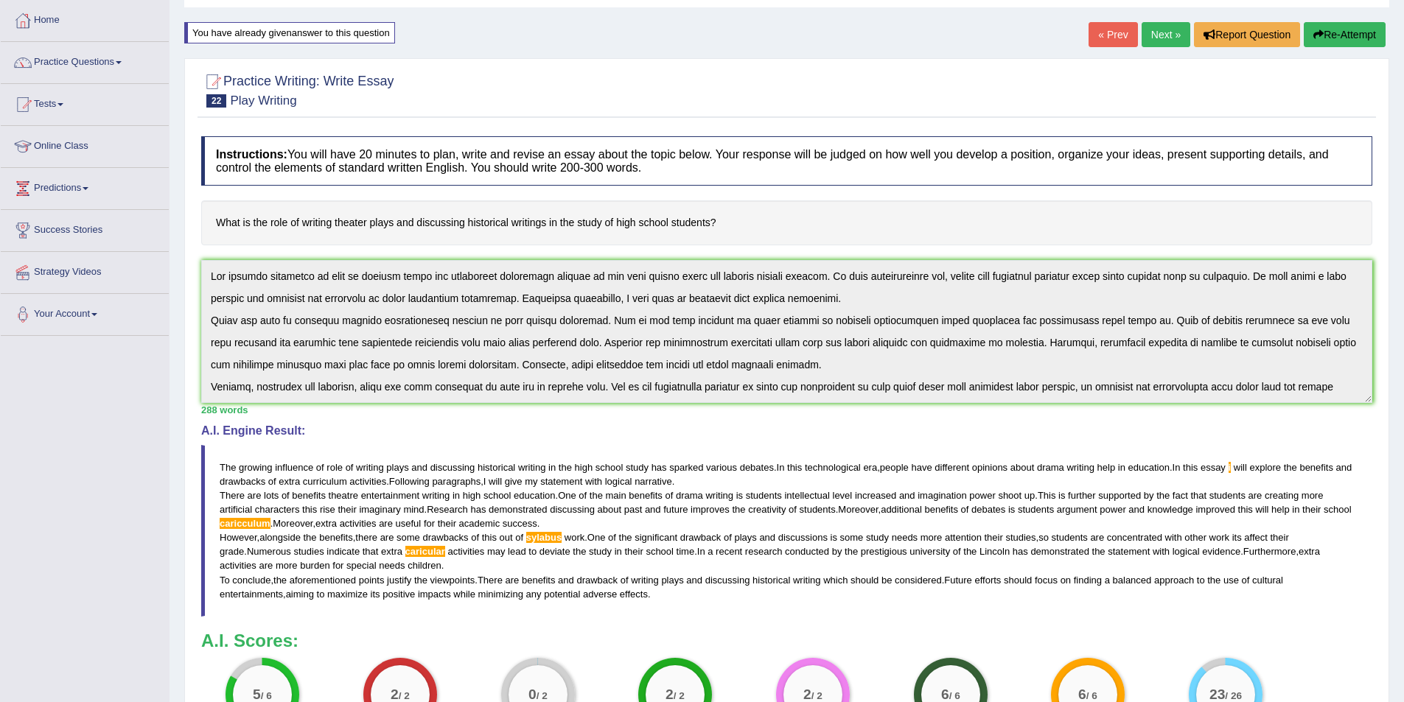
scroll to position [0, 0]
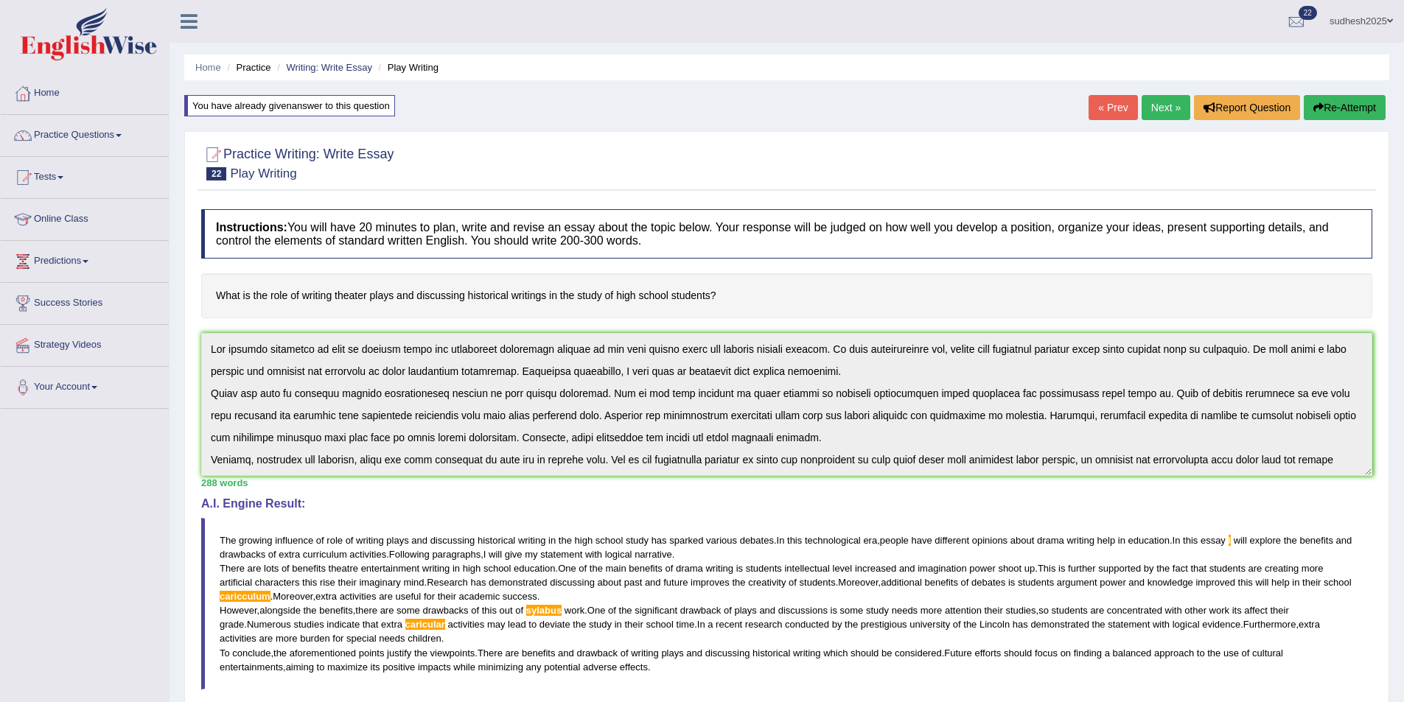
click at [1328, 107] on button "Re-Attempt" at bounding box center [1345, 107] width 82 height 25
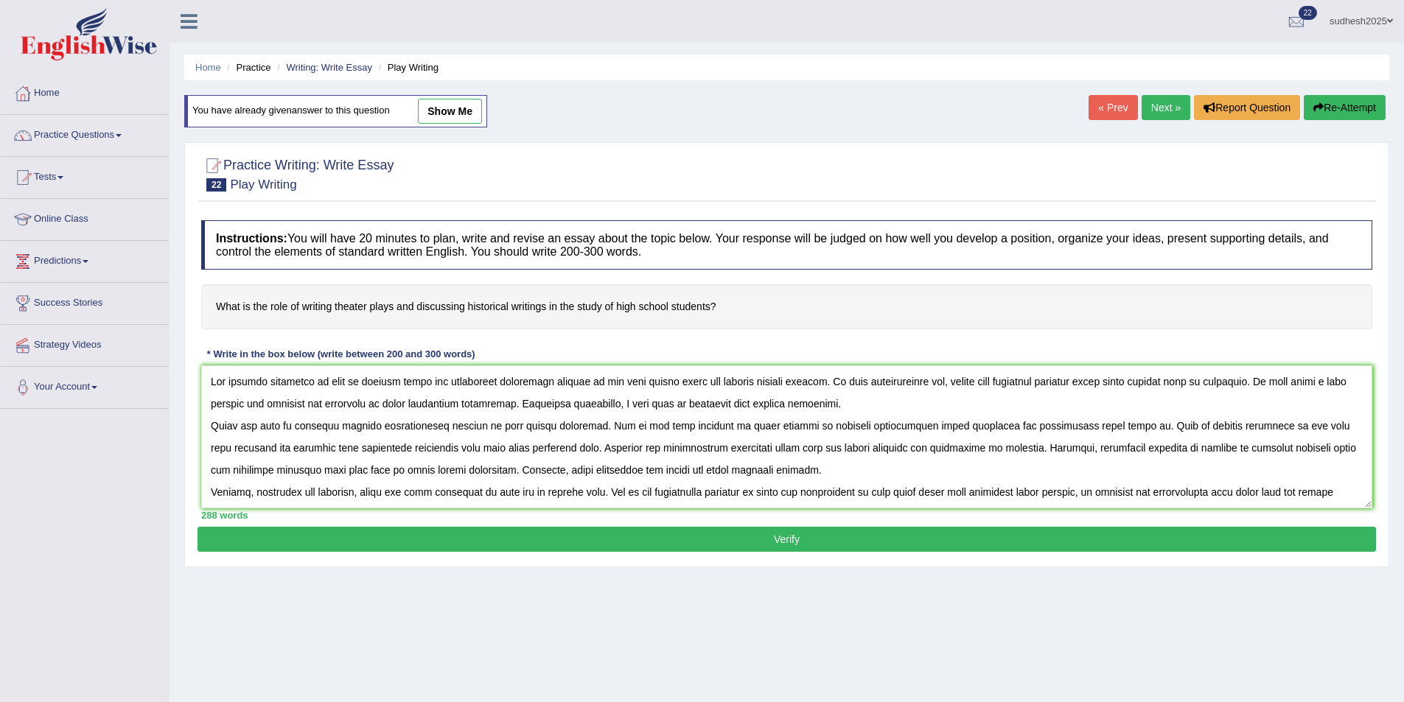
scroll to position [80, 0]
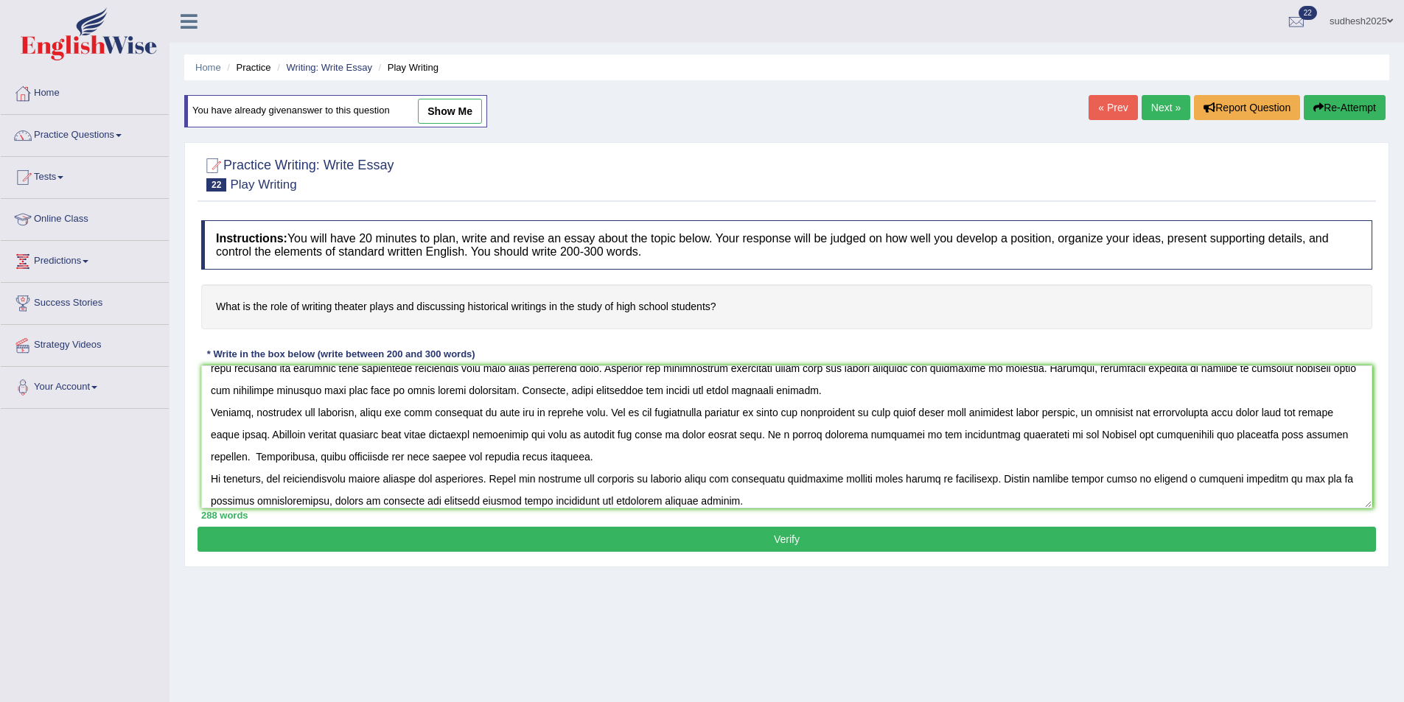
click at [558, 410] on textarea at bounding box center [786, 437] width 1171 height 143
click at [476, 435] on textarea at bounding box center [786, 437] width 1171 height 143
click at [504, 432] on textarea at bounding box center [786, 437] width 1171 height 143
click at [470, 433] on textarea at bounding box center [786, 437] width 1171 height 143
click at [509, 435] on textarea at bounding box center [786, 437] width 1171 height 143
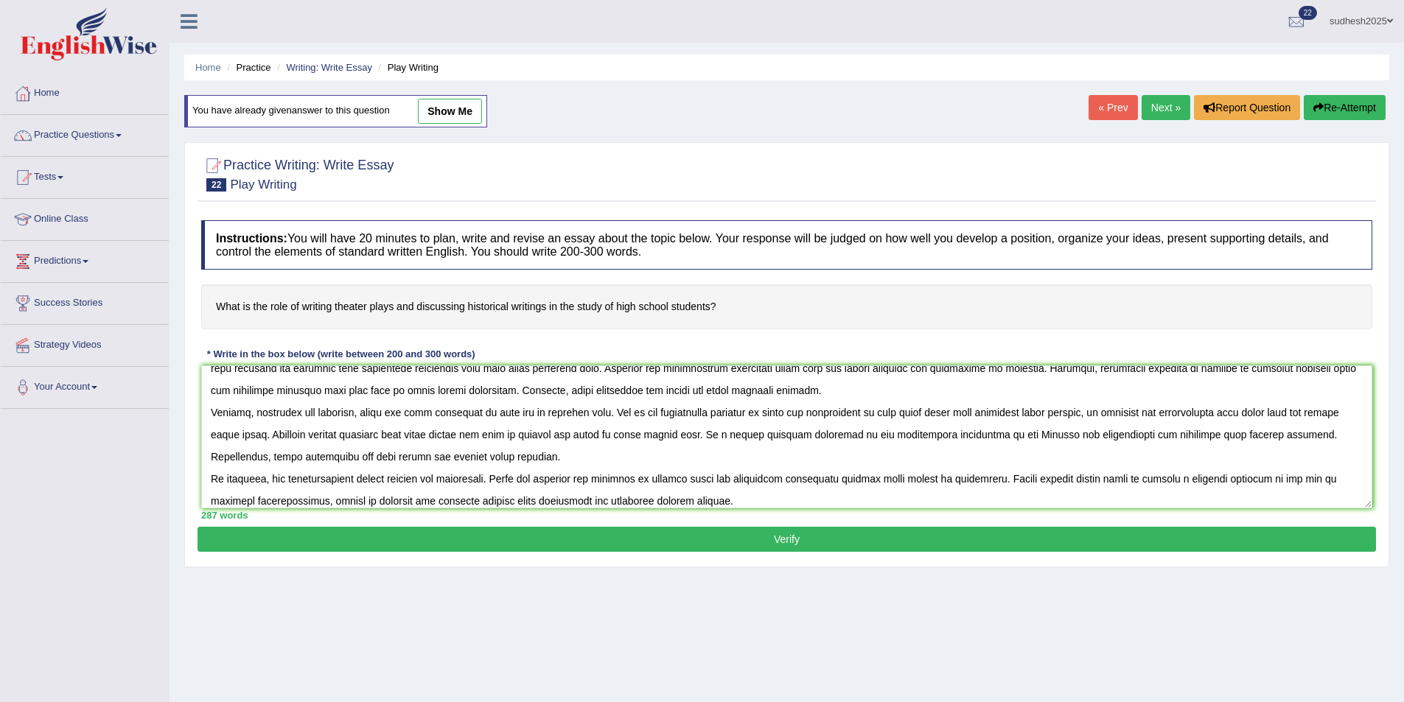
click at [465, 433] on textarea at bounding box center [786, 437] width 1171 height 143
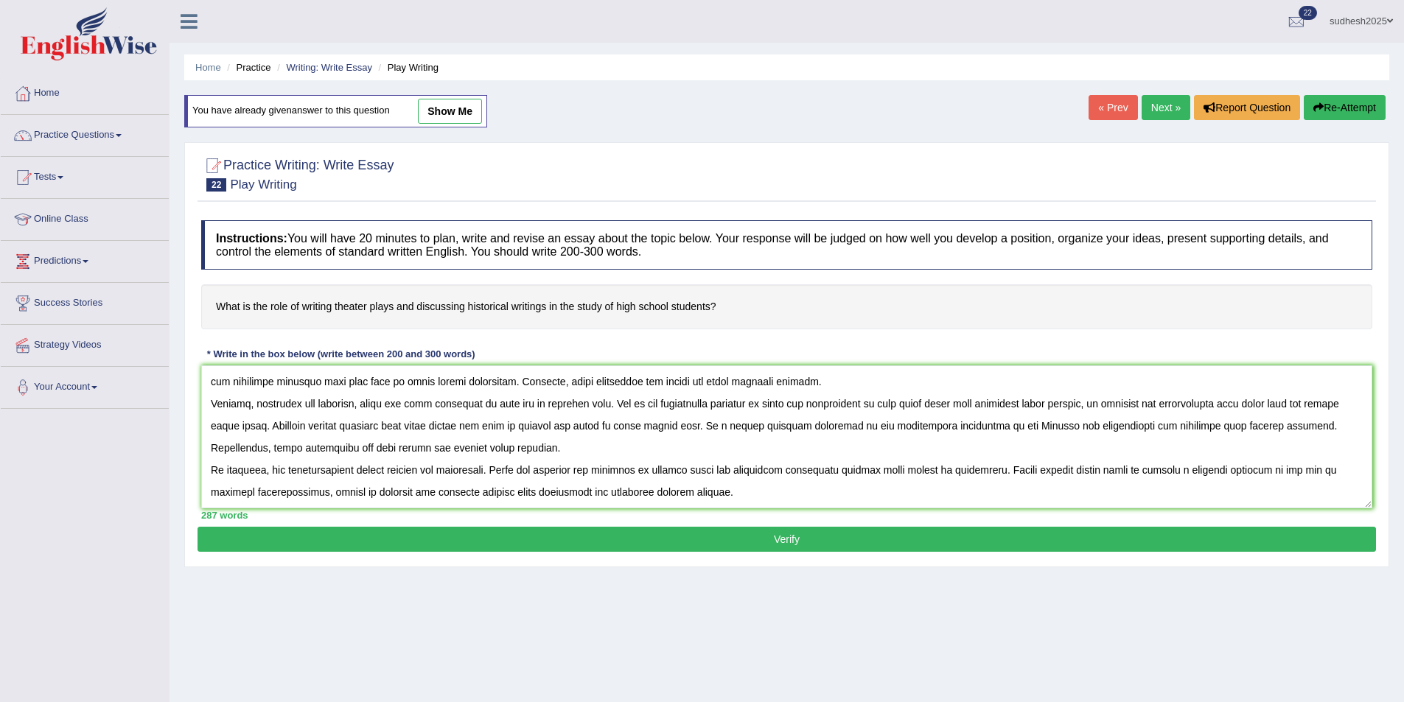
scroll to position [15, 0]
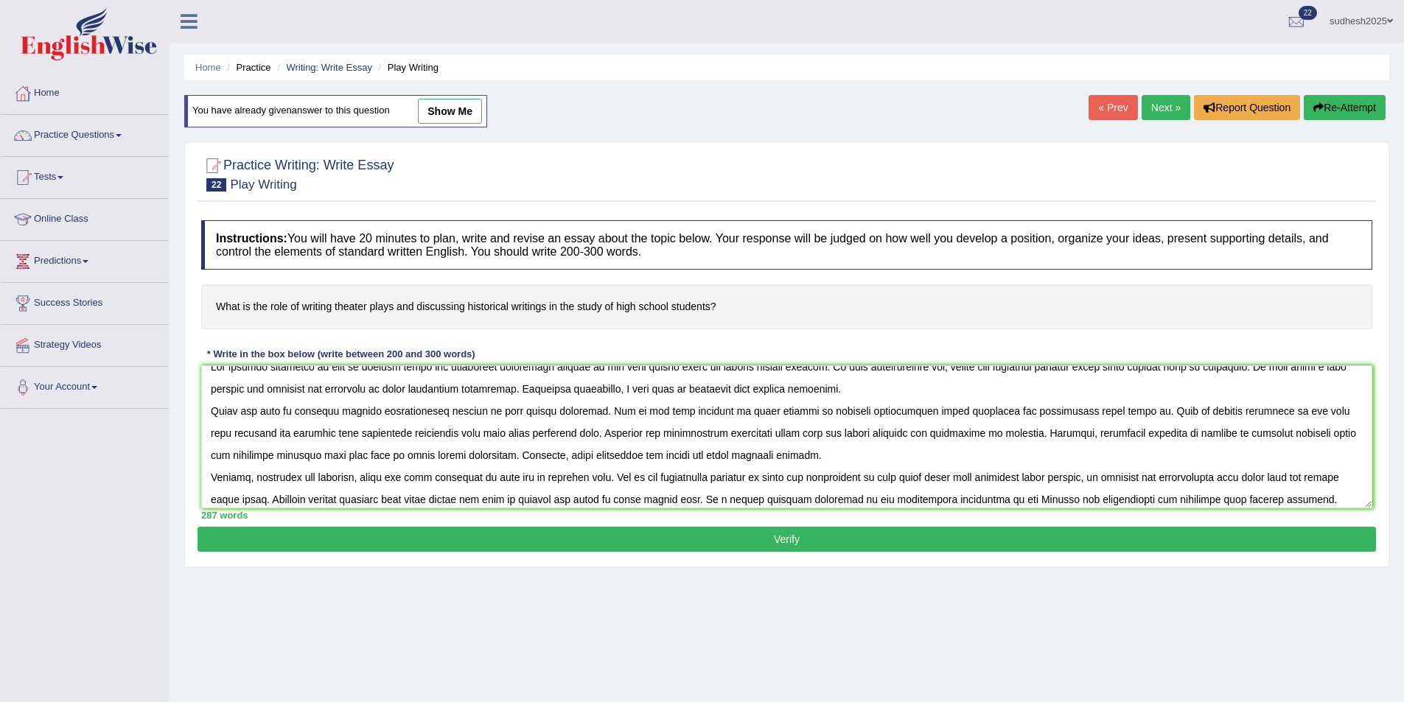
click at [392, 453] on textarea at bounding box center [786, 437] width 1171 height 143
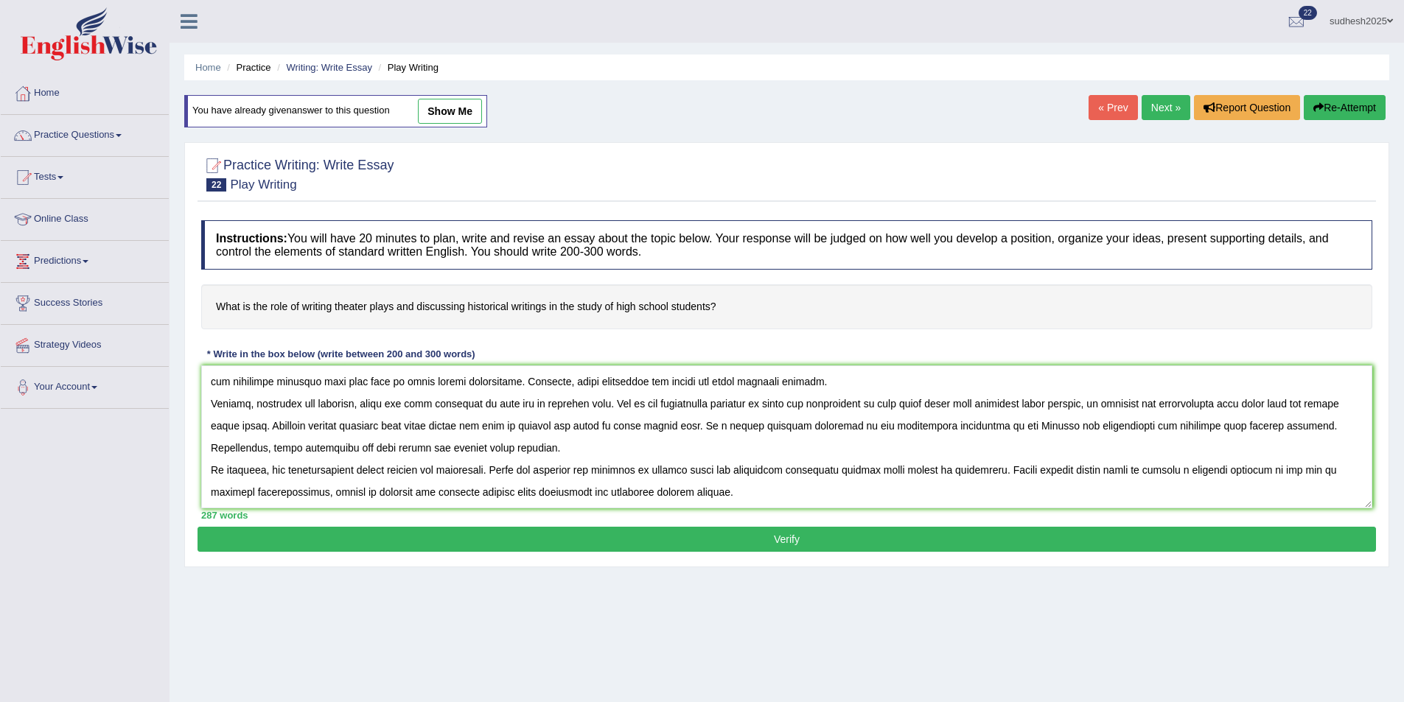
scroll to position [71, 0]
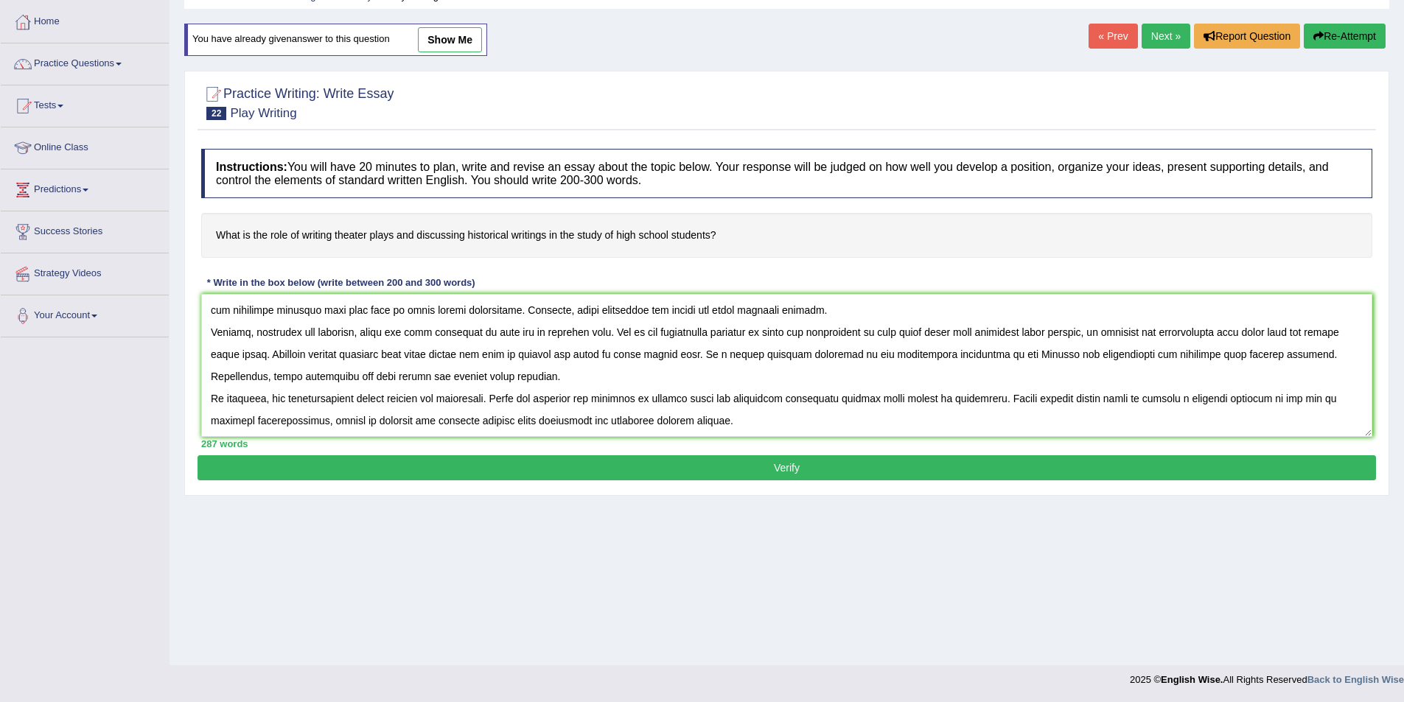
type textarea "The growing influence of role of writing plays and discussing historical writin…"
click at [607, 458] on button "Verify" at bounding box center [787, 468] width 1179 height 25
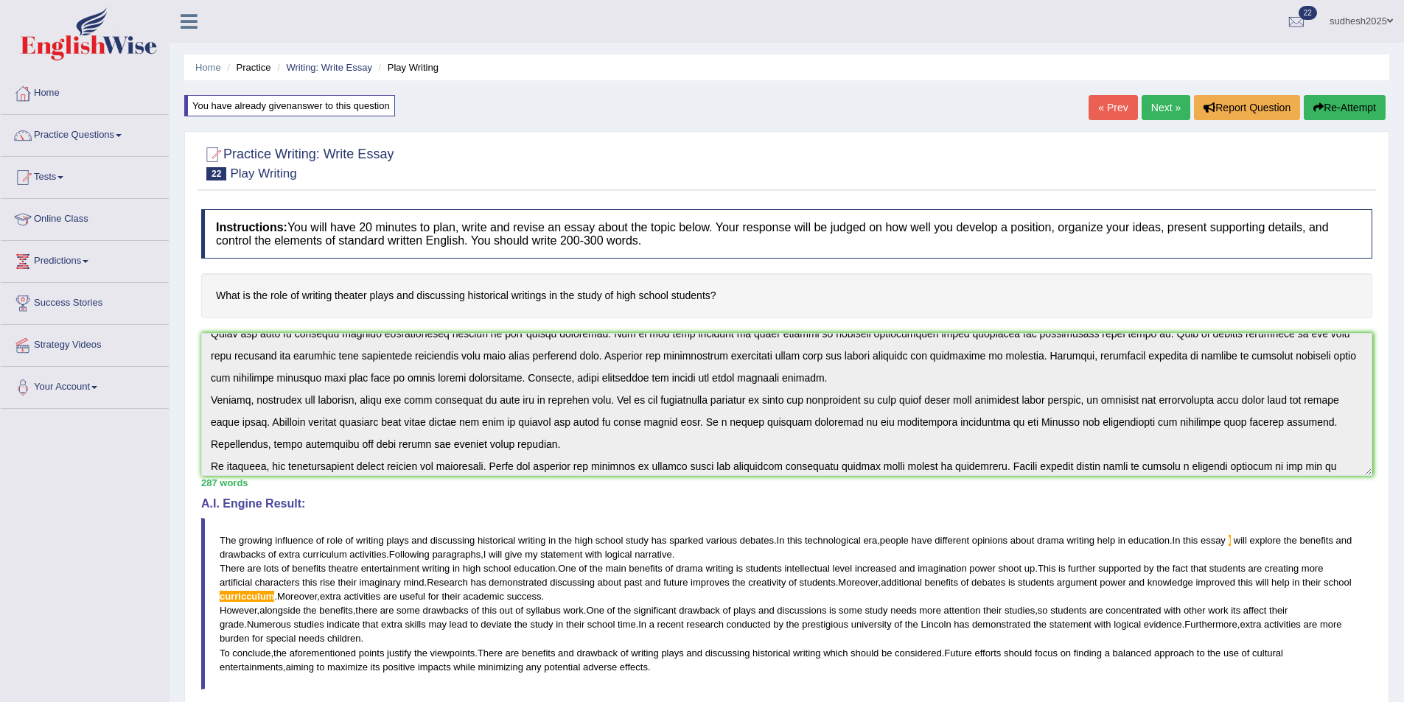
scroll to position [88, 0]
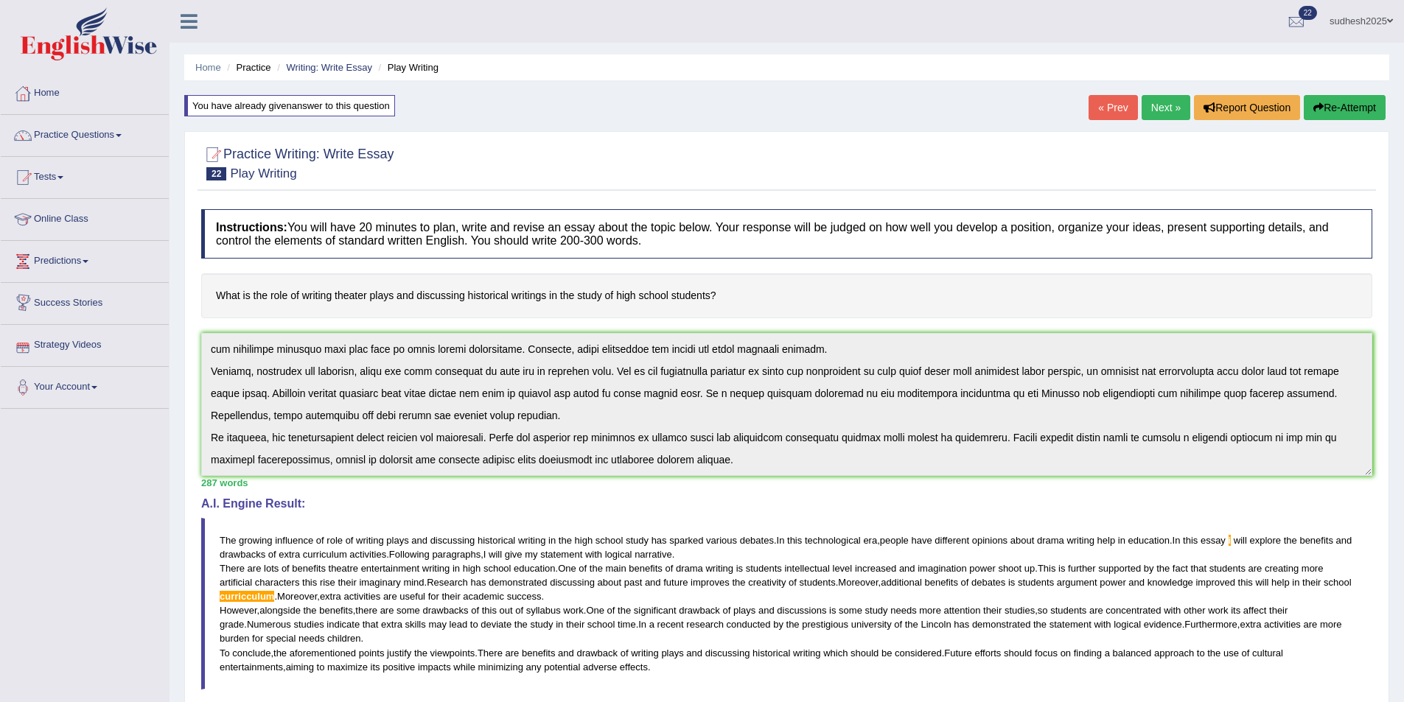
click at [1340, 111] on button "Re-Attempt" at bounding box center [1345, 107] width 82 height 25
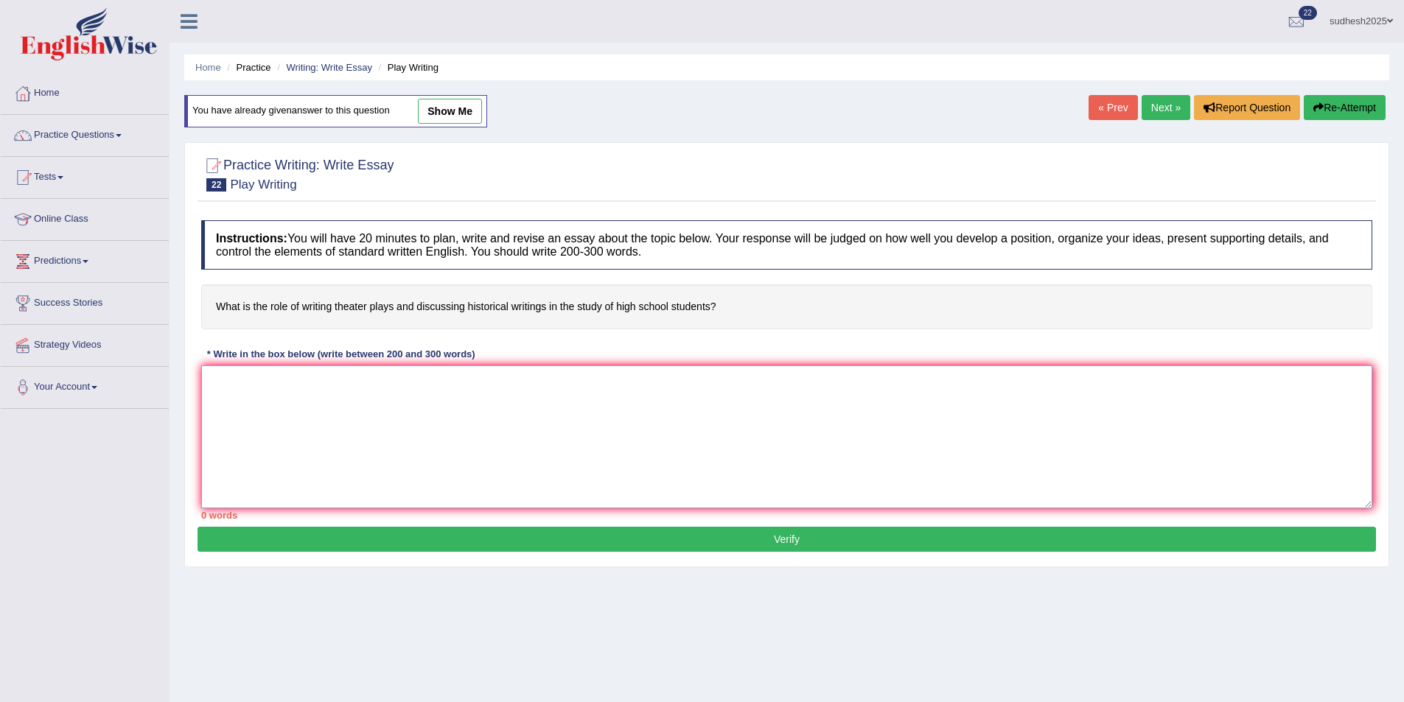
paste textarea "The growing influence of role of writing plays and discussing historical writin…"
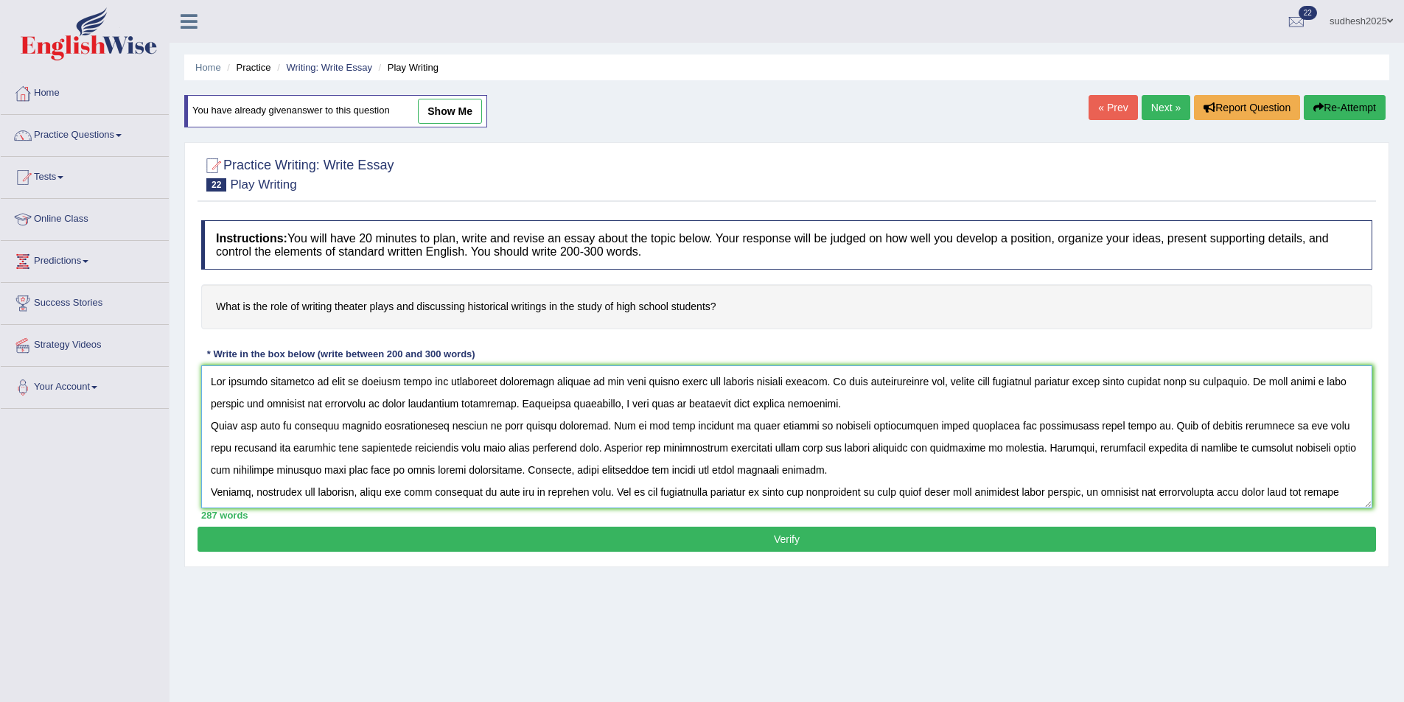
click at [1305, 381] on textarea at bounding box center [786, 437] width 1171 height 143
click at [1311, 384] on textarea at bounding box center [786, 437] width 1171 height 143
click at [1313, 383] on textarea at bounding box center [786, 437] width 1171 height 143
click at [408, 472] on textarea at bounding box center [786, 437] width 1171 height 143
type textarea "The growing influence of role of writing plays and discussing historical writin…"
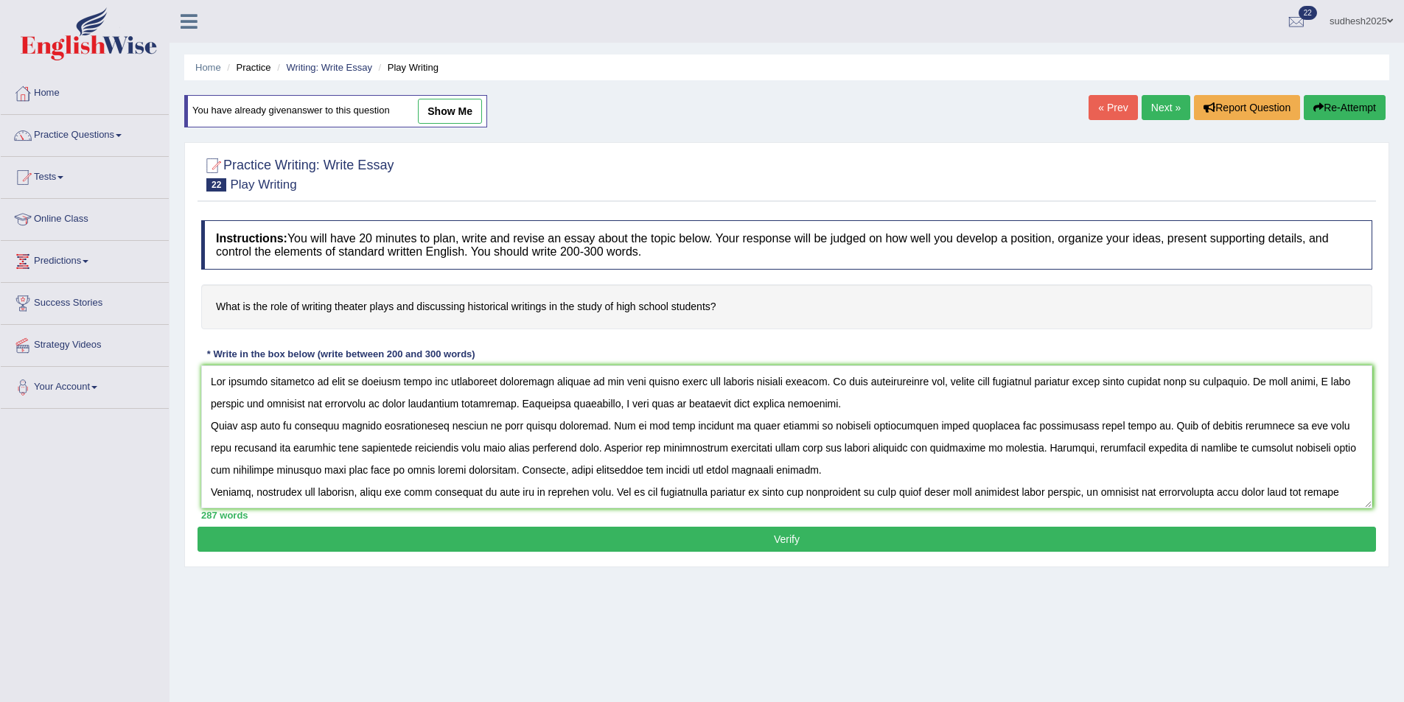
click at [506, 540] on button "Verify" at bounding box center [787, 539] width 1179 height 25
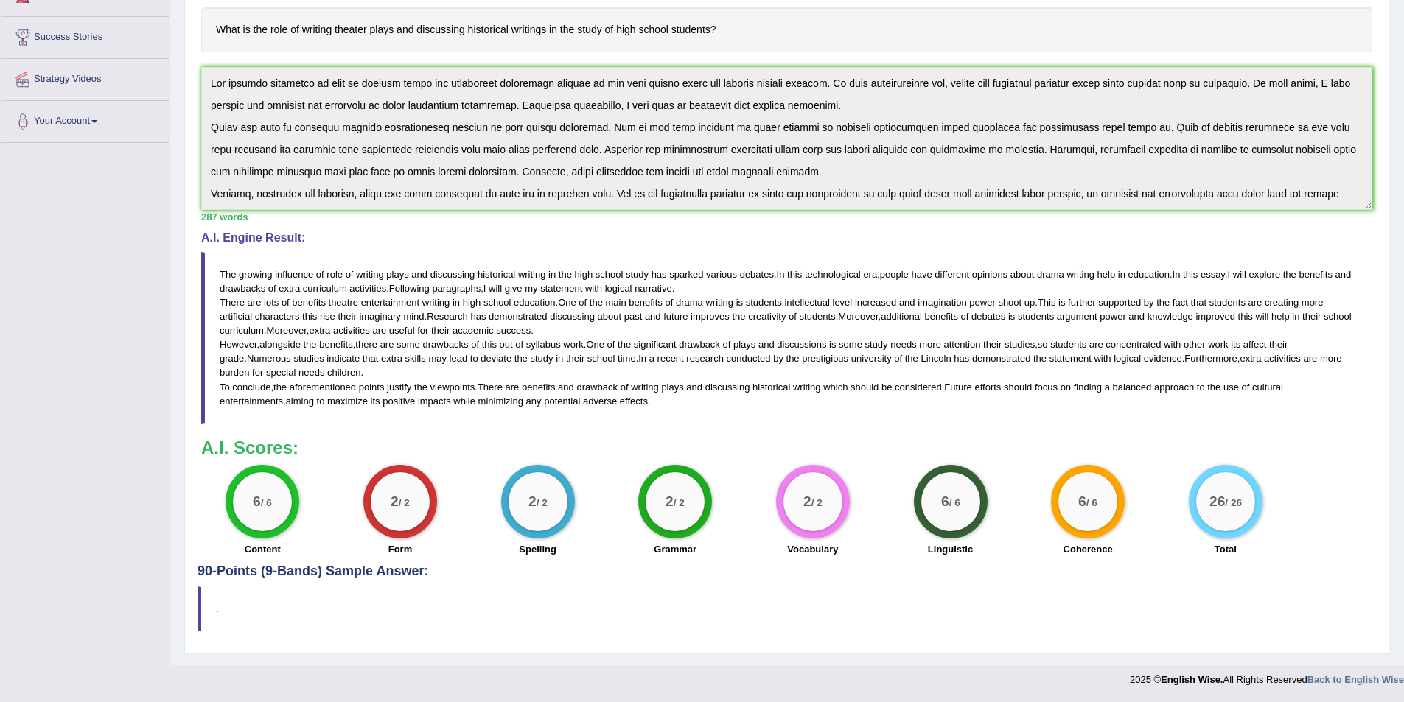
scroll to position [192, 0]
